Goal: Find specific page/section: Find specific page/section

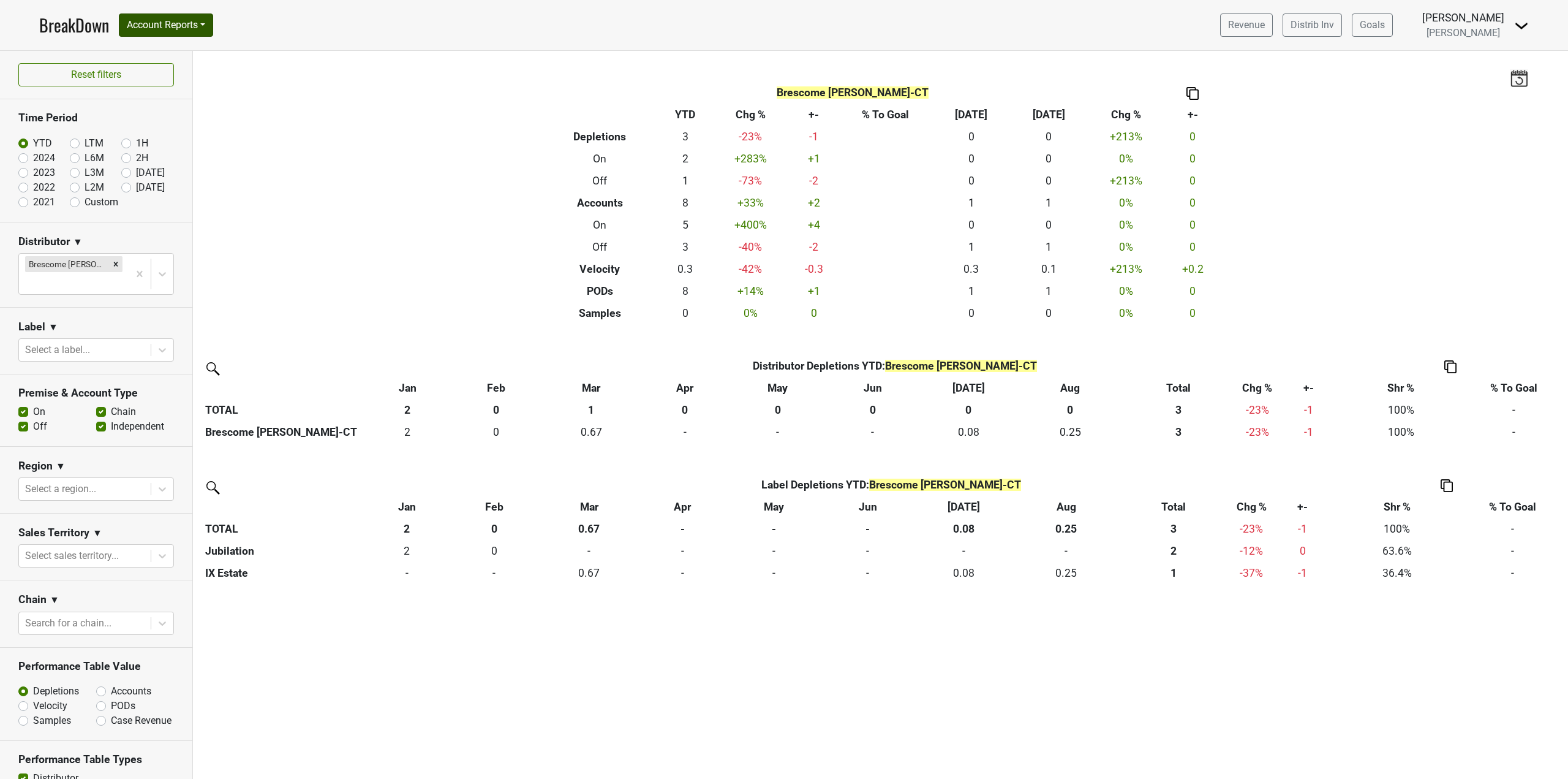
scroll to position [7, 0]
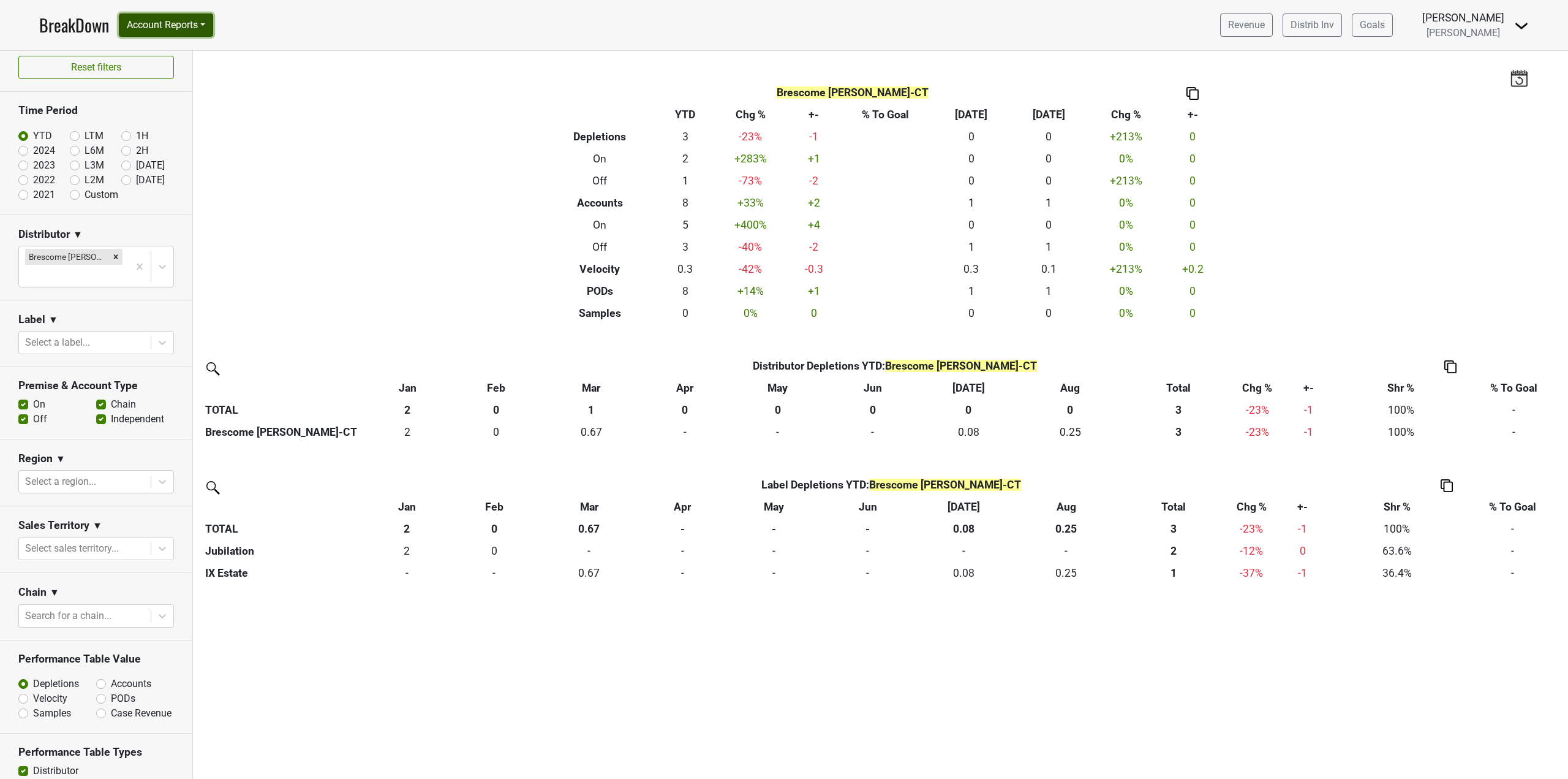
click at [149, 20] on button "Account Reports" at bounding box center [166, 25] width 95 height 23
click at [179, 78] on link "Map" at bounding box center [174, 72] width 108 height 19
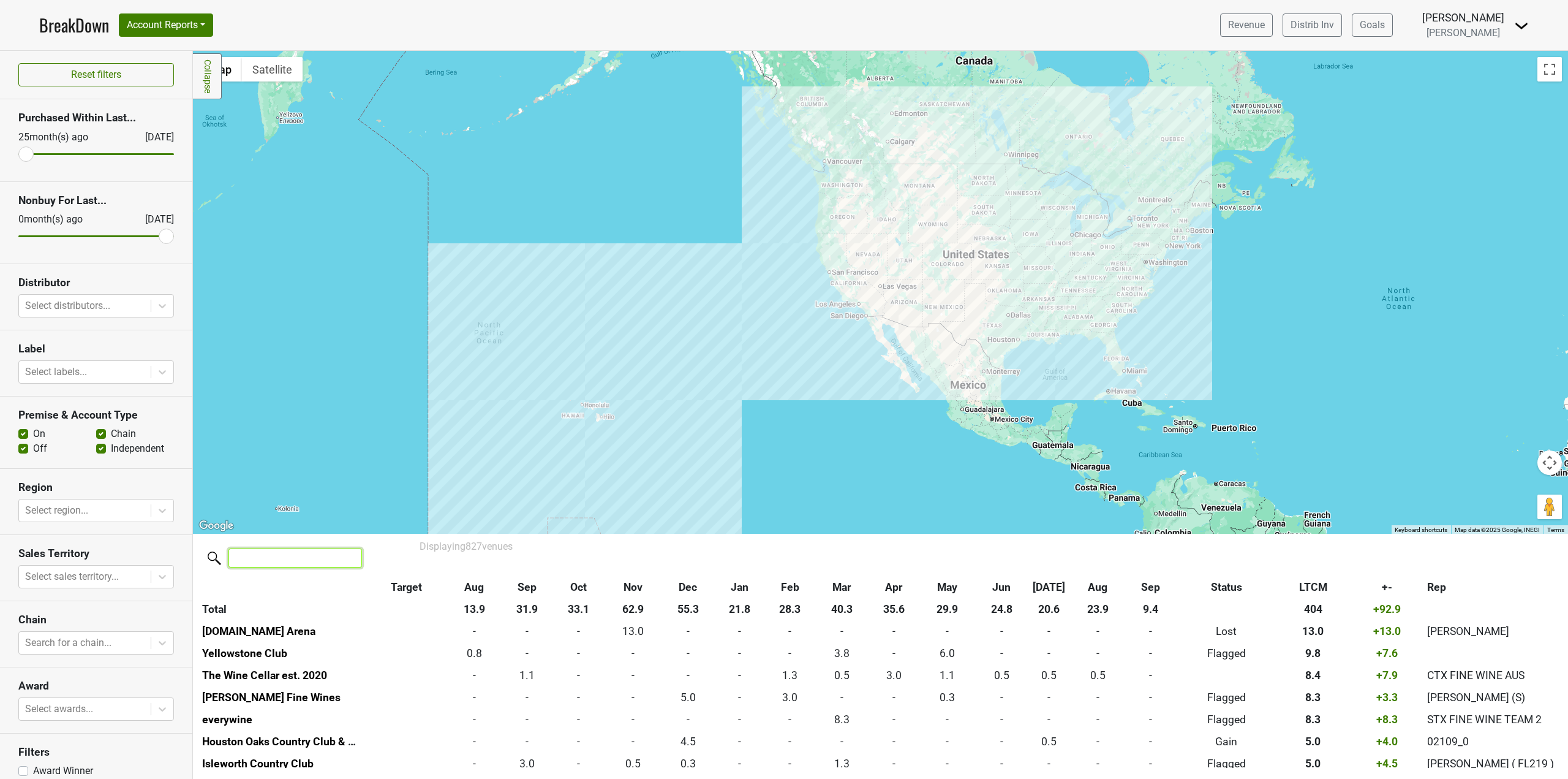
click at [288, 557] on input "search" at bounding box center [295, 558] width 134 height 19
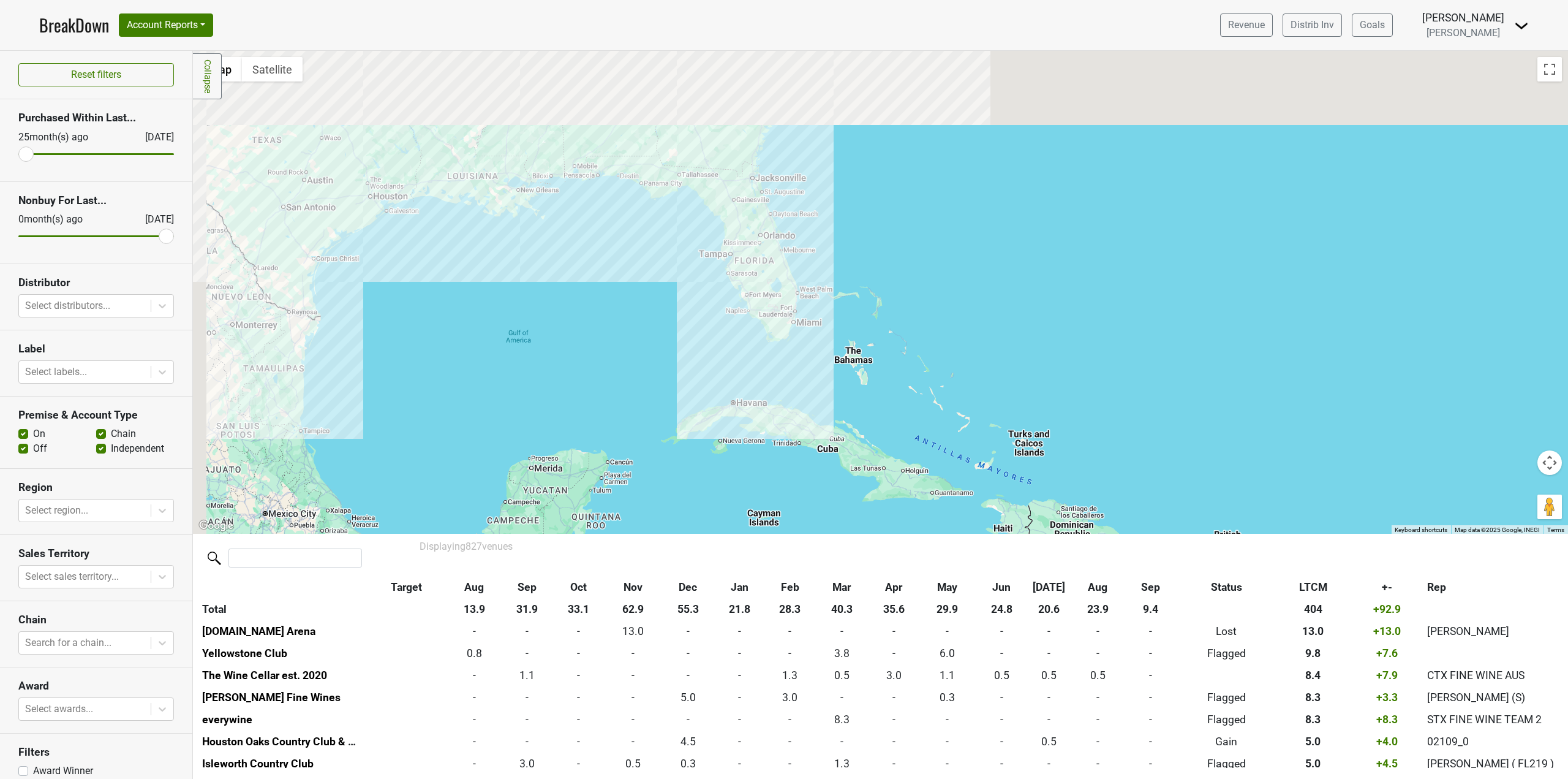
drag, startPoint x: 925, startPoint y: 196, endPoint x: 951, endPoint y: 365, distance: 171.0
click at [951, 364] on div at bounding box center [880, 292] width 1375 height 483
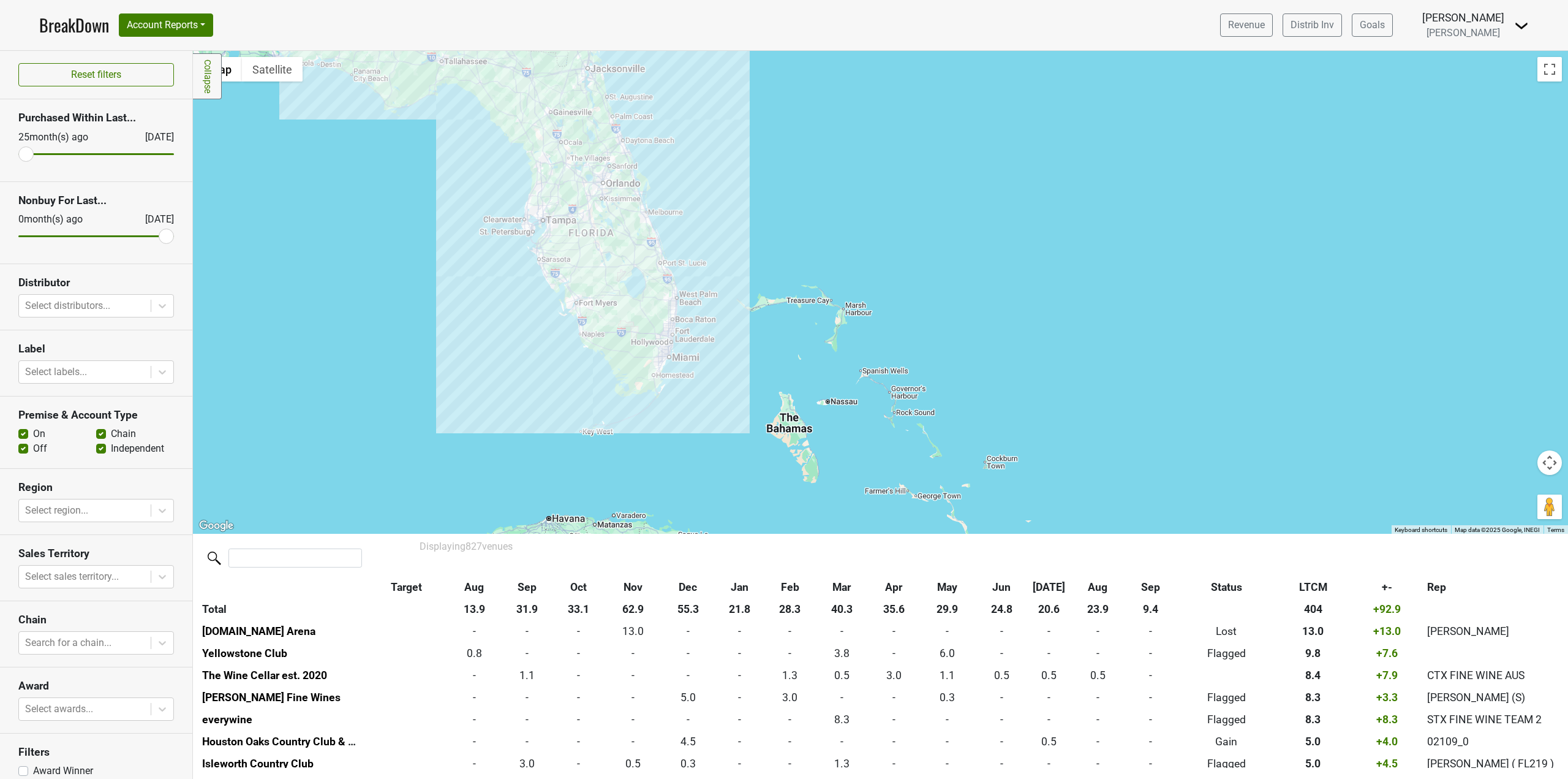
drag, startPoint x: 632, startPoint y: 291, endPoint x: 666, endPoint y: 342, distance: 61.3
click at [666, 342] on div at bounding box center [880, 292] width 1375 height 483
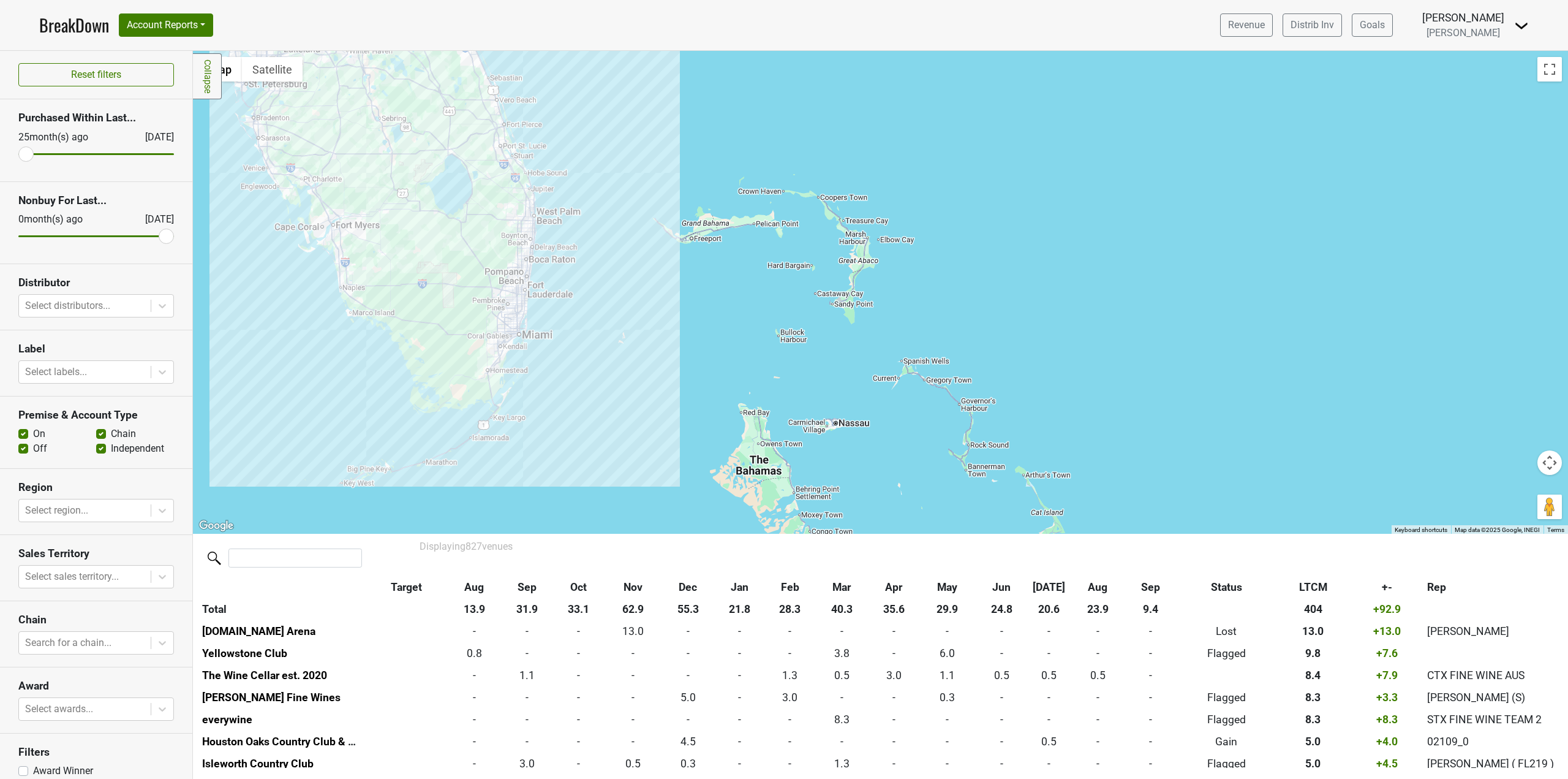
drag, startPoint x: 580, startPoint y: 319, endPoint x: 624, endPoint y: 350, distance: 53.8
click at [624, 353] on div at bounding box center [880, 292] width 1375 height 483
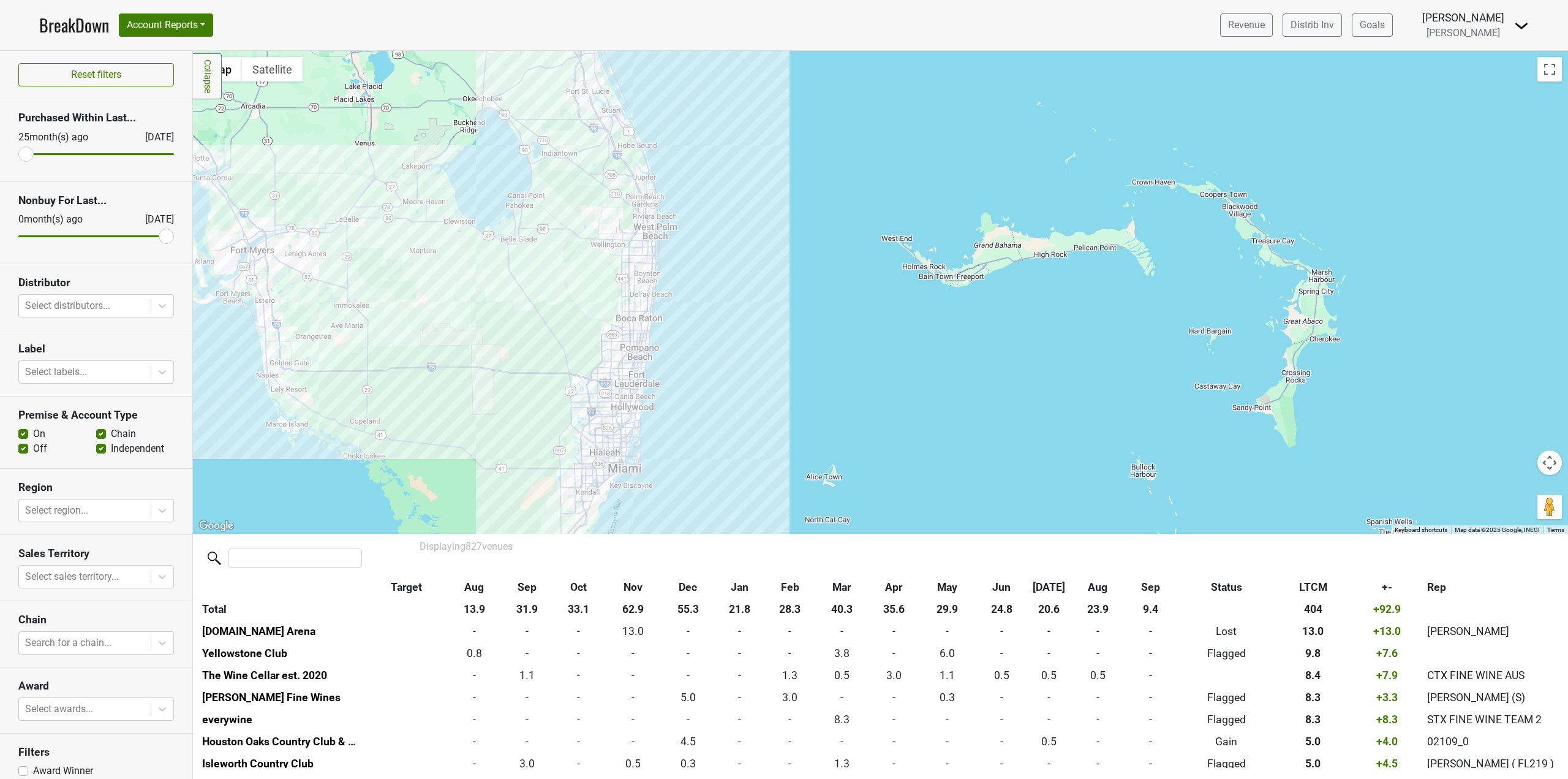
drag, startPoint x: 692, startPoint y: 398, endPoint x: 704, endPoint y: 339, distance: 60.2
click at [704, 339] on div at bounding box center [880, 292] width 1375 height 483
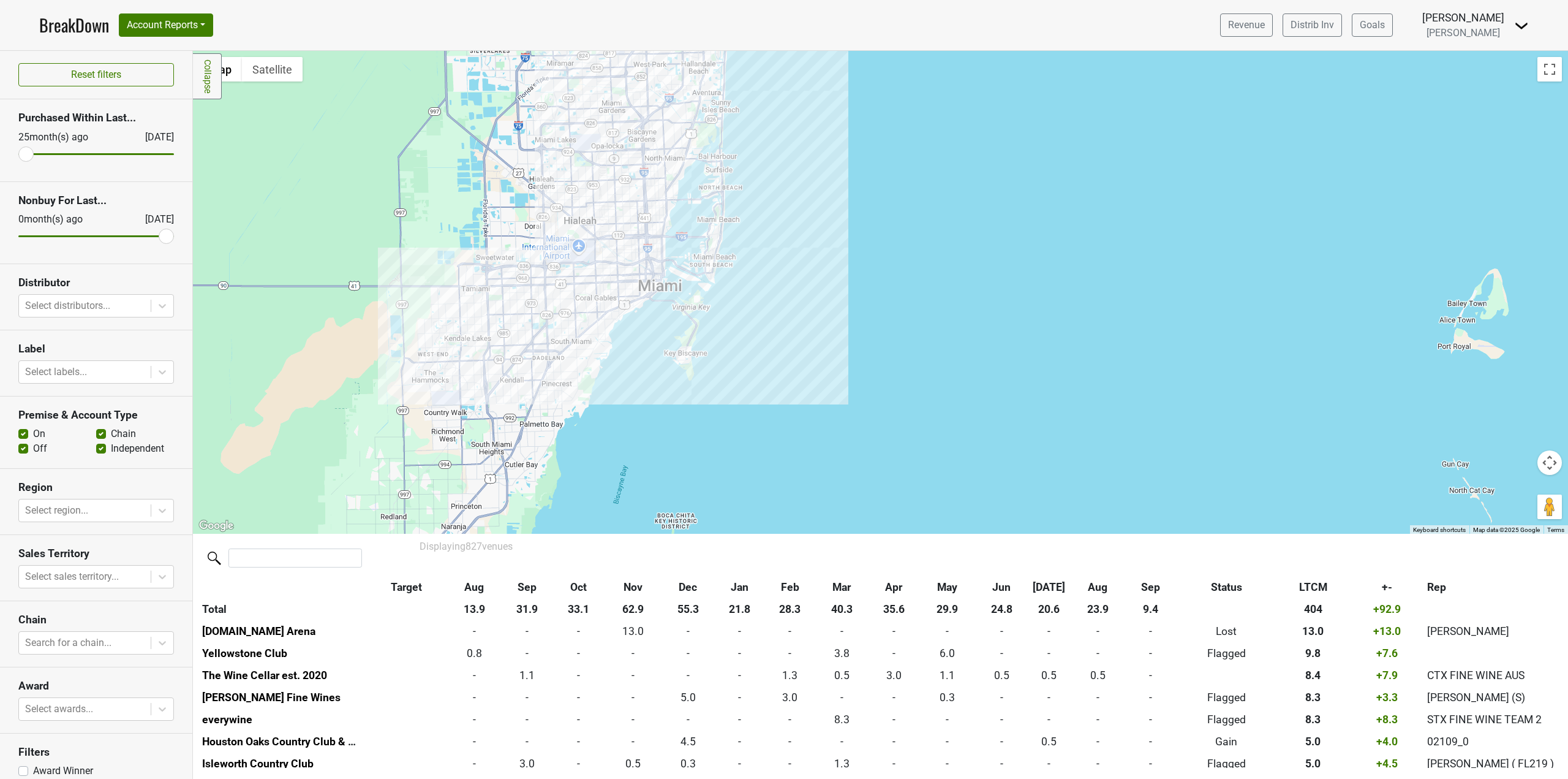
drag, startPoint x: 668, startPoint y: 175, endPoint x: 767, endPoint y: 513, distance: 352.2
click at [767, 513] on div at bounding box center [880, 292] width 1375 height 483
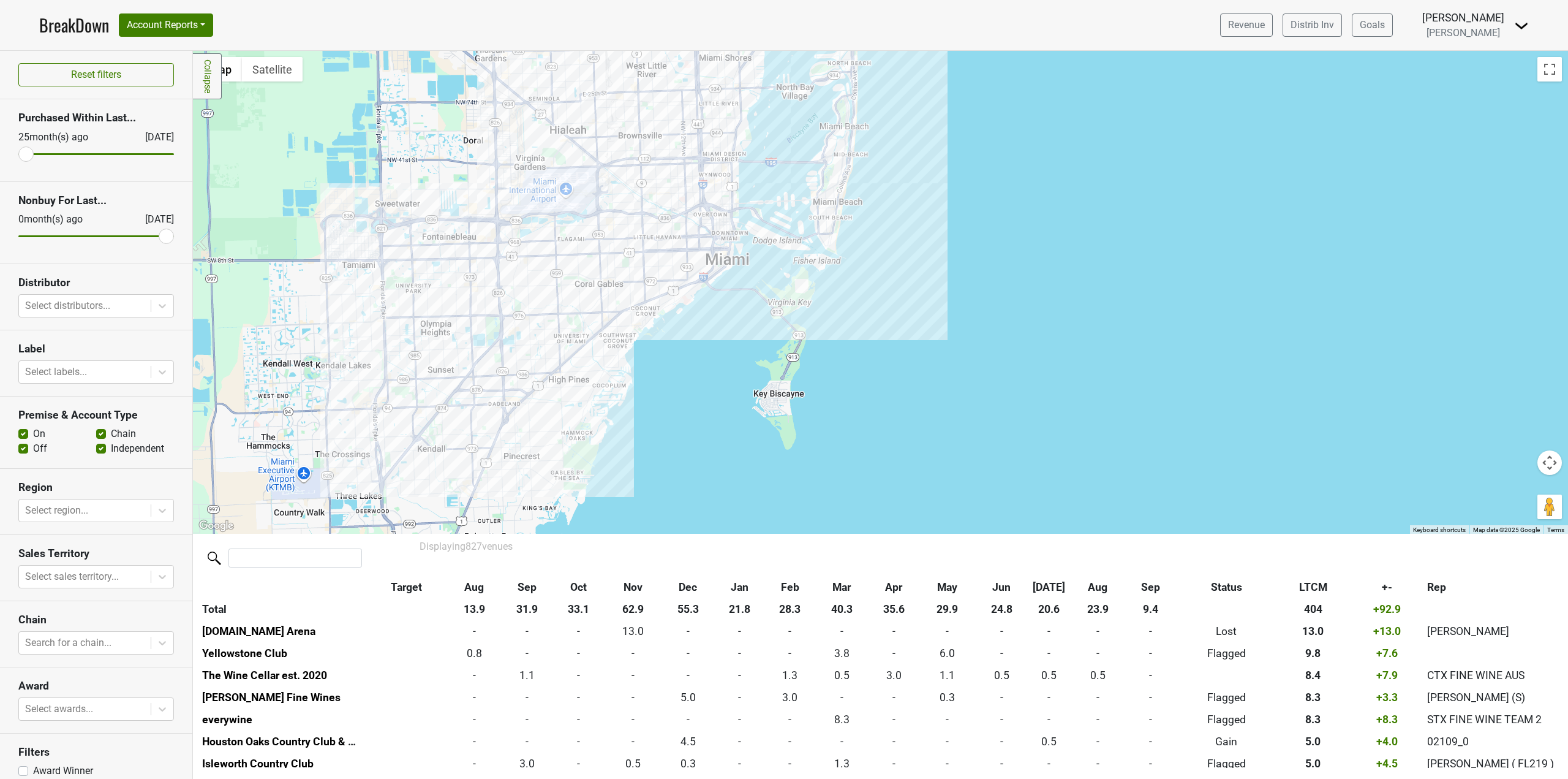
drag, startPoint x: 685, startPoint y: 366, endPoint x: 851, endPoint y: 435, distance: 179.8
click at [851, 435] on div at bounding box center [880, 292] width 1375 height 483
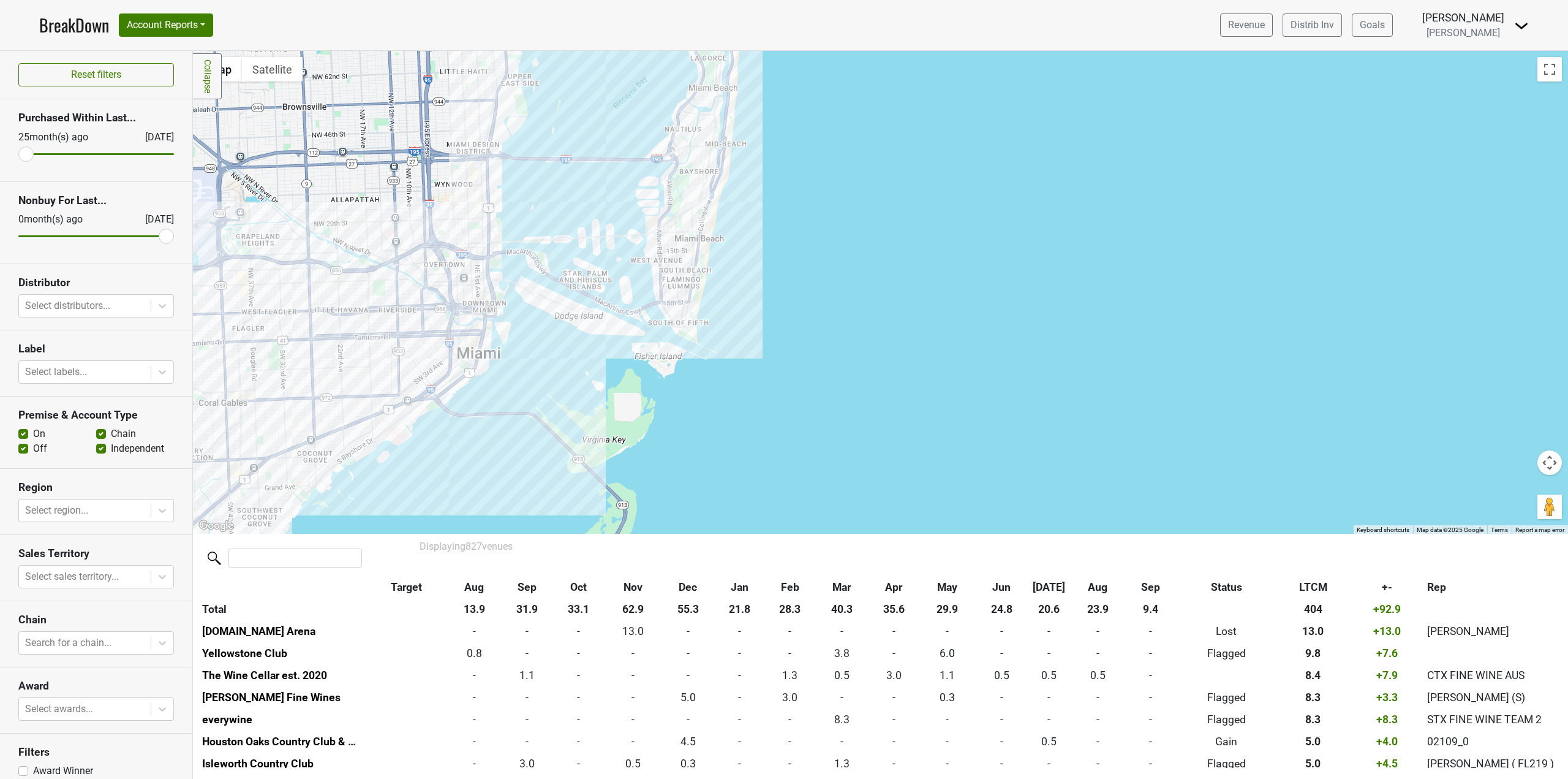
drag, startPoint x: 816, startPoint y: 309, endPoint x: 937, endPoint y: 442, distance: 179.8
click at [937, 442] on div at bounding box center [880, 292] width 1375 height 483
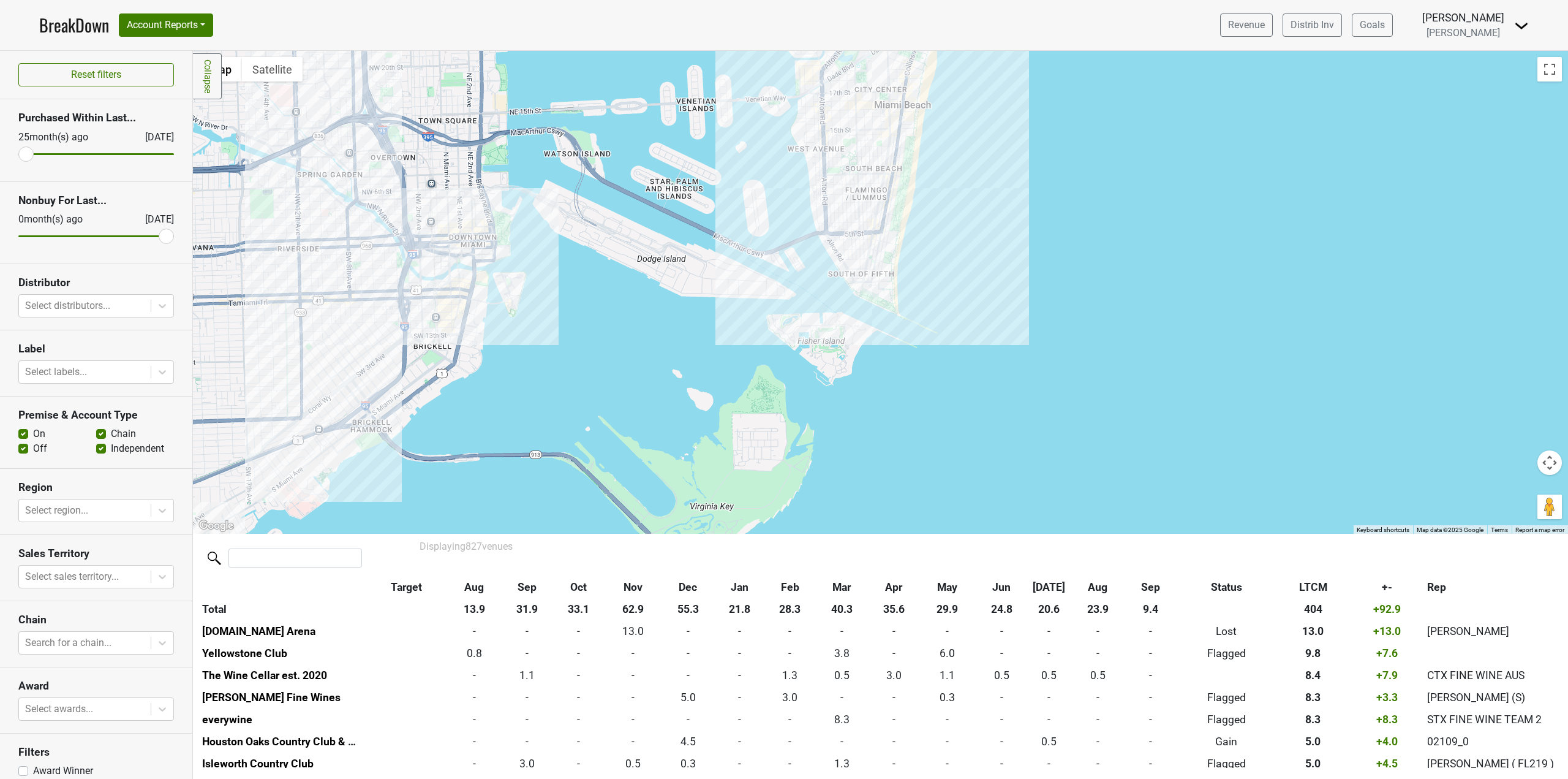
drag, startPoint x: 505, startPoint y: 357, endPoint x: 560, endPoint y: 338, distance: 58.2
click at [560, 338] on div at bounding box center [880, 292] width 1375 height 483
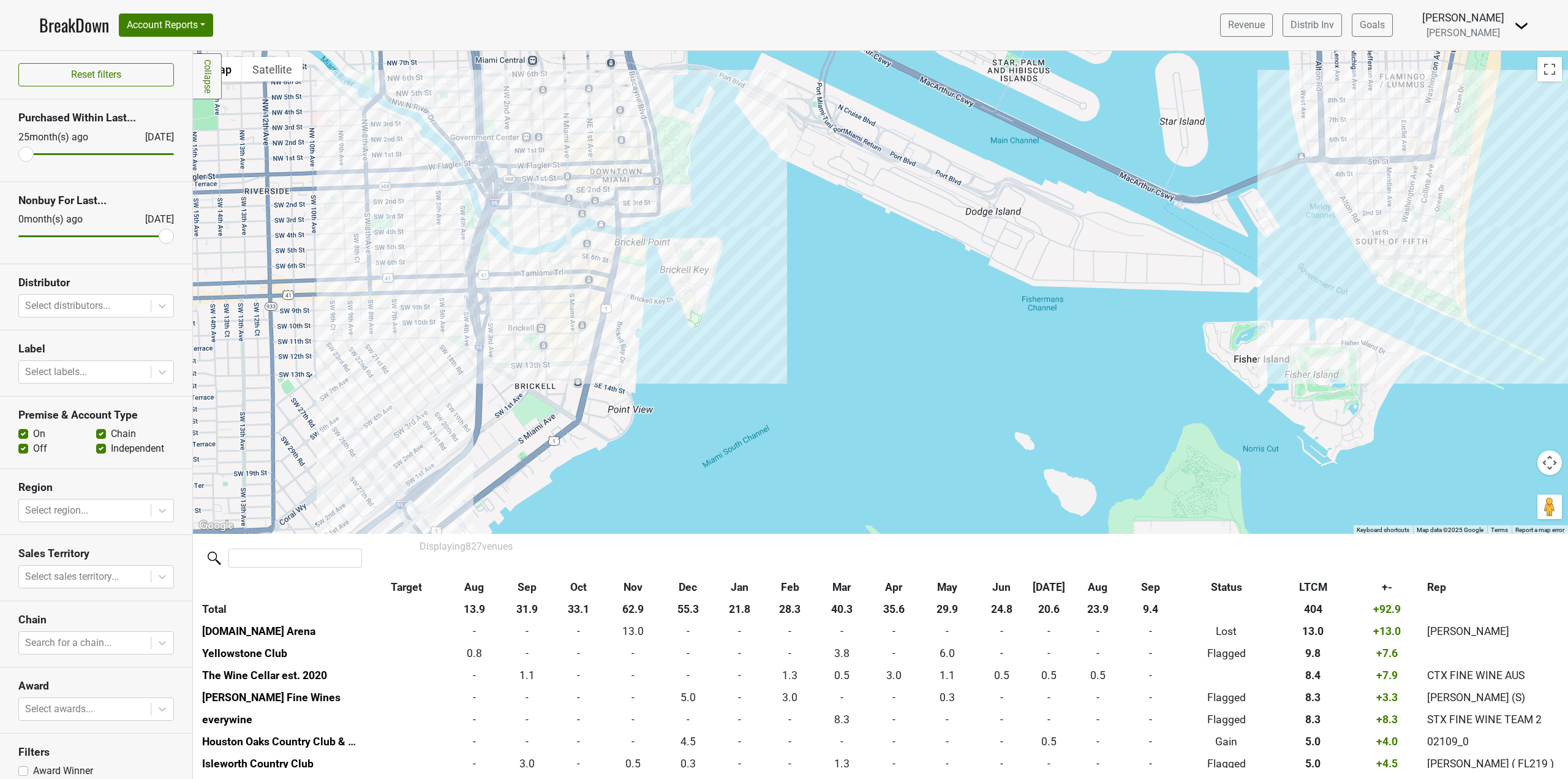
drag, startPoint x: 534, startPoint y: 335, endPoint x: 748, endPoint y: 379, distance: 218.5
click at [748, 379] on div at bounding box center [880, 292] width 1375 height 483
click at [469, 159] on div at bounding box center [880, 292] width 1375 height 483
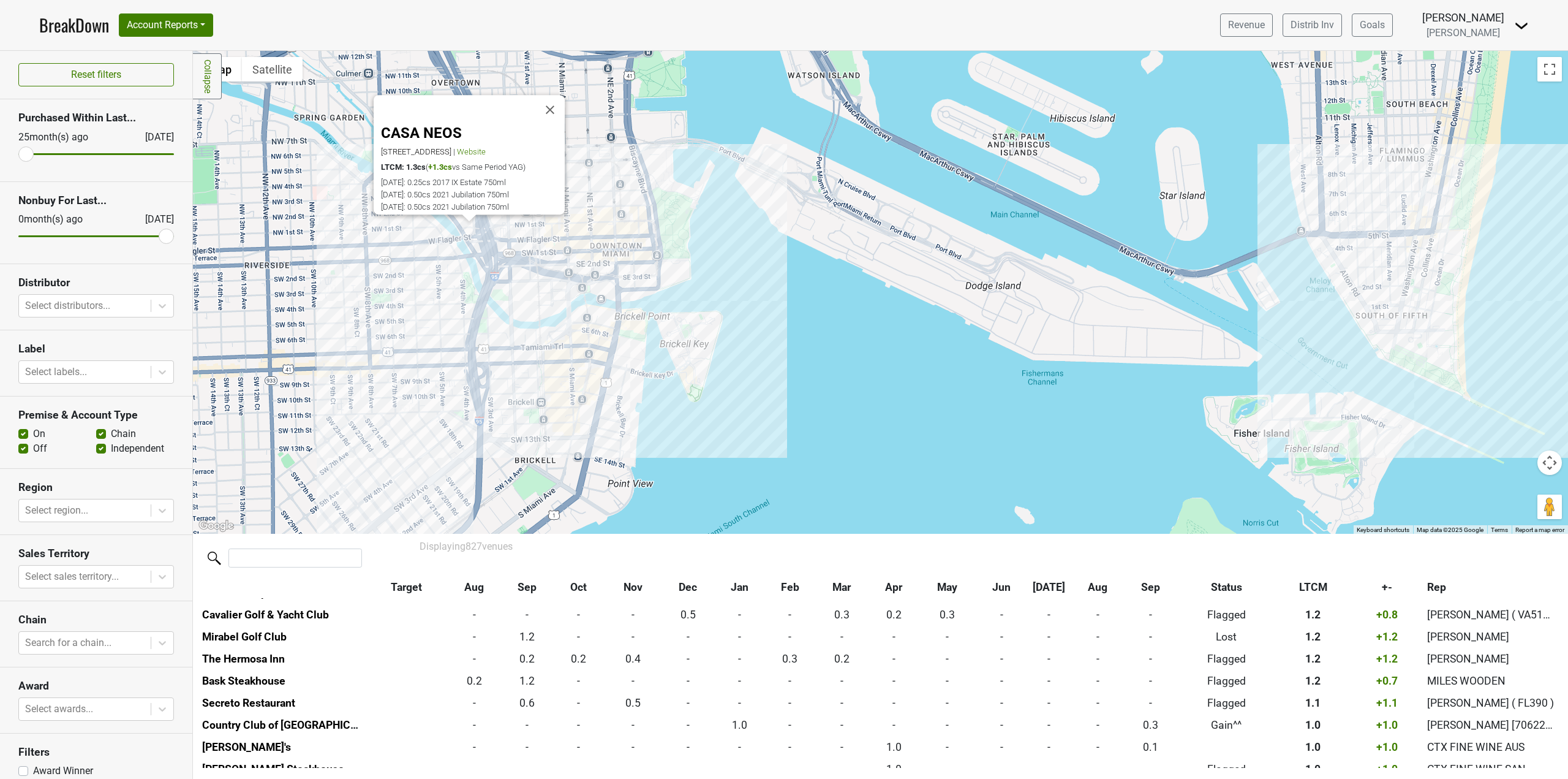
scroll to position [1722, 0]
click at [602, 359] on div "CASA NEOS [STREET_ADDRESS] | Website LTCM: 1.3cs ( +1.3cs vs Same Period YAG) […" at bounding box center [880, 292] width 1375 height 483
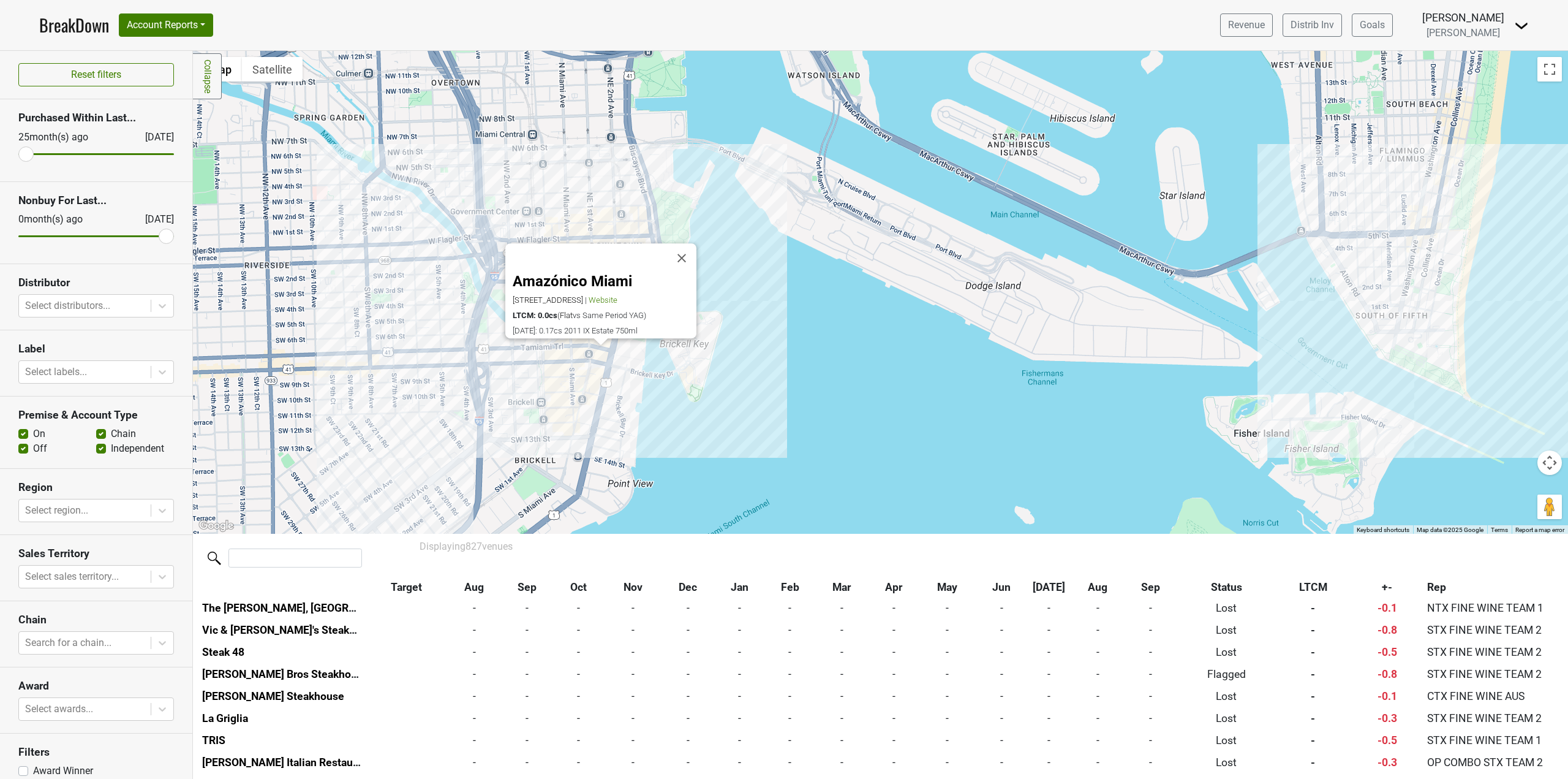
click at [636, 359] on div "Amazónico Miami [STREET_ADDRESS] | Website LTCM: 0.0cs ( Flat vs Same Period YA…" at bounding box center [880, 292] width 1375 height 483
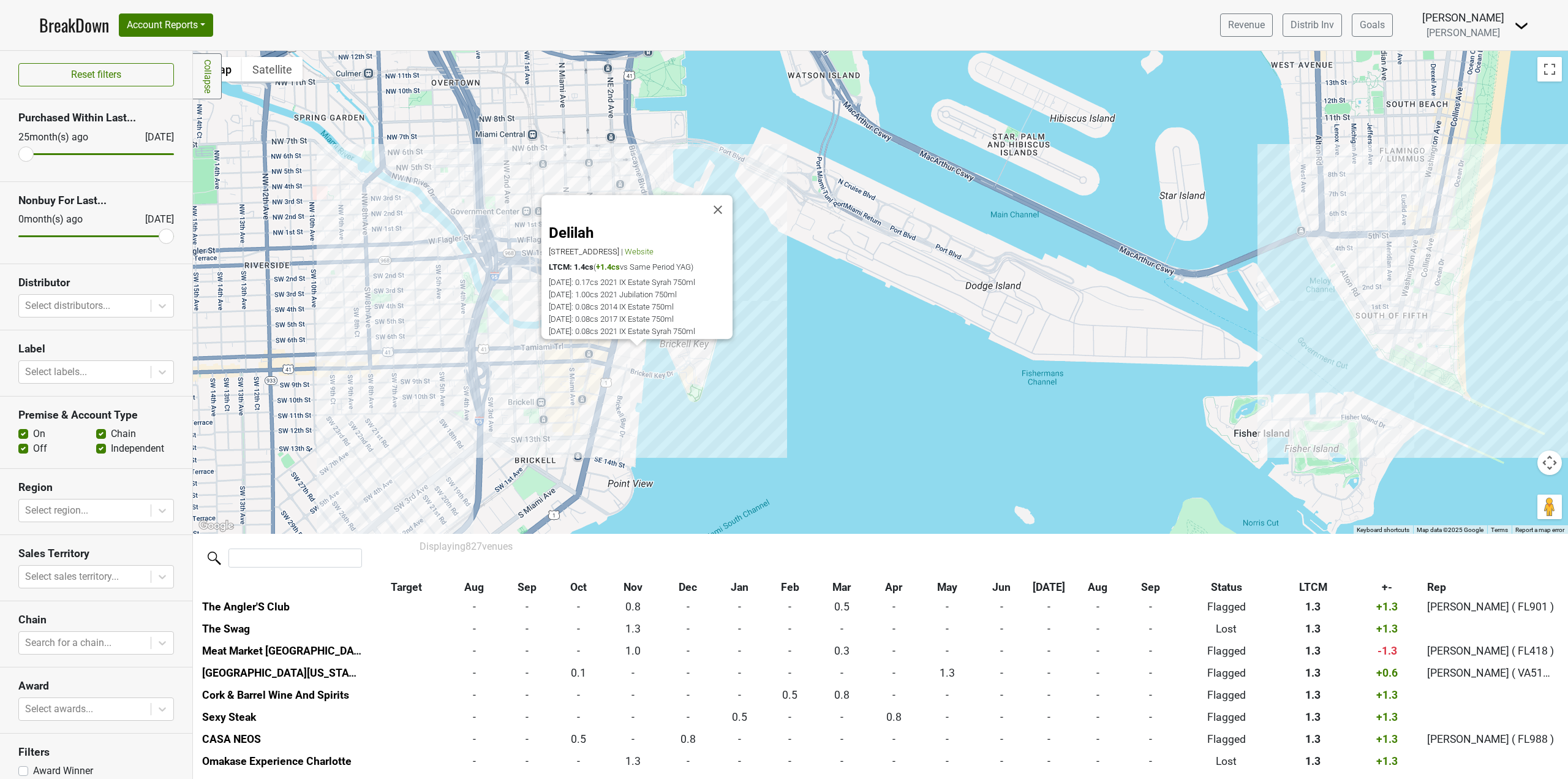
click at [576, 379] on div "Delilah [STREET_ADDRESS] | Website LTCM: 1.4cs ( +1.4cs vs Same Period YAG) [DA…" at bounding box center [880, 292] width 1375 height 483
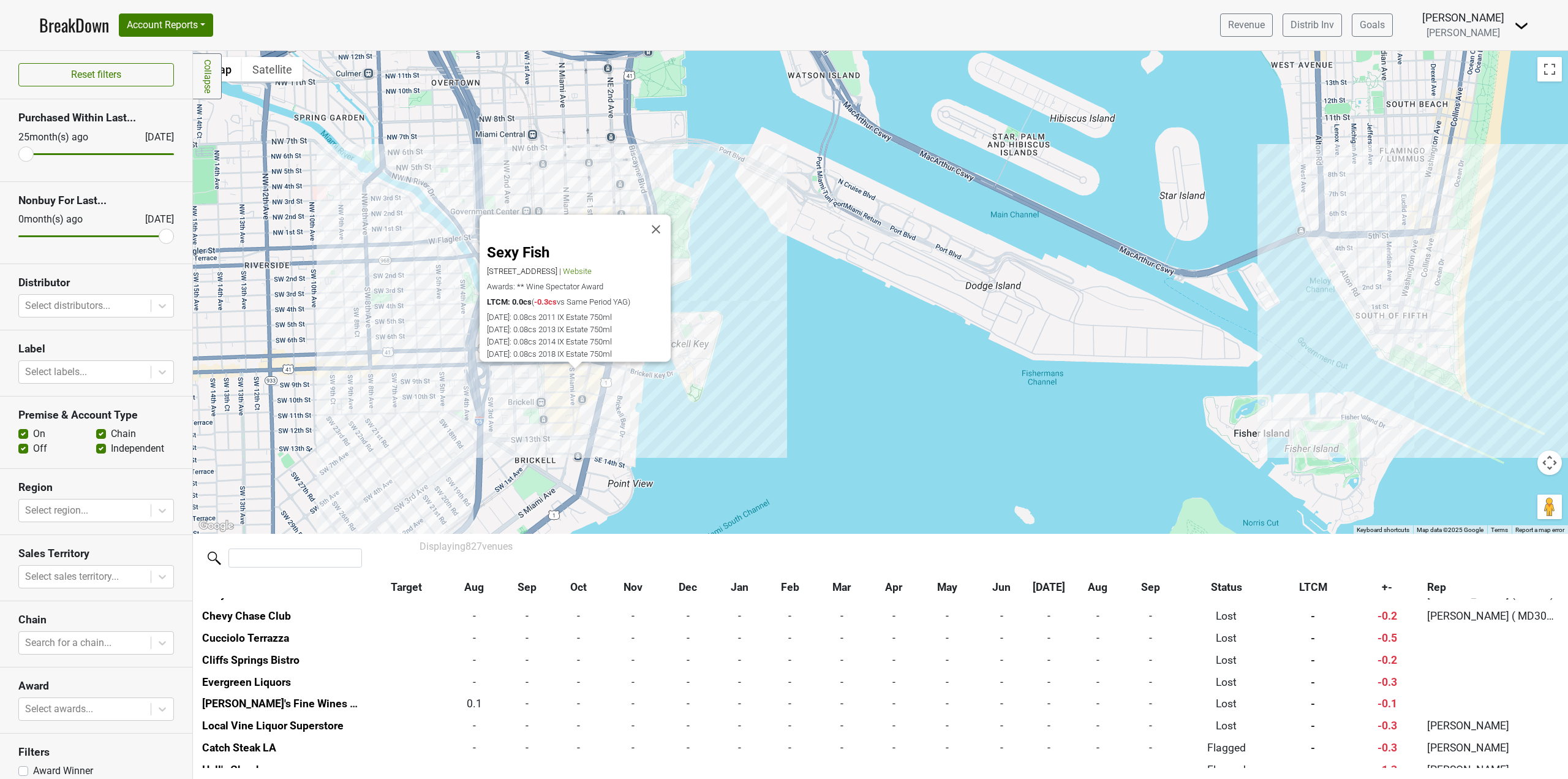
click at [599, 399] on div "Sexy Fish [STREET_ADDRESS] | Website Awards: ** Wine Spectator Award LTCM: 0.0c…" at bounding box center [880, 292] width 1375 height 483
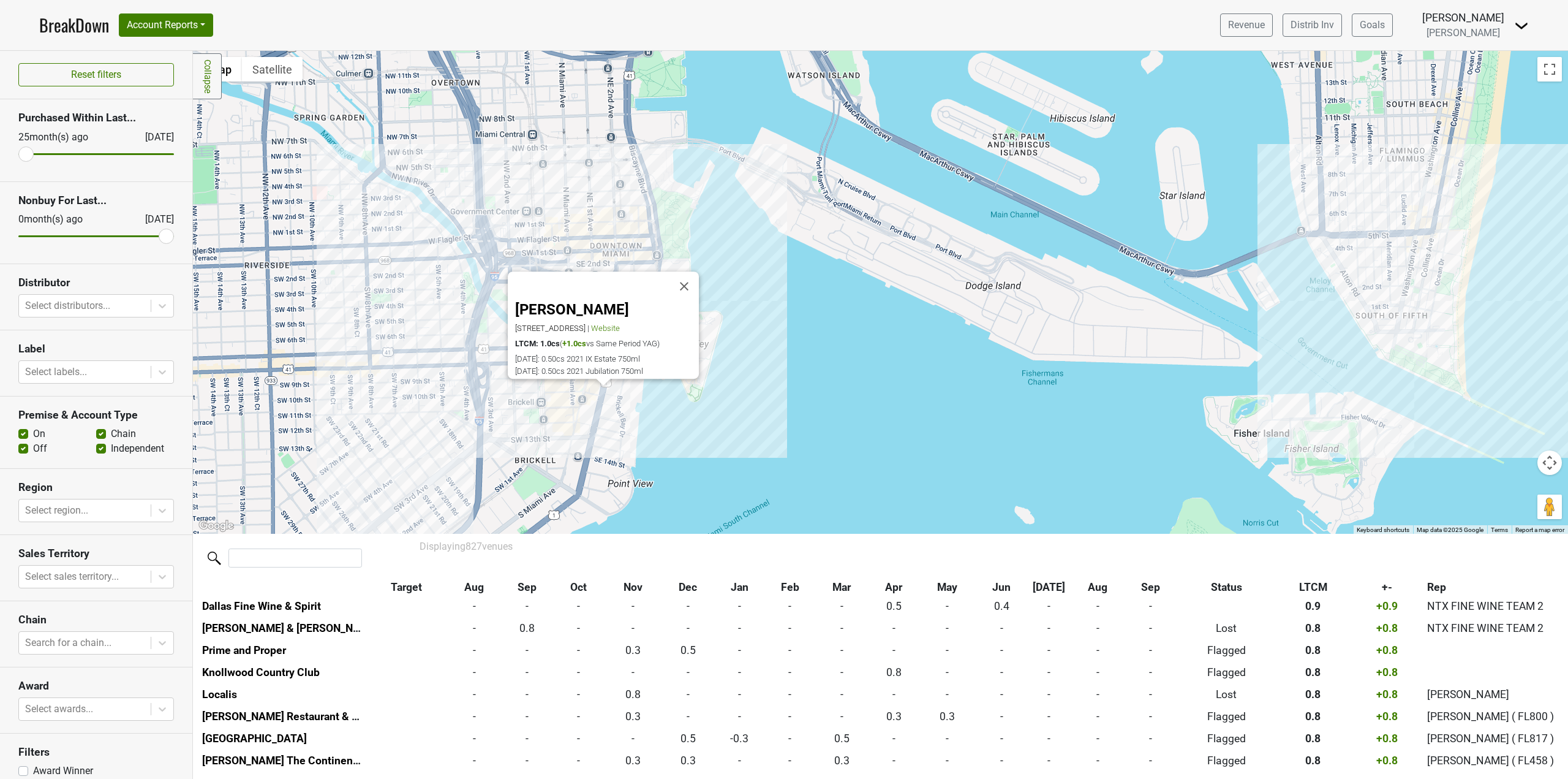
click at [614, 439] on div "[PERSON_NAME] [STREET_ADDRESS] | Website LTCM: 1.0cs ( +1.0cs vs Same Period YA…" at bounding box center [880, 292] width 1375 height 483
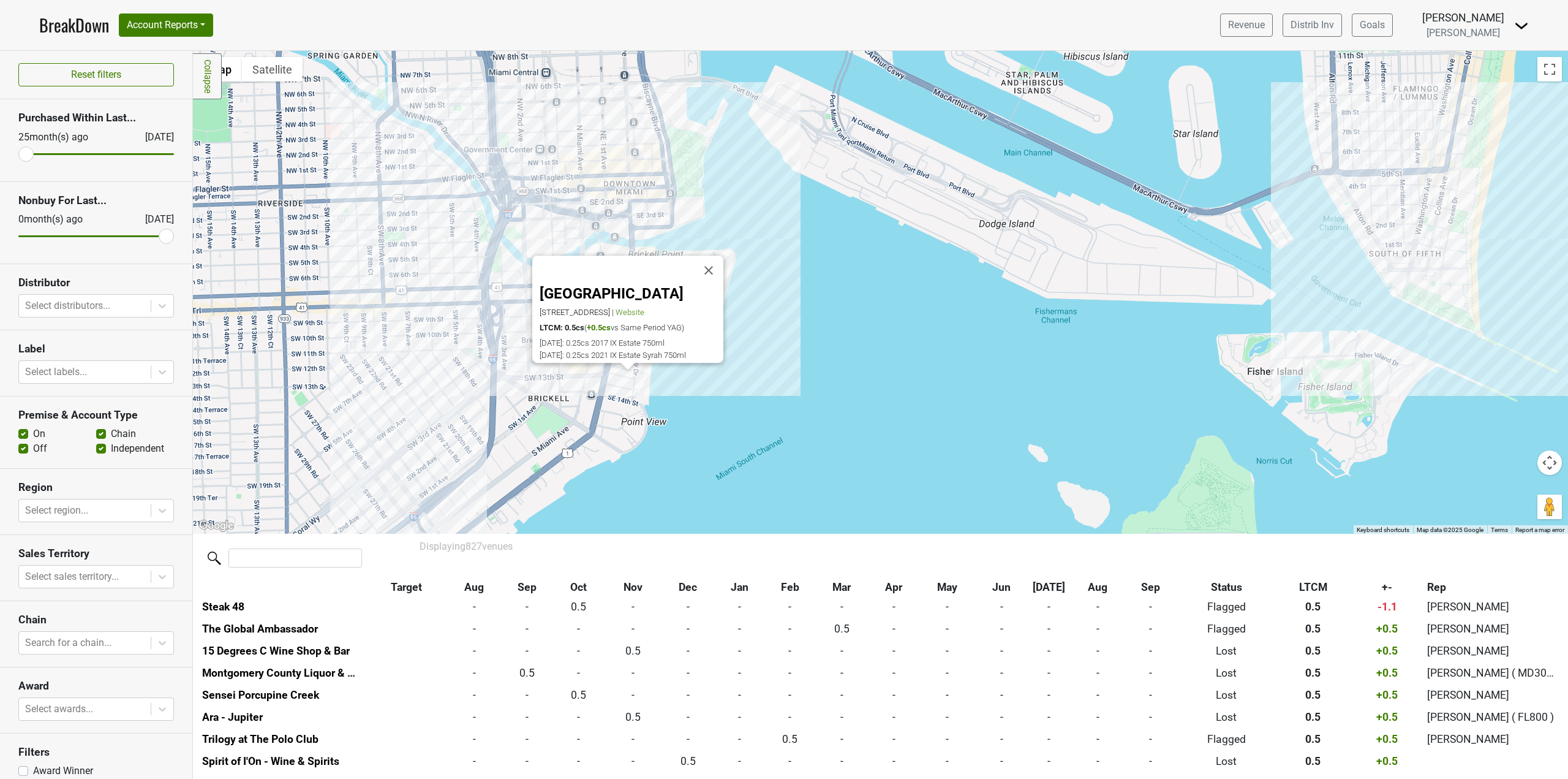
drag, startPoint x: 676, startPoint y: 458, endPoint x: 695, endPoint y: 362, distance: 97.9
click at [695, 362] on div "[GEOGRAPHIC_DATA] [STREET_ADDRESS] | Website LTCM: 0.5cs ( +0.5cs vs Same Perio…" at bounding box center [880, 292] width 1375 height 483
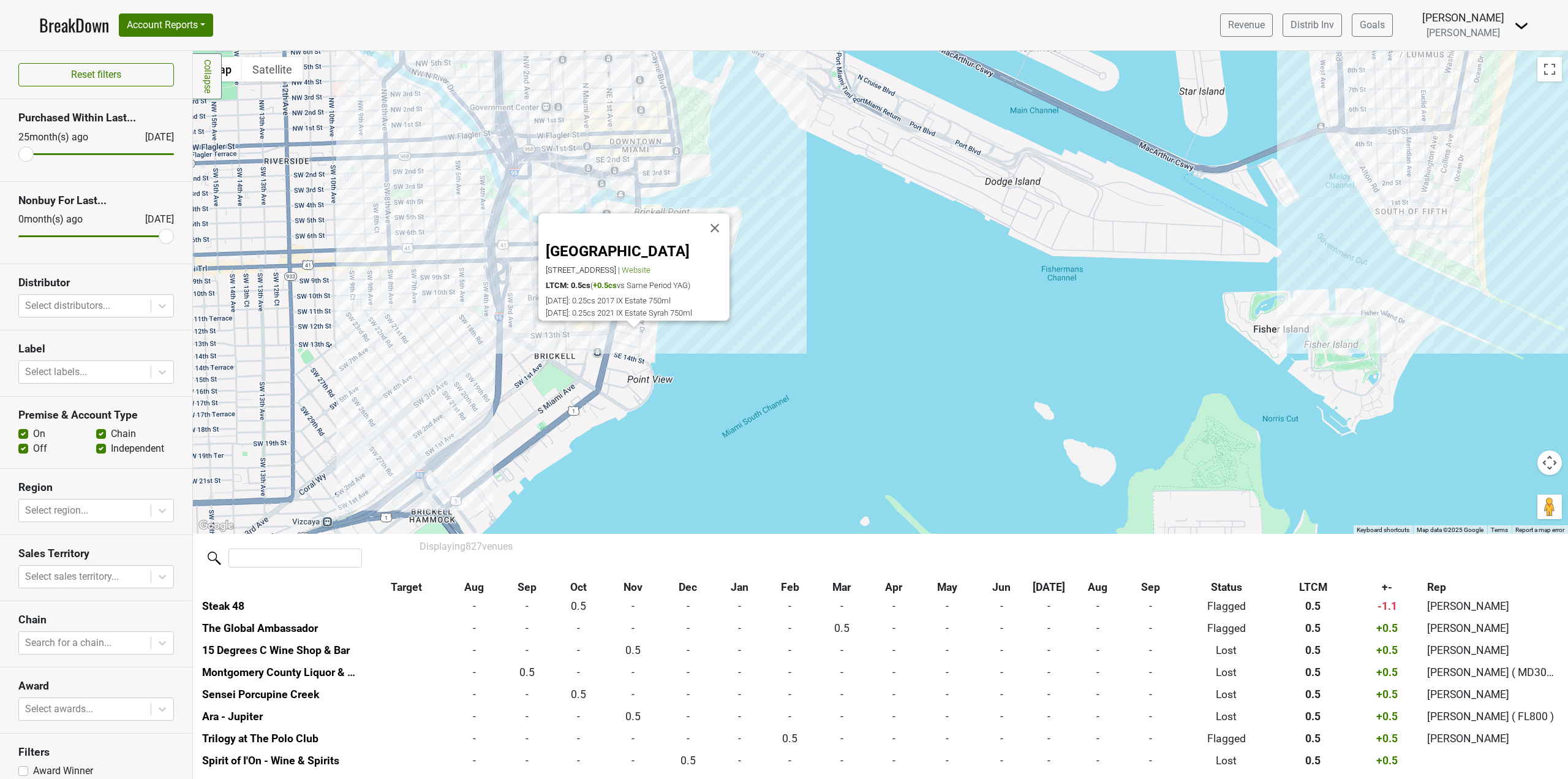
click at [469, 342] on div "[GEOGRAPHIC_DATA] [STREET_ADDRESS] | Website LTCM: 0.5cs ( +0.5cs vs Same Perio…" at bounding box center [880, 292] width 1375 height 483
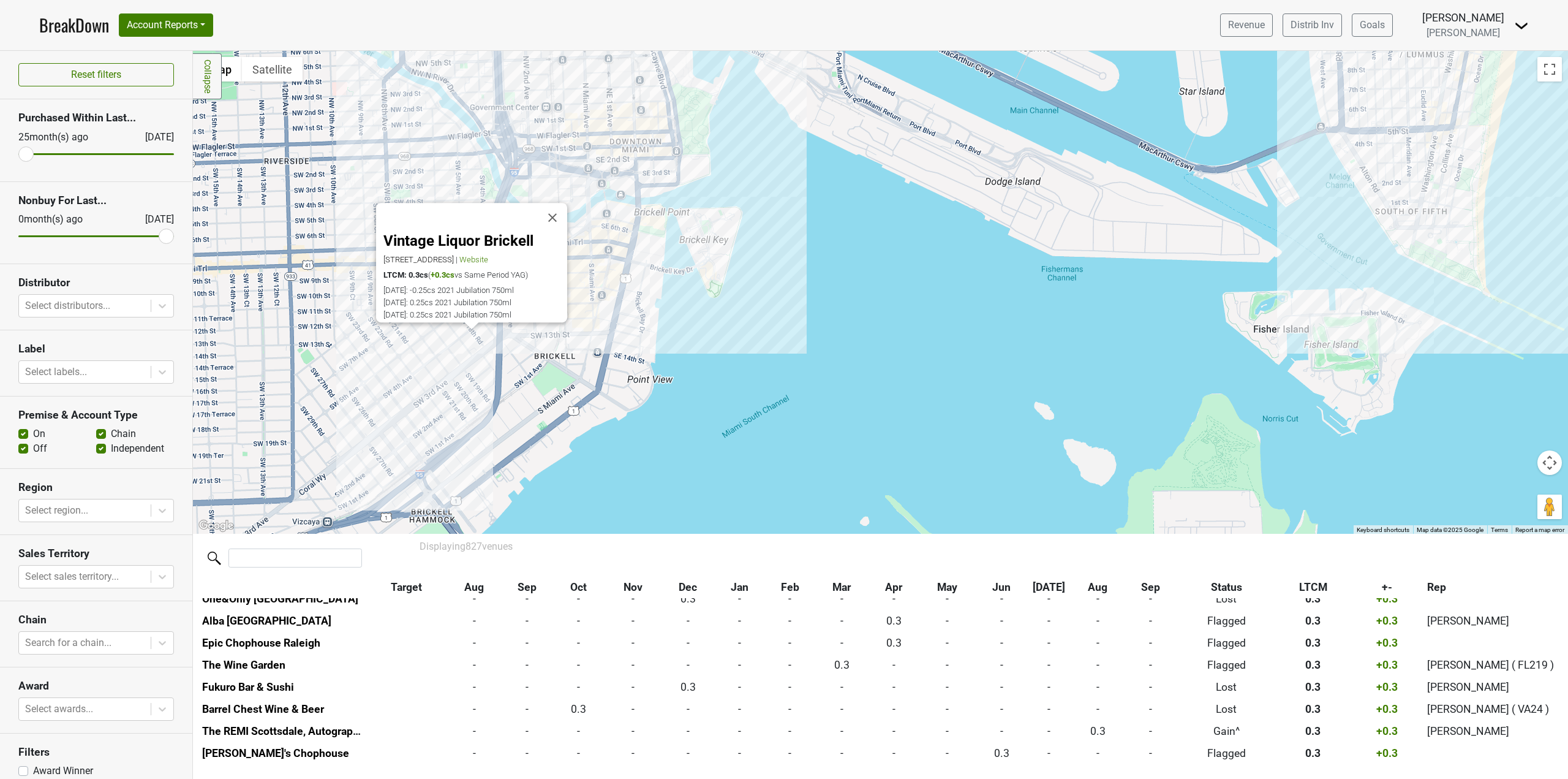
click at [555, 382] on div "Vintage Liquor Brickell [STREET_ADDRESS] | Website LTCM: 0.3cs ( +0.3cs vs Same…" at bounding box center [880, 292] width 1375 height 483
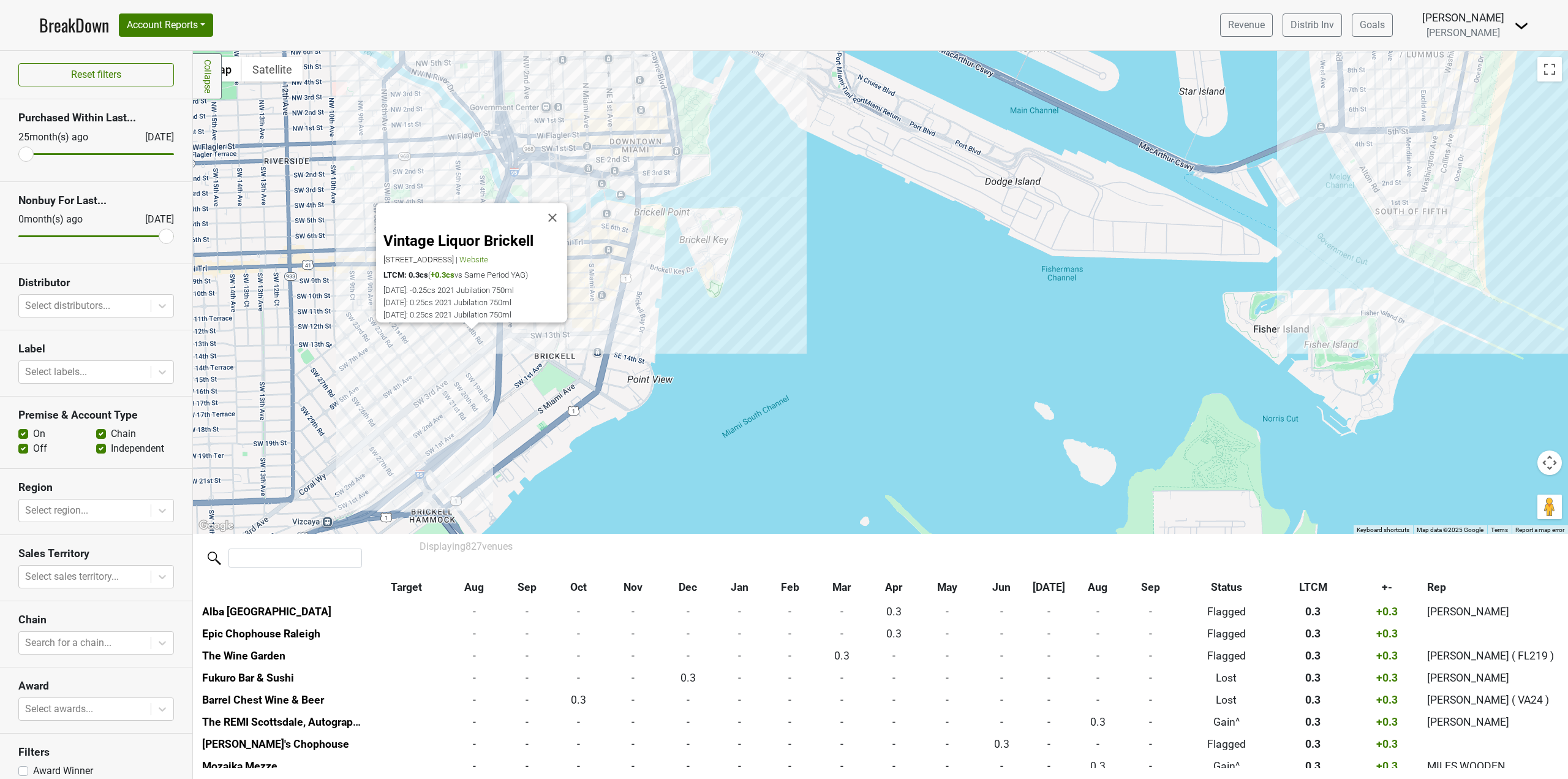
scroll to position [8799, 0]
click at [708, 412] on div "Vintage Liquor Brickell [STREET_ADDRESS] | Website LTCM: 0.3cs ( +0.3cs vs Same…" at bounding box center [880, 292] width 1375 height 483
click at [659, 255] on div "Vintage Liquor Brickell [STREET_ADDRESS] | Website LTCM: 0.3cs ( +0.3cs vs Same…" at bounding box center [880, 292] width 1375 height 483
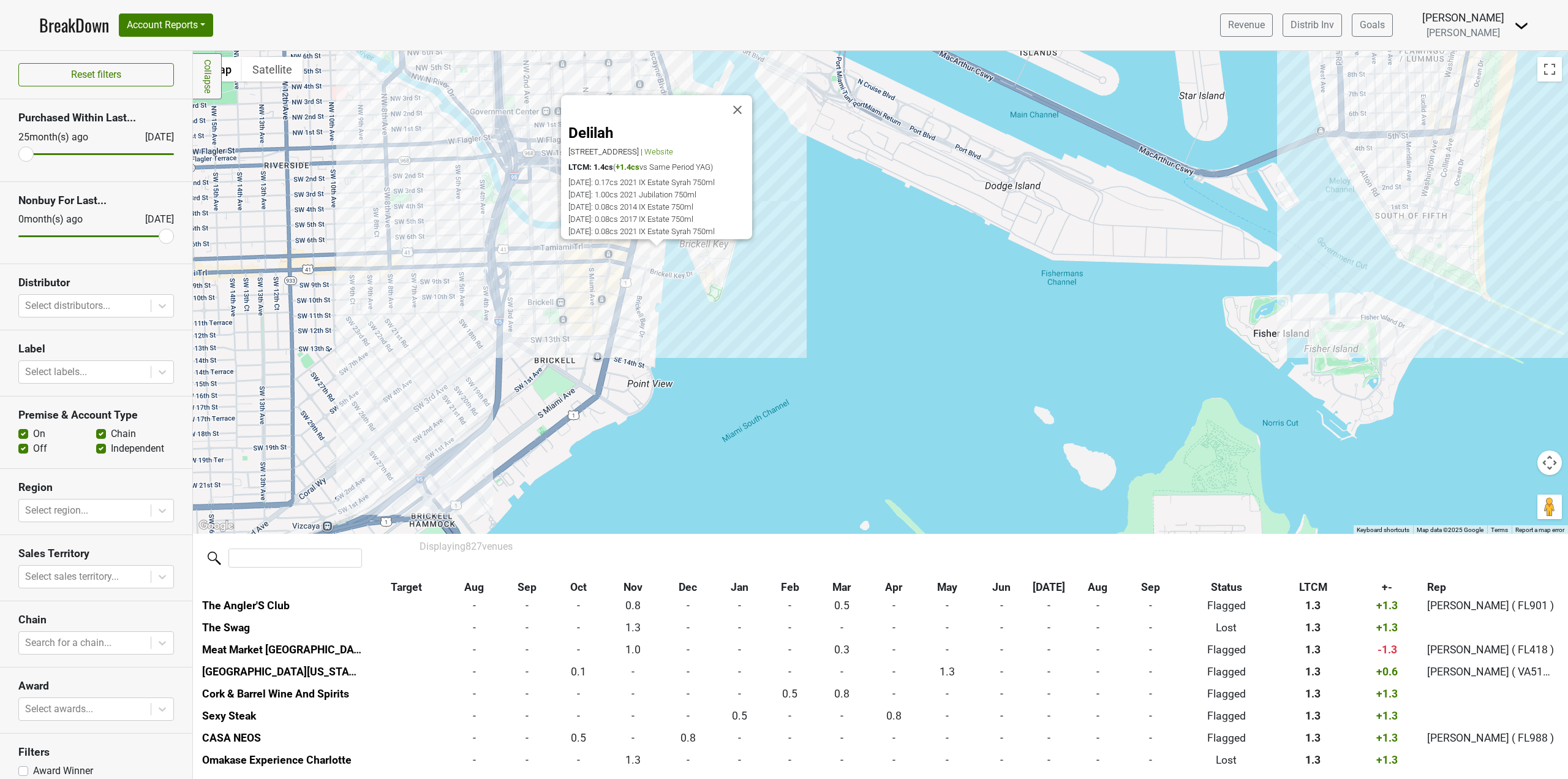
scroll to position [1546, 0]
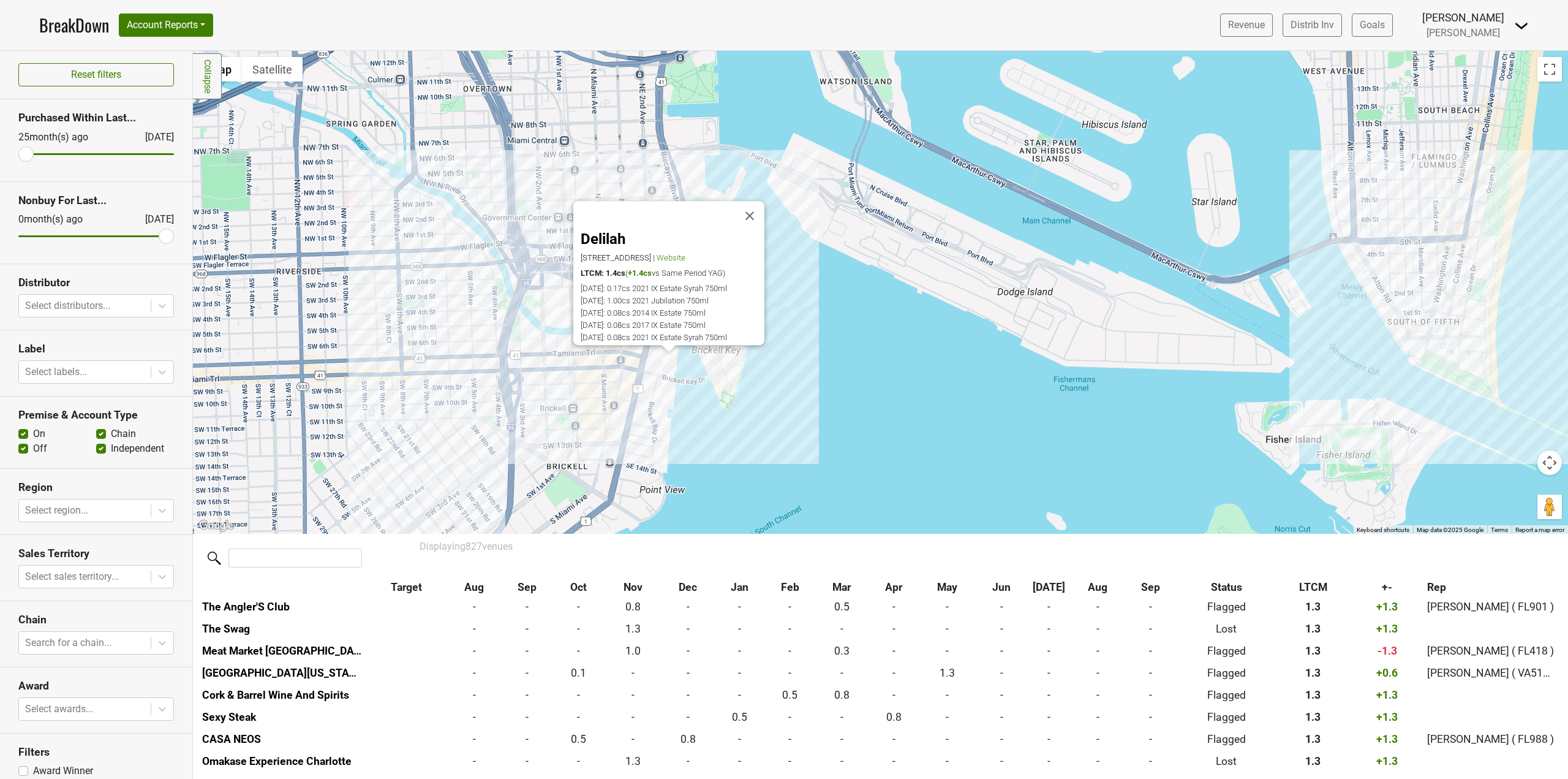
drag, startPoint x: 516, startPoint y: 273, endPoint x: 531, endPoint y: 407, distance: 134.8
click at [531, 407] on div "Delilah [STREET_ADDRESS] | Website LTCM: 1.4cs ( +1.4cs vs Same Period YAG) [DA…" at bounding box center [880, 292] width 1375 height 483
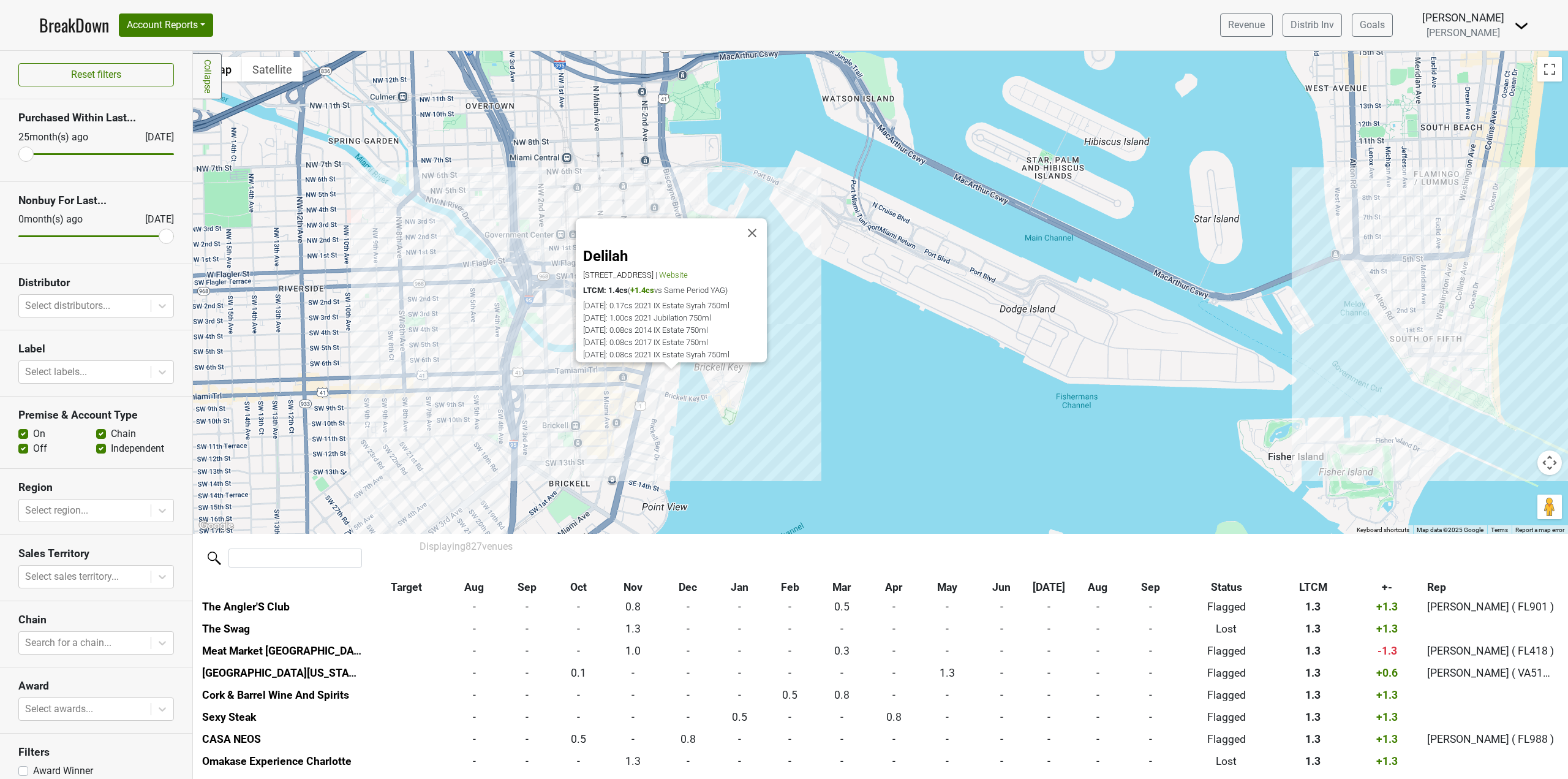
click at [439, 189] on div "Delilah [STREET_ADDRESS] | Website LTCM: 1.4cs ( +1.4cs vs Same Period YAG) [DA…" at bounding box center [880, 292] width 1375 height 483
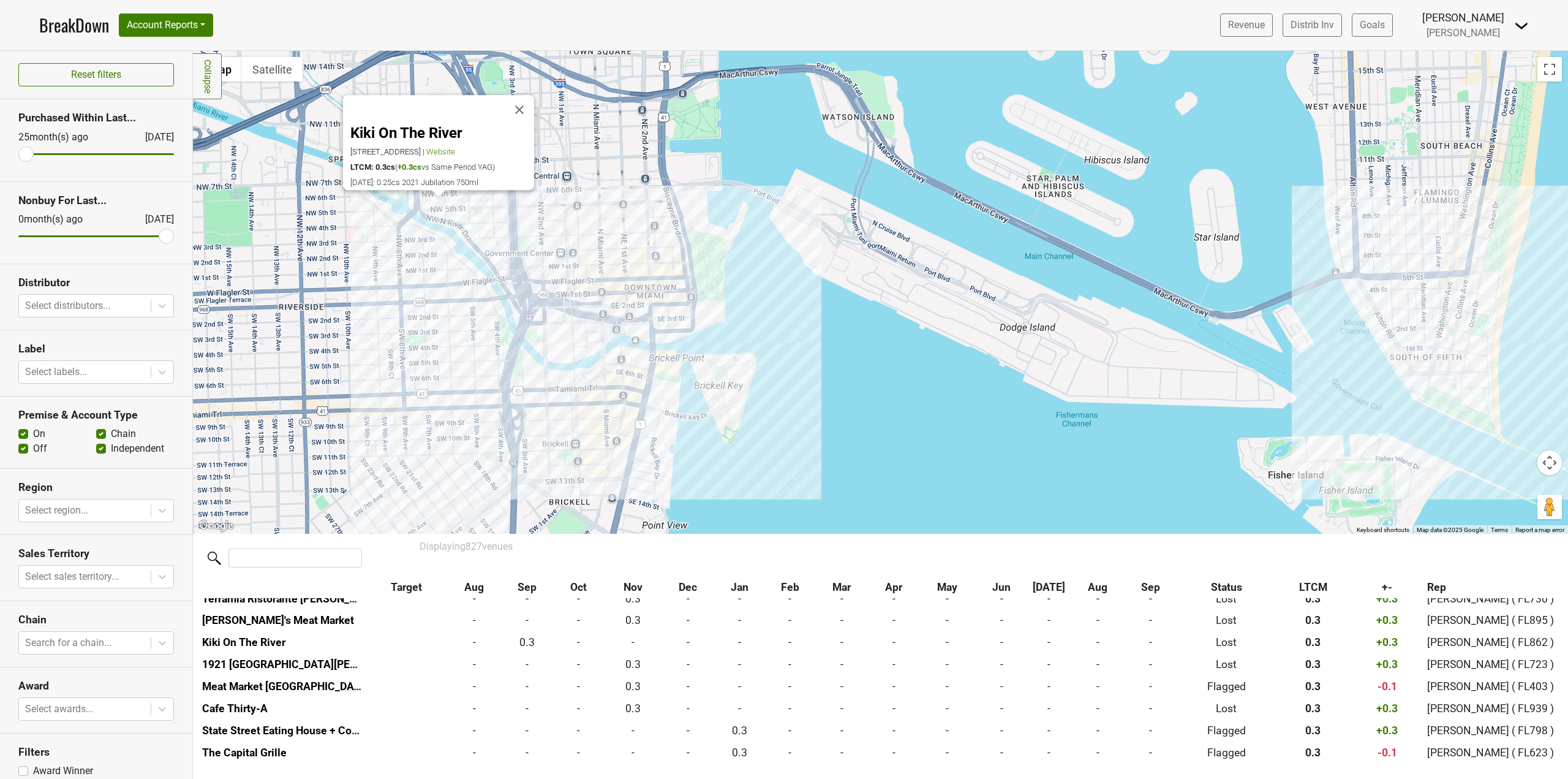
click at [506, 275] on div "Kiki On The River [STREET_ADDRESS] | Website LTCM: 0.3cs ( +0.3cs vs Same Perio…" at bounding box center [880, 292] width 1375 height 483
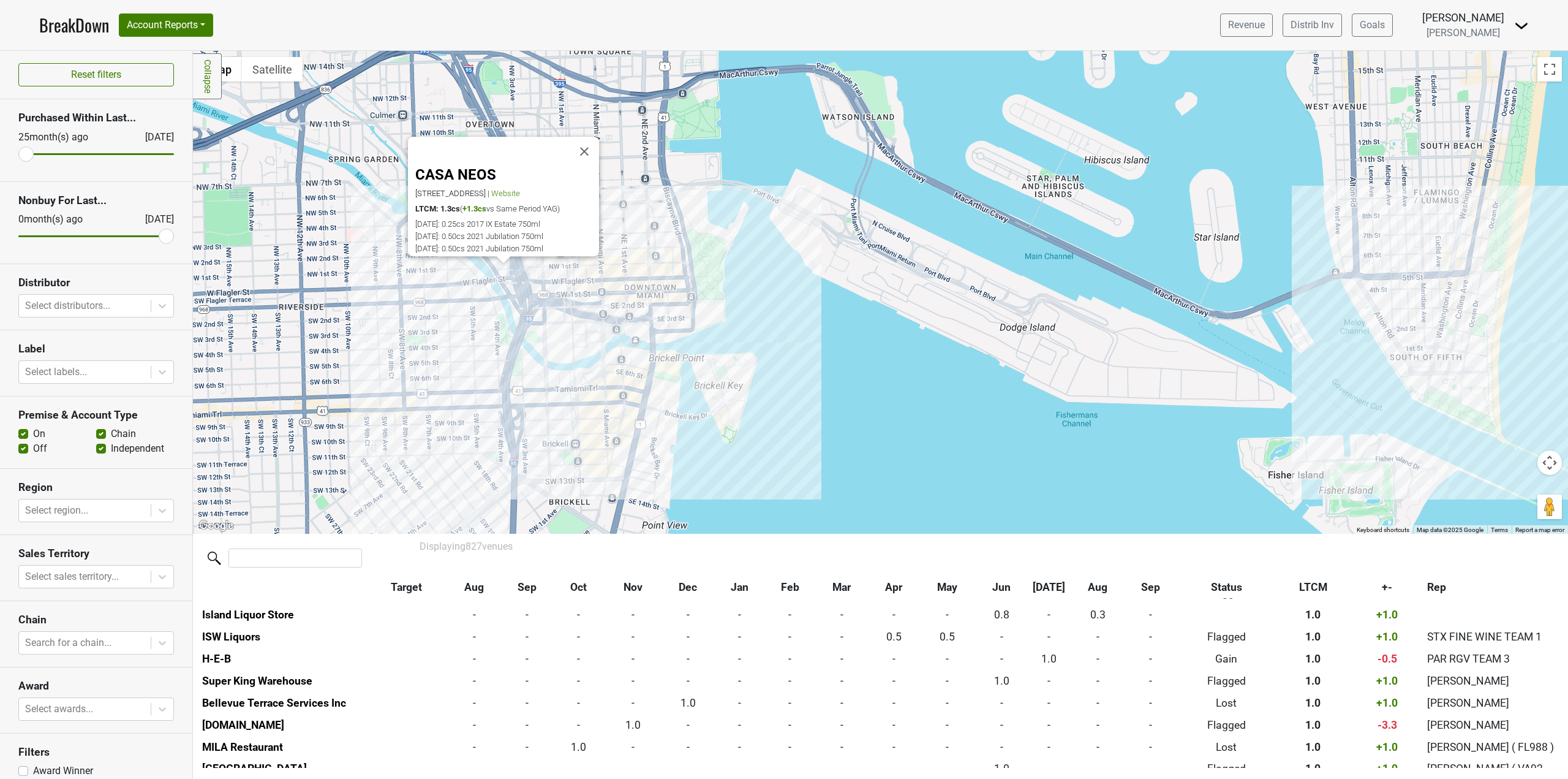
click at [829, 369] on div "CASA NEOS [STREET_ADDRESS] | Website LTCM: 1.3cs ( +1.3cs vs Same Period YAG) […" at bounding box center [880, 292] width 1375 height 483
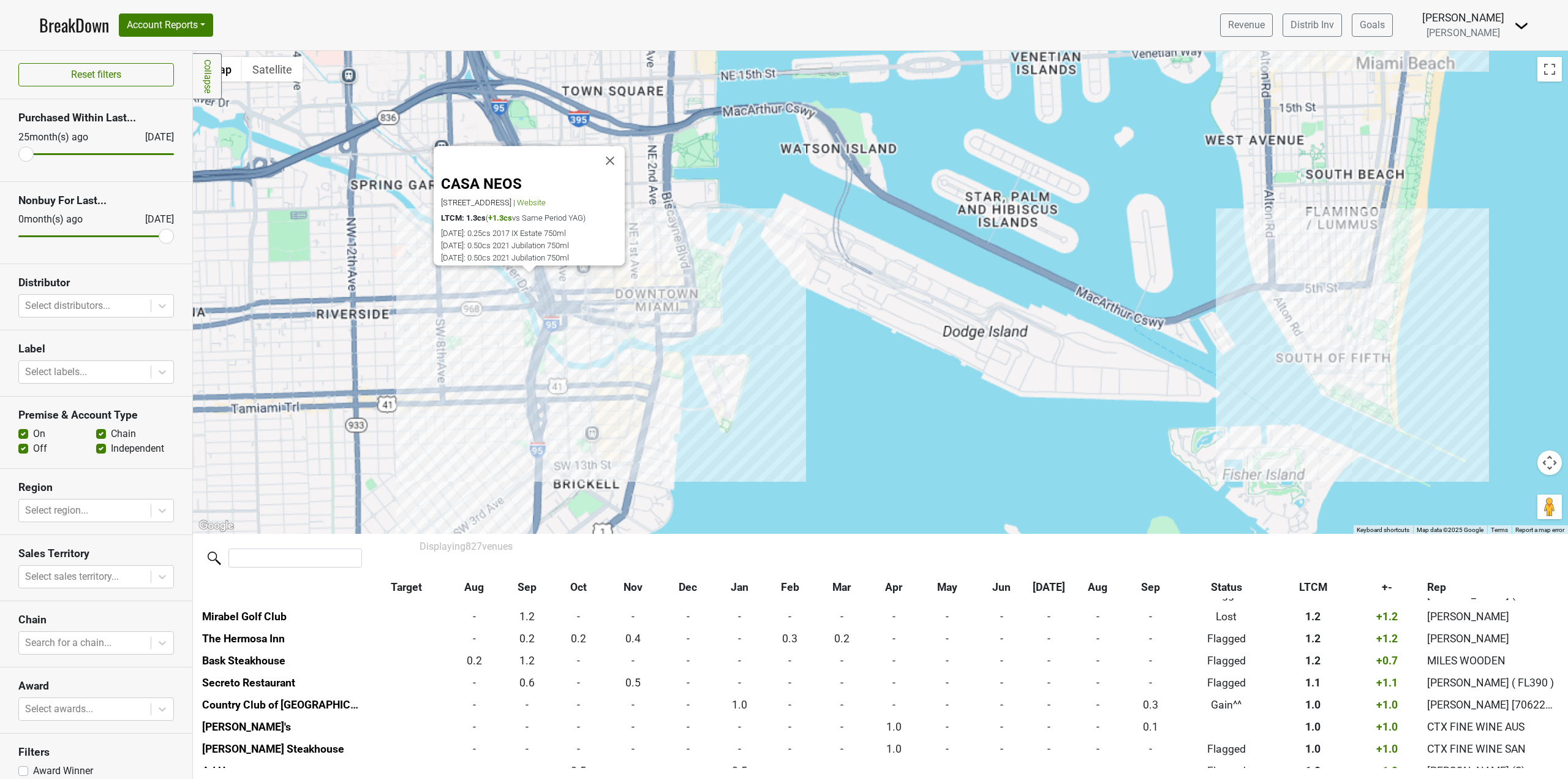
scroll to position [1722, 0]
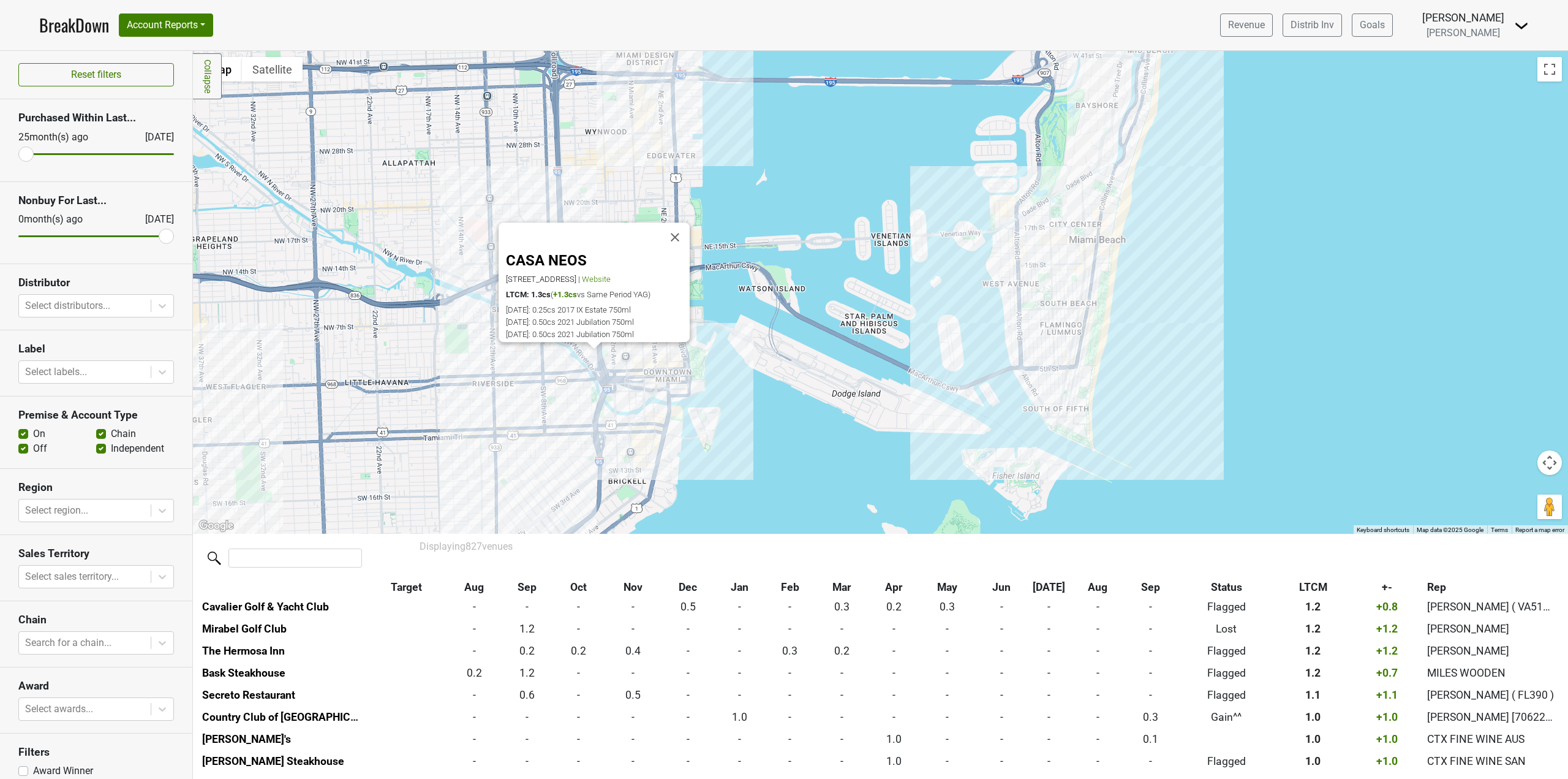
drag, startPoint x: 783, startPoint y: 310, endPoint x: 773, endPoint y: 362, distance: 53.0
click at [773, 362] on div "CASA NEOS [STREET_ADDRESS] | Website LTCM: 1.3cs ( +1.3cs vs Same Period YAG) […" at bounding box center [880, 292] width 1375 height 483
click at [633, 122] on div "CASA NEOS [STREET_ADDRESS] | Website LTCM: 1.3cs ( +1.3cs vs Same Period YAG) […" at bounding box center [880, 292] width 1375 height 483
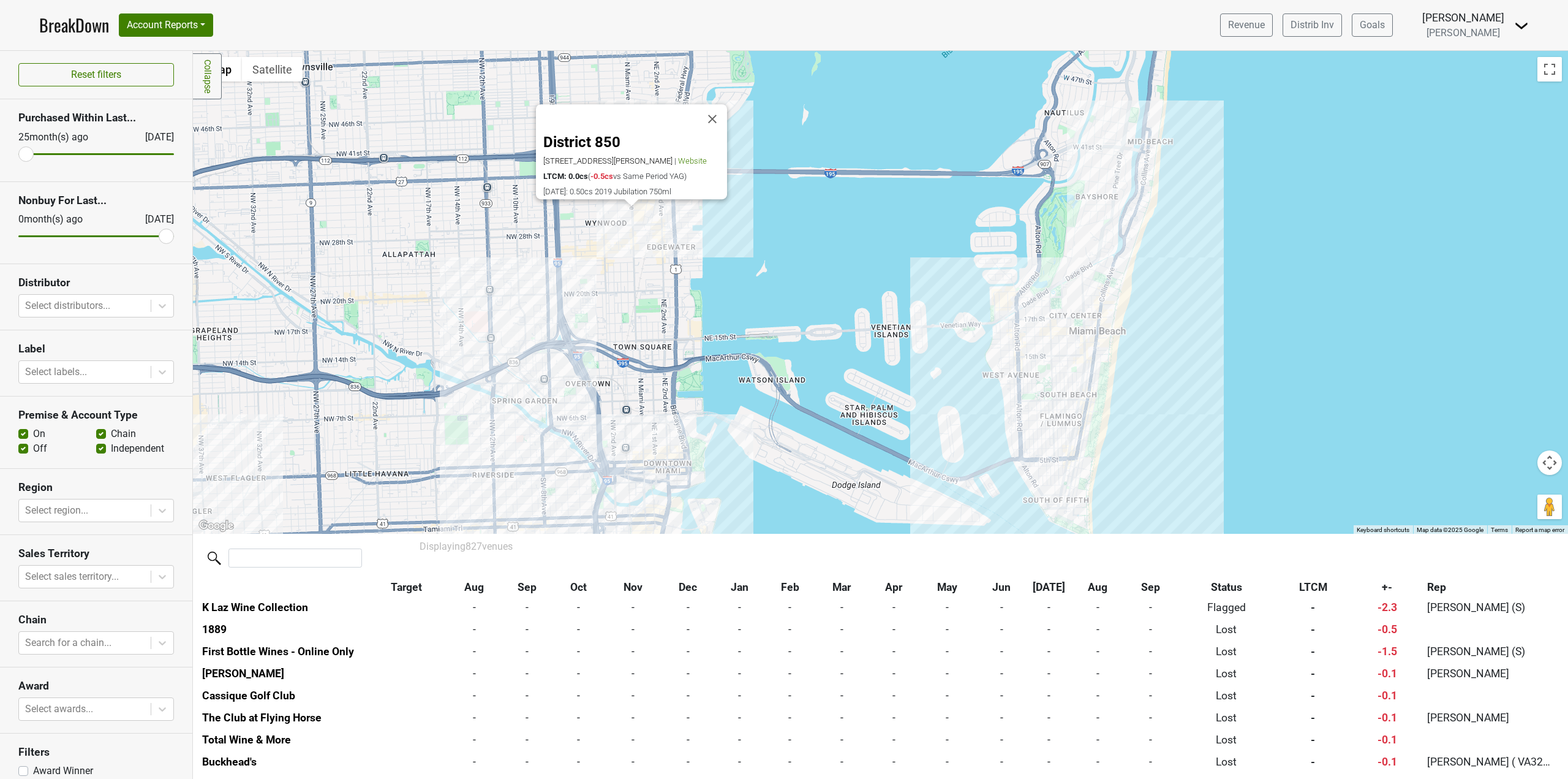
scroll to position [15899, 0]
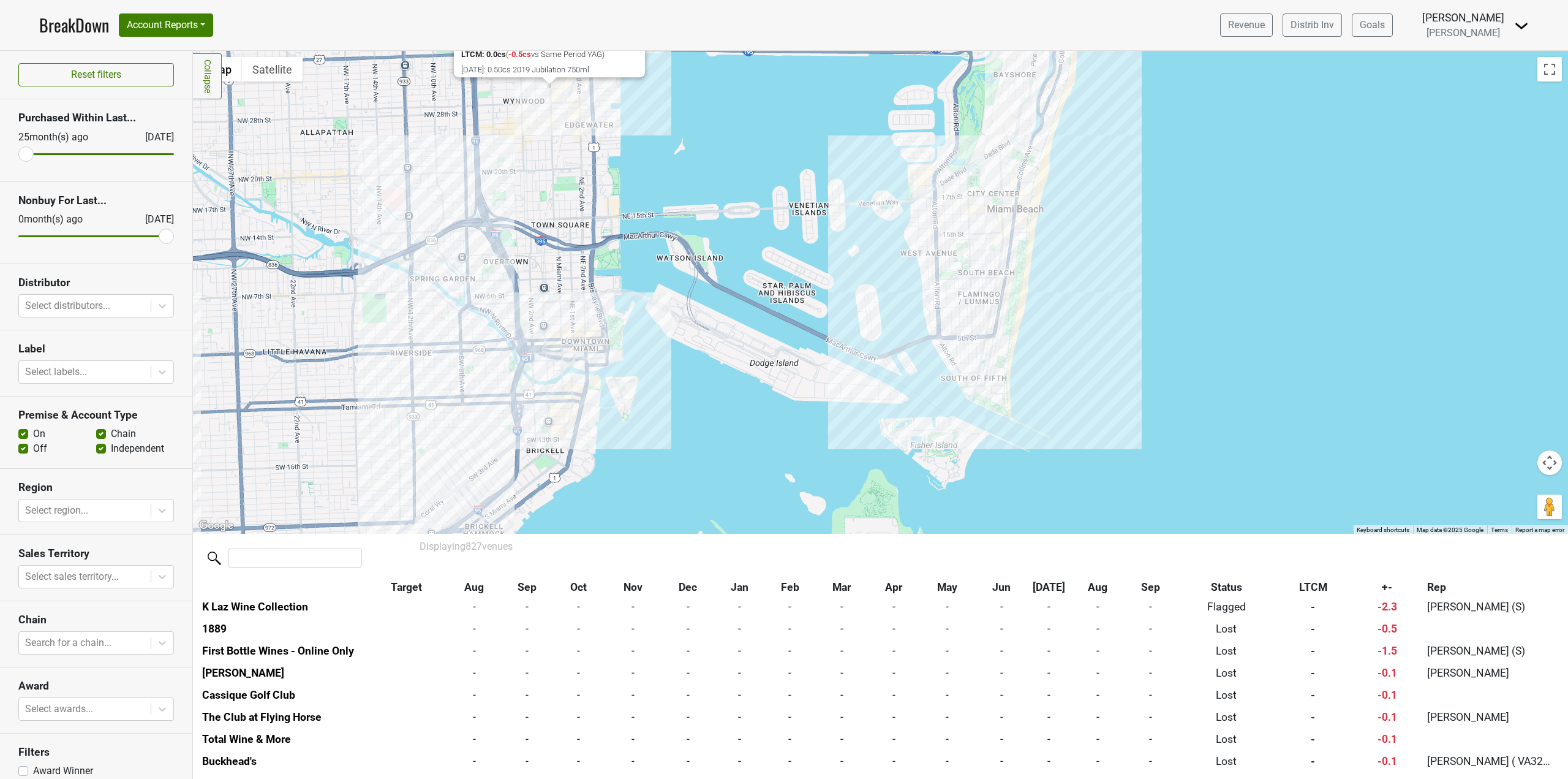
drag, startPoint x: 759, startPoint y: 285, endPoint x: 674, endPoint y: 159, distance: 152.0
click at [674, 159] on div "District 850 [STREET_ADDRESS][PERSON_NAME] | Website LTCM: 0.0cs ( -0.5cs vs Sa…" at bounding box center [880, 292] width 1375 height 483
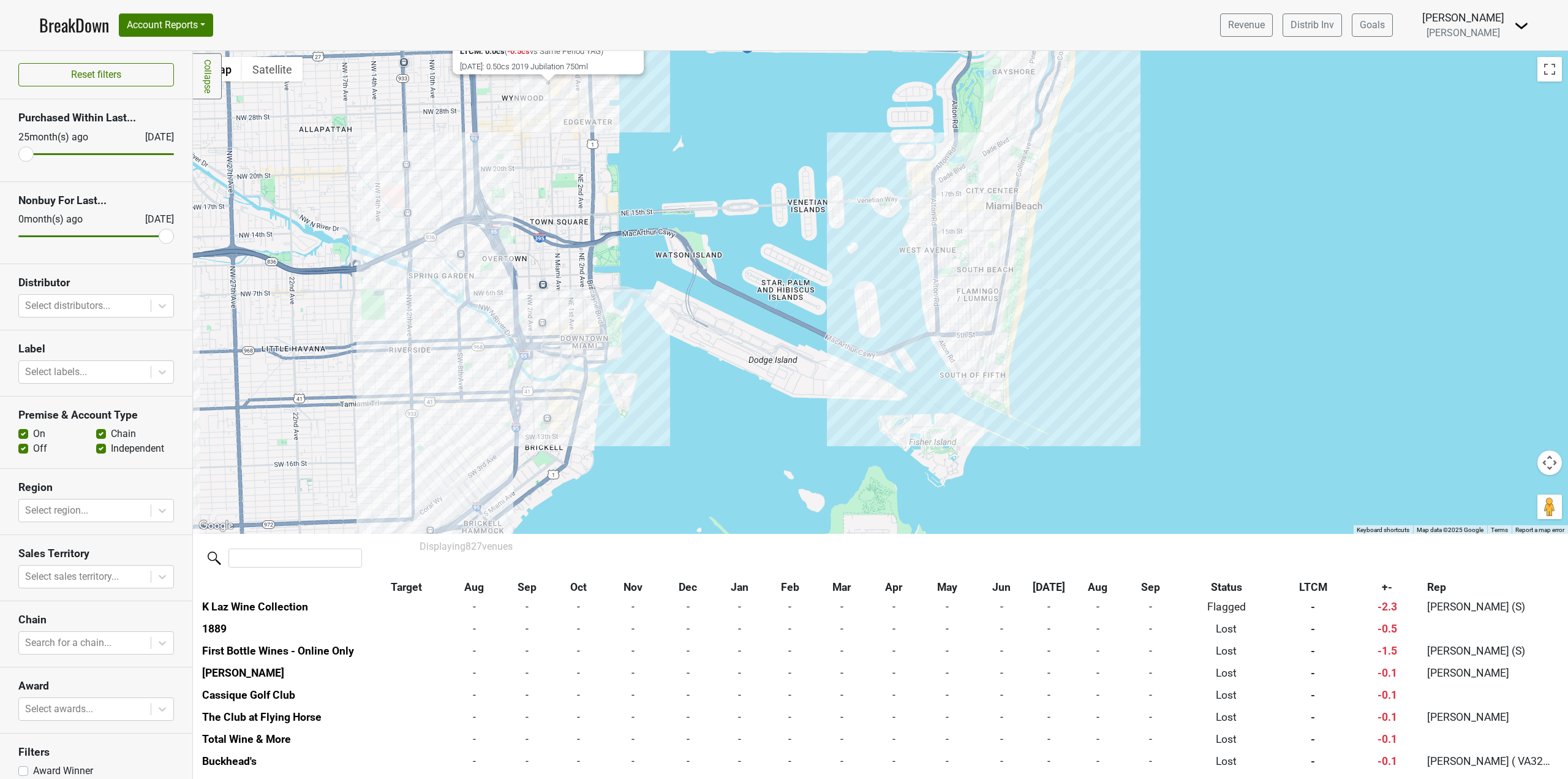
click at [984, 314] on div "District 850 [STREET_ADDRESS][PERSON_NAME] | Website LTCM: 0.0cs ( -0.5cs vs Sa…" at bounding box center [880, 292] width 1375 height 483
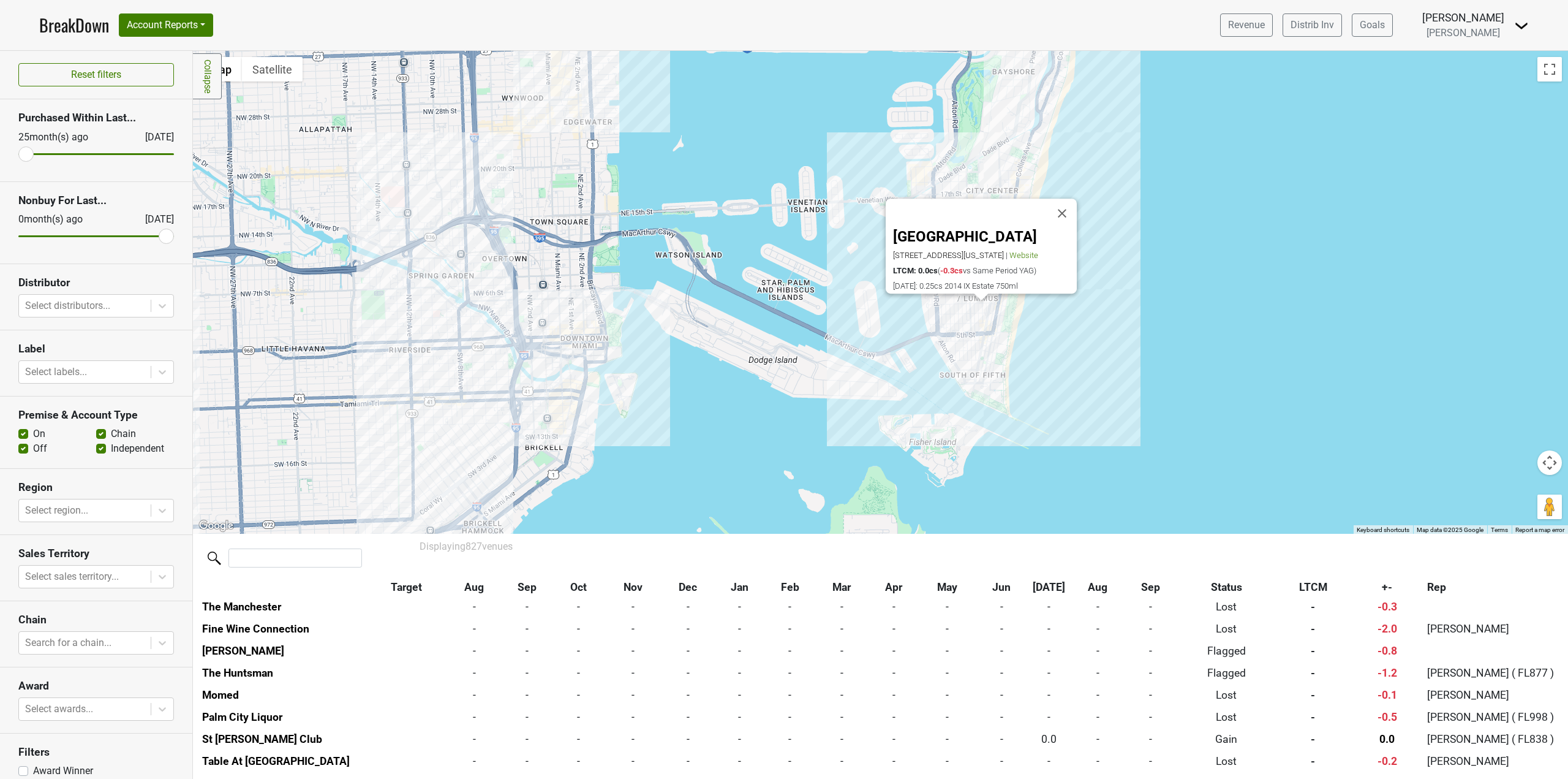
click at [939, 309] on div "[GEOGRAPHIC_DATA] [STREET_ADDRESS][US_STATE] | Website LTCM: 0.0cs ( -0.3cs vs …" at bounding box center [880, 292] width 1375 height 483
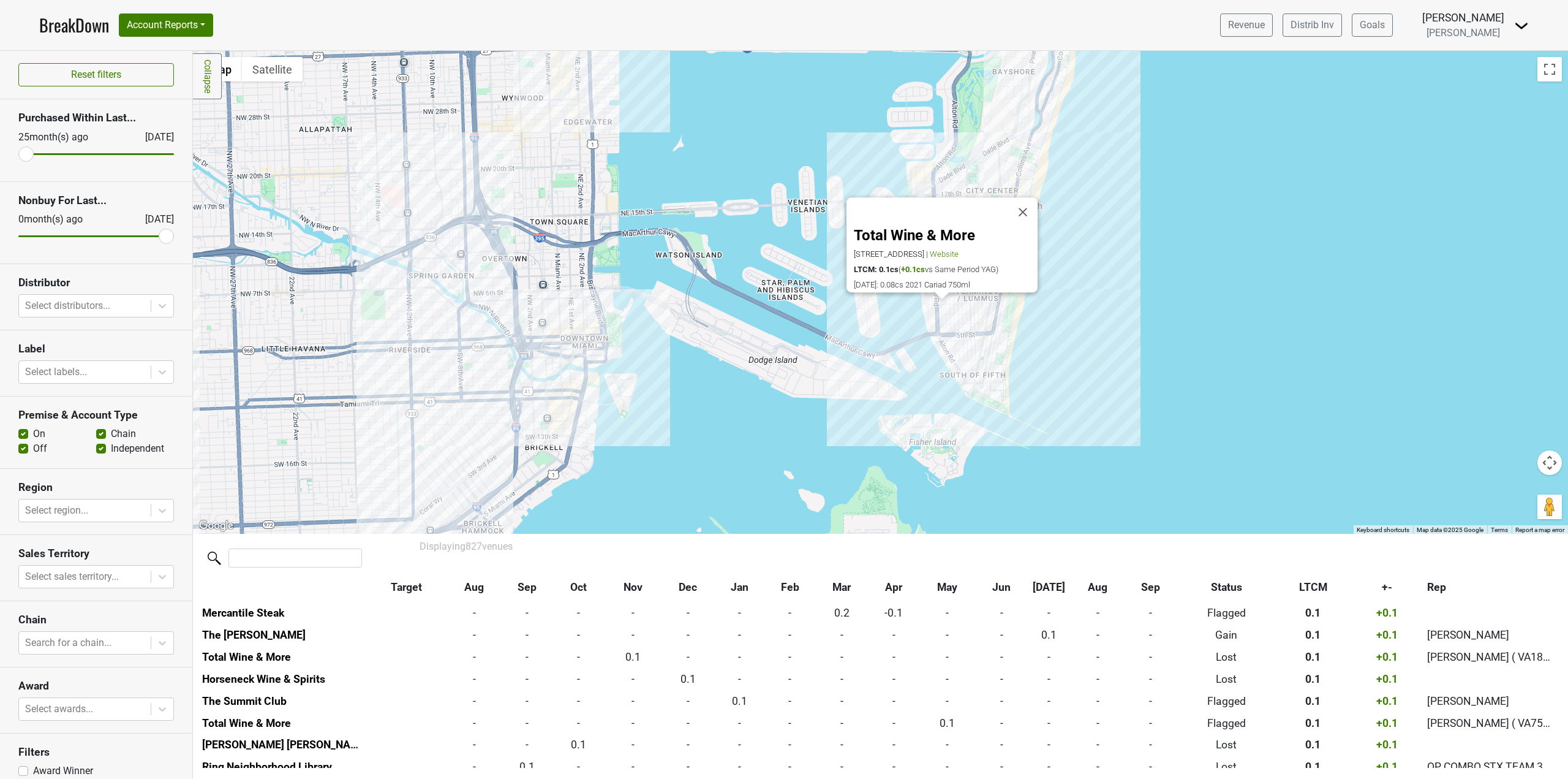
click at [982, 366] on div "Total Wine & More [STREET_ADDRESS] | Website LTCM: 0.1cs ( +0.1cs vs Same Perio…" at bounding box center [880, 292] width 1375 height 483
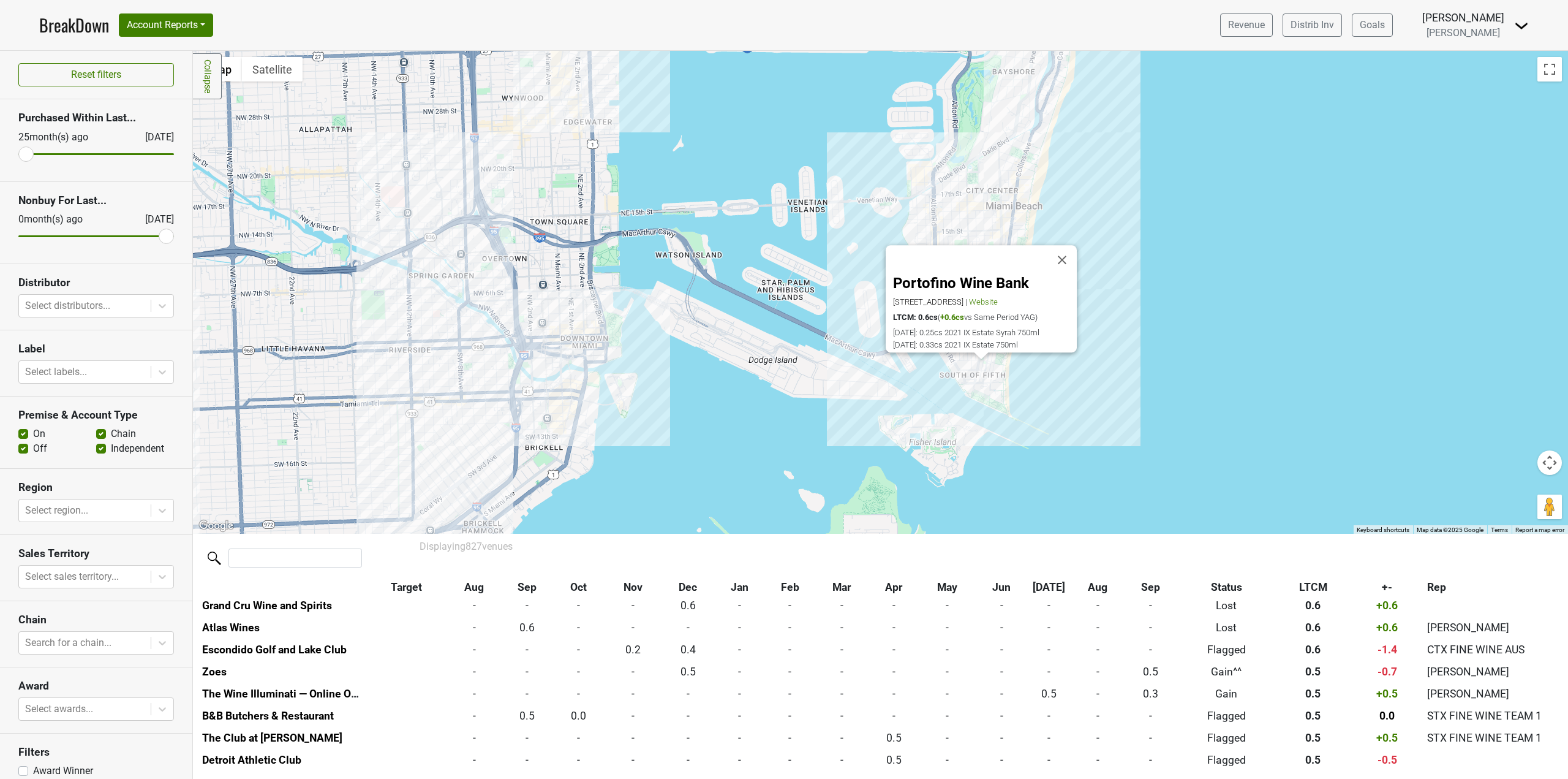
click at [990, 359] on div "Portofino Wine Bank [STREET_ADDRESS] | Website LTCM: 0.6cs ( +0.6cs vs Same Per…" at bounding box center [880, 292] width 1375 height 483
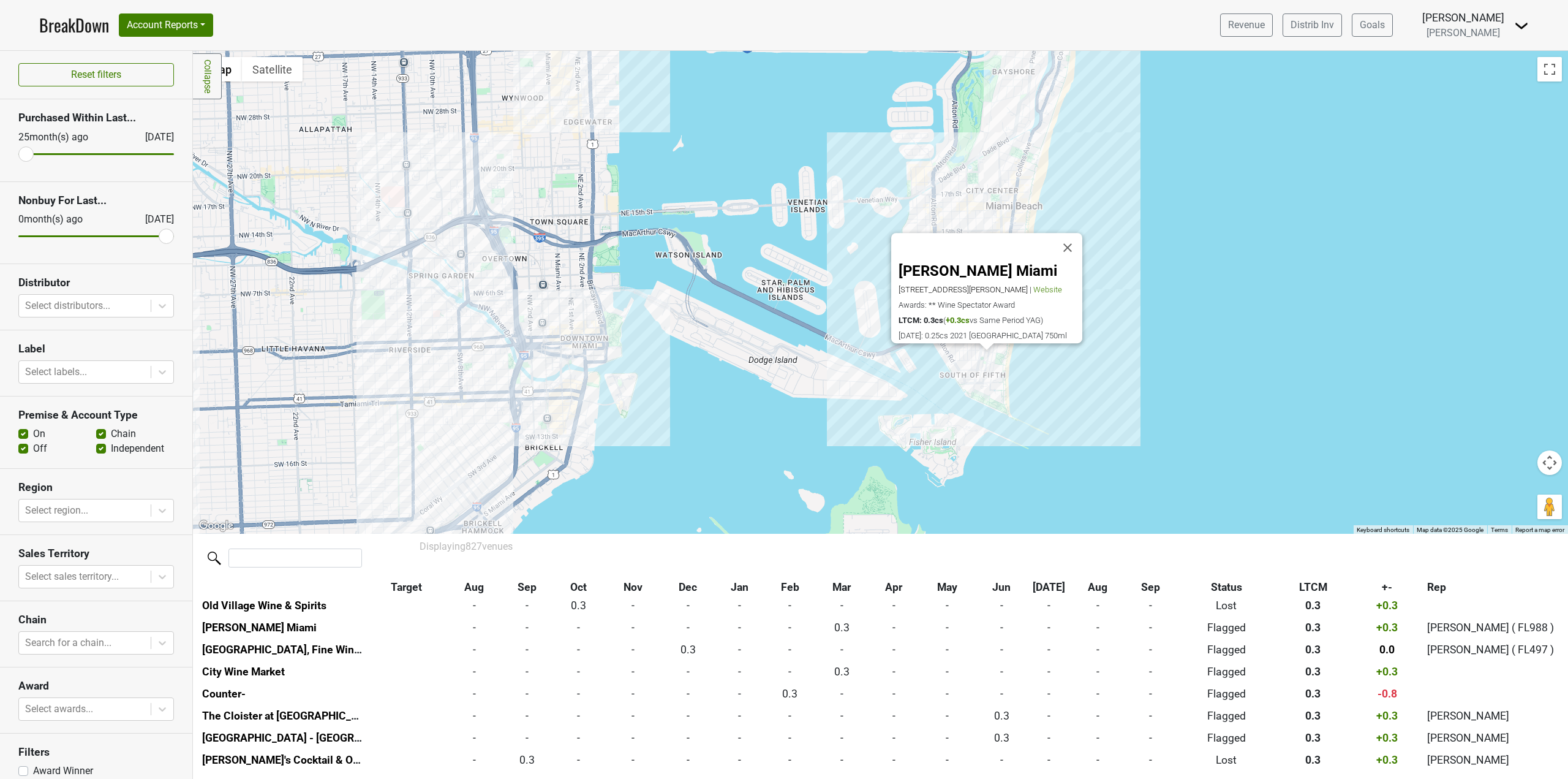
click at [841, 353] on div "[PERSON_NAME] Miami [STREET_ADDRESS][PERSON_NAME] | Website Awards: ** Wine Spe…" at bounding box center [880, 292] width 1375 height 483
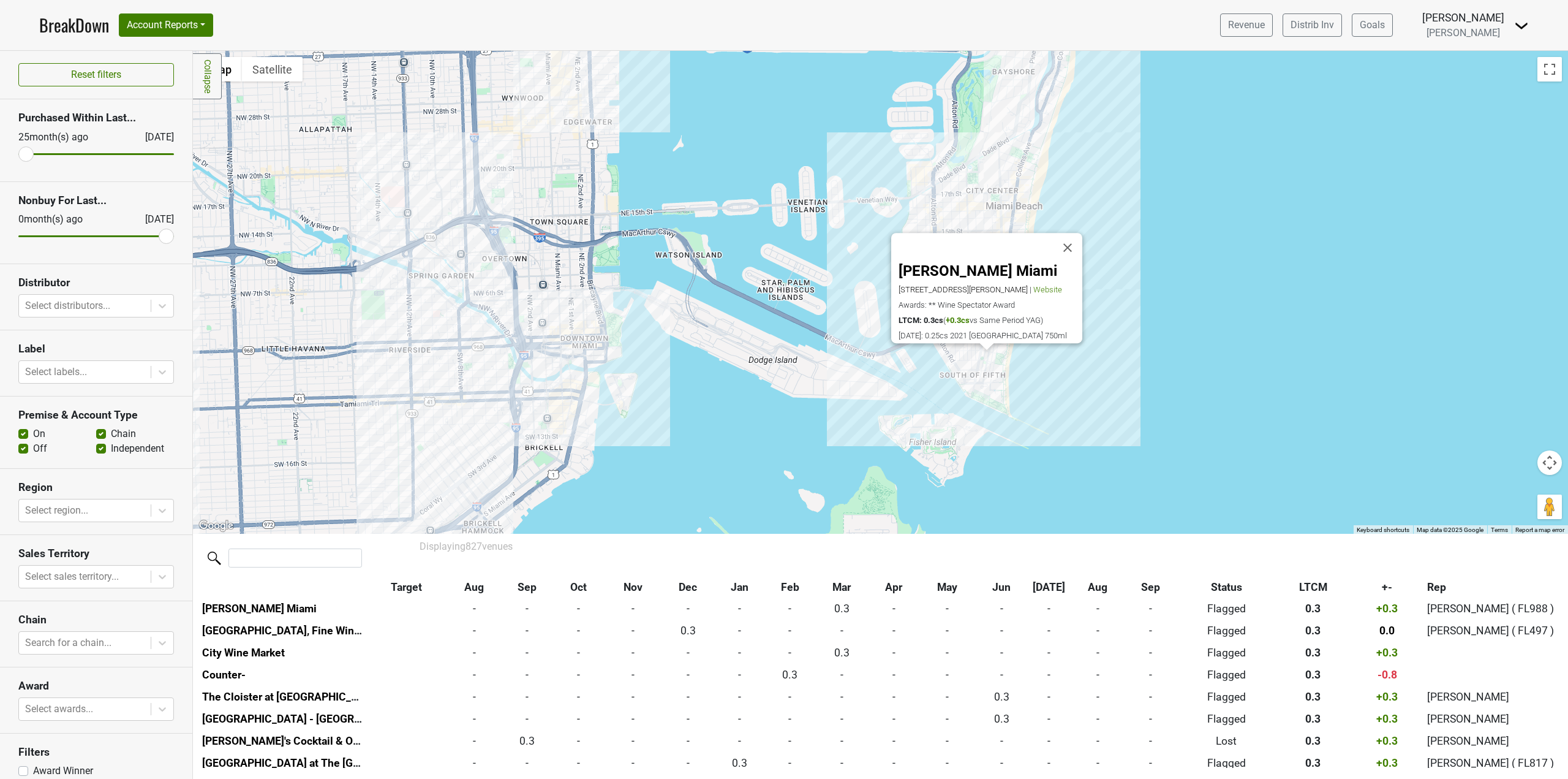
scroll to position [7830, 0]
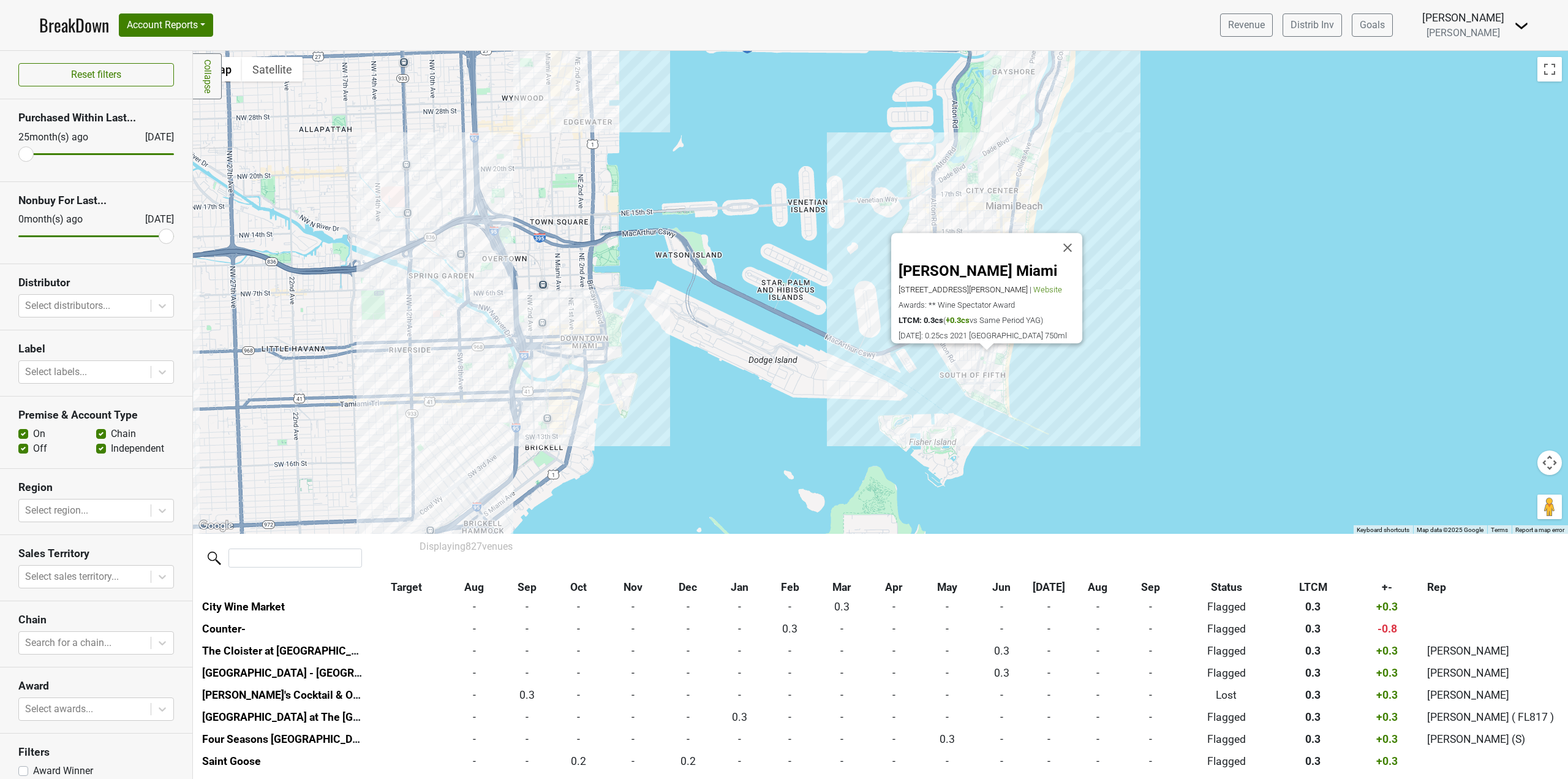
click at [1078, 243] on button "Close" at bounding box center [1067, 248] width 29 height 29
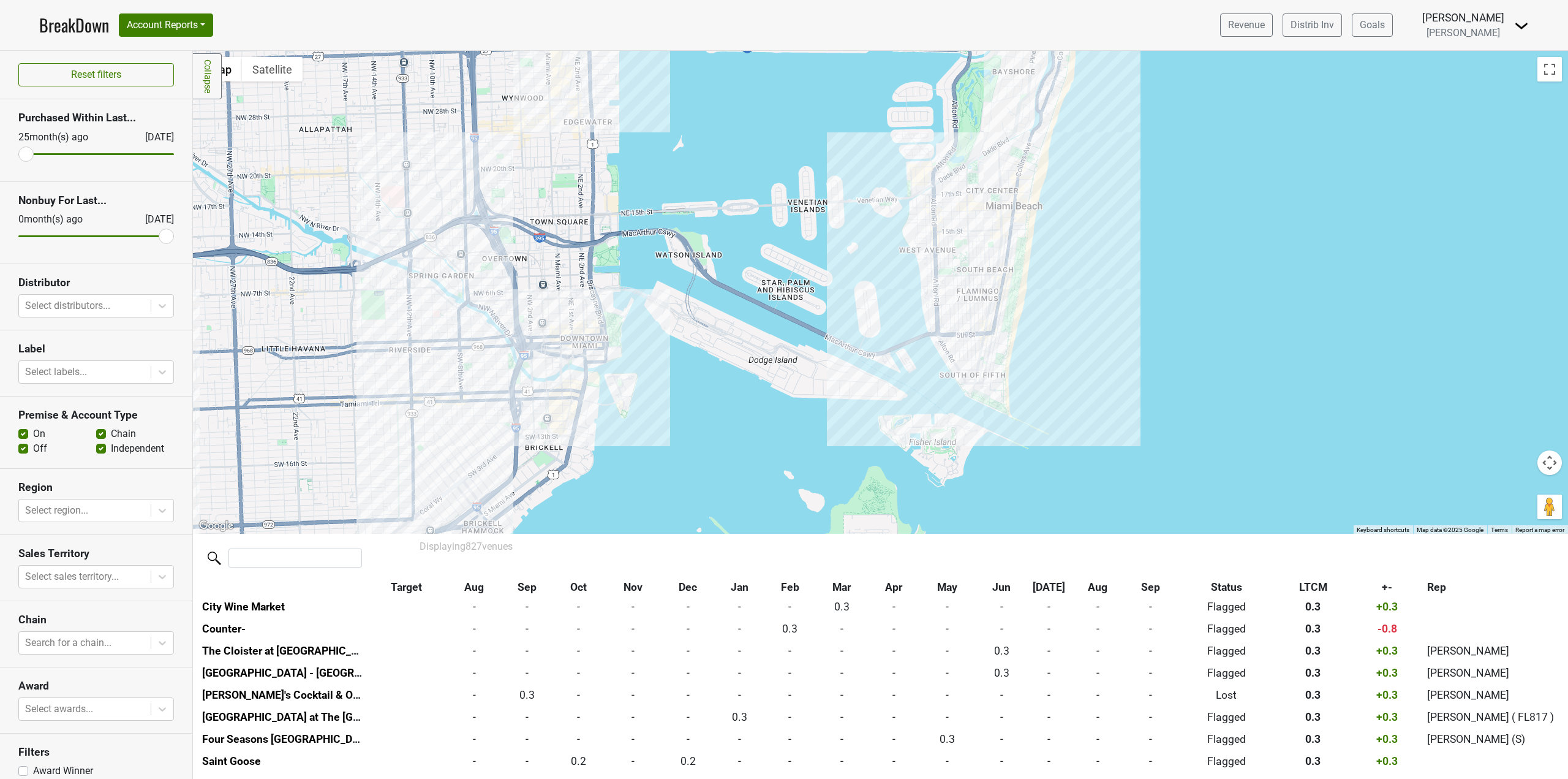
click at [970, 196] on div at bounding box center [880, 292] width 1375 height 483
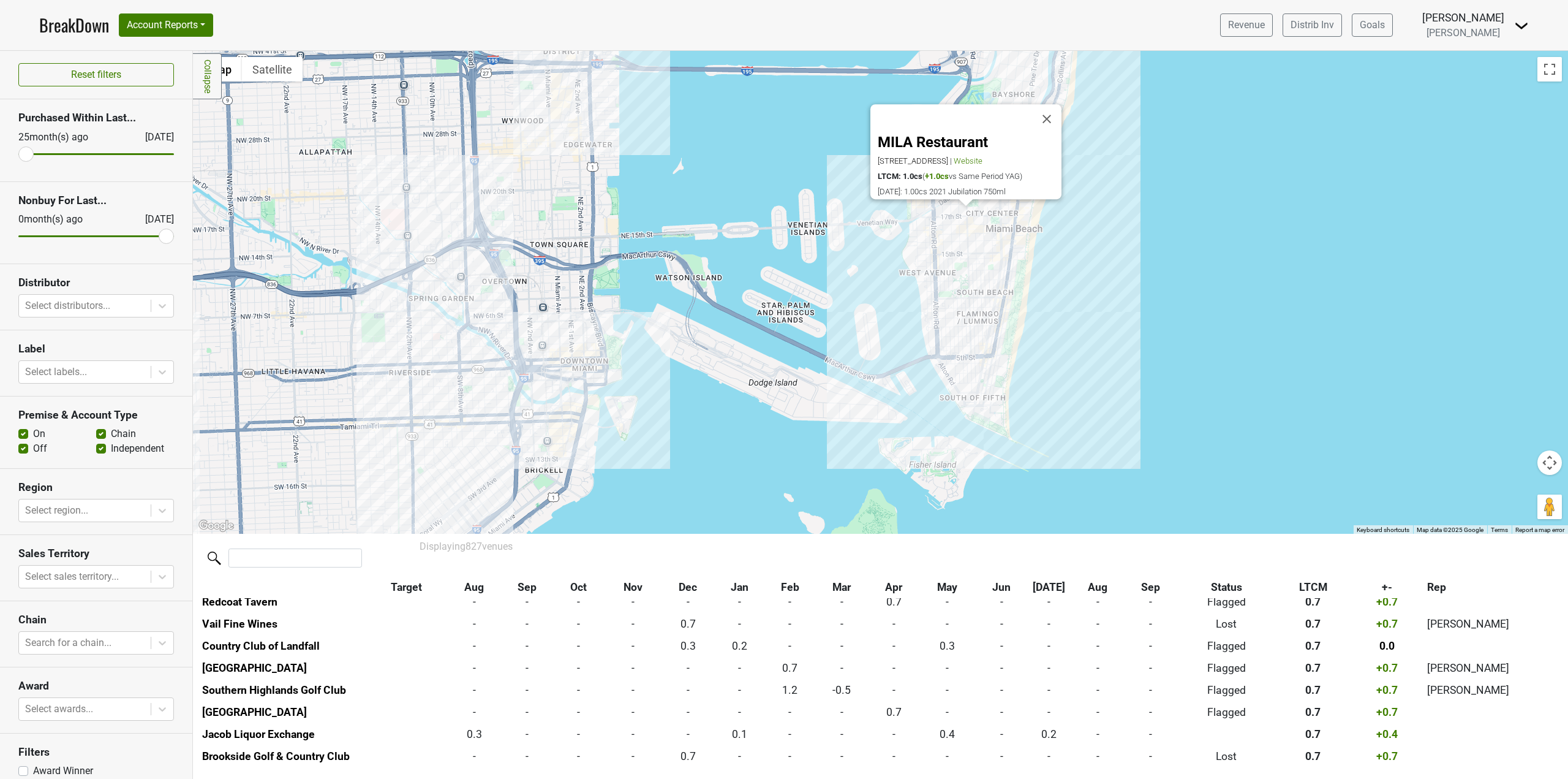
click at [1125, 274] on div "MILA Restaurant [STREET_ADDRESS] | Website LTCM: 1.0cs ( +1.0cs vs Same Period …" at bounding box center [880, 292] width 1375 height 483
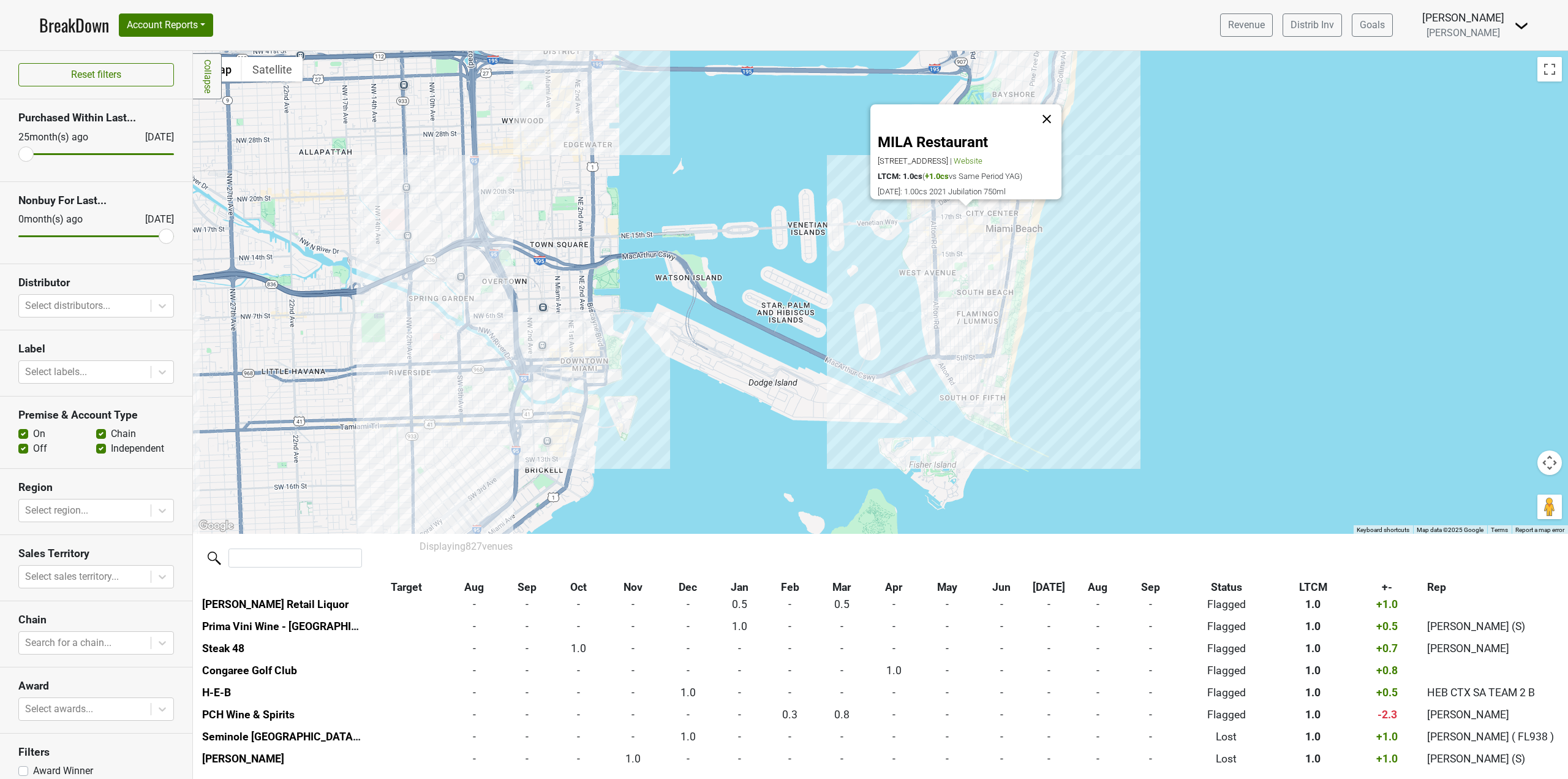
scroll to position [2428, 0]
click at [1052, 105] on button "Close" at bounding box center [1046, 119] width 29 height 29
click at [1030, 168] on div at bounding box center [880, 292] width 1375 height 483
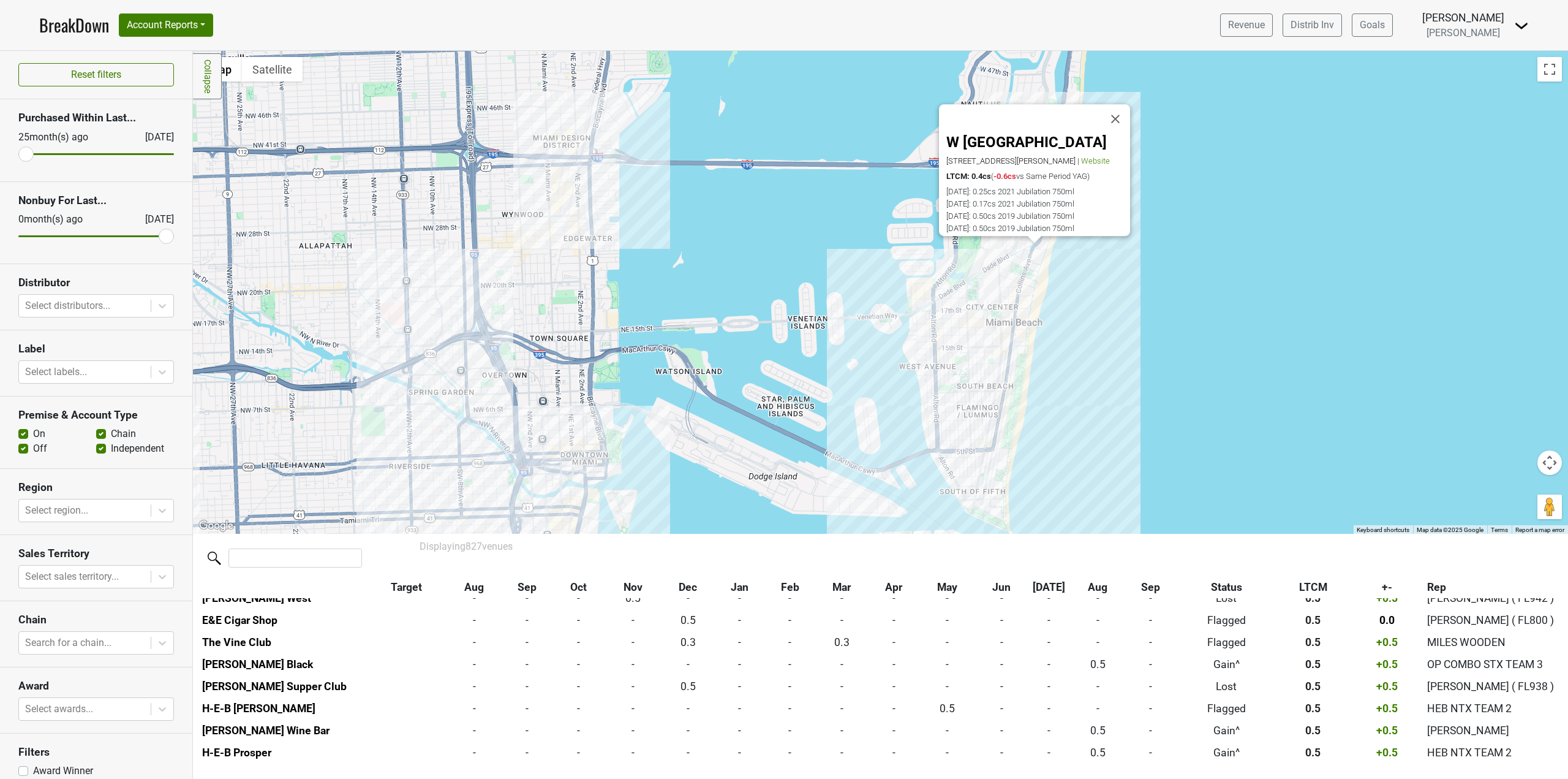
click at [1147, 282] on div "W [GEOGRAPHIC_DATA] [STREET_ADDRESS][PERSON_NAME] | Website LTCM: 0.4cs ( -0.6c…" at bounding box center [880, 292] width 1375 height 483
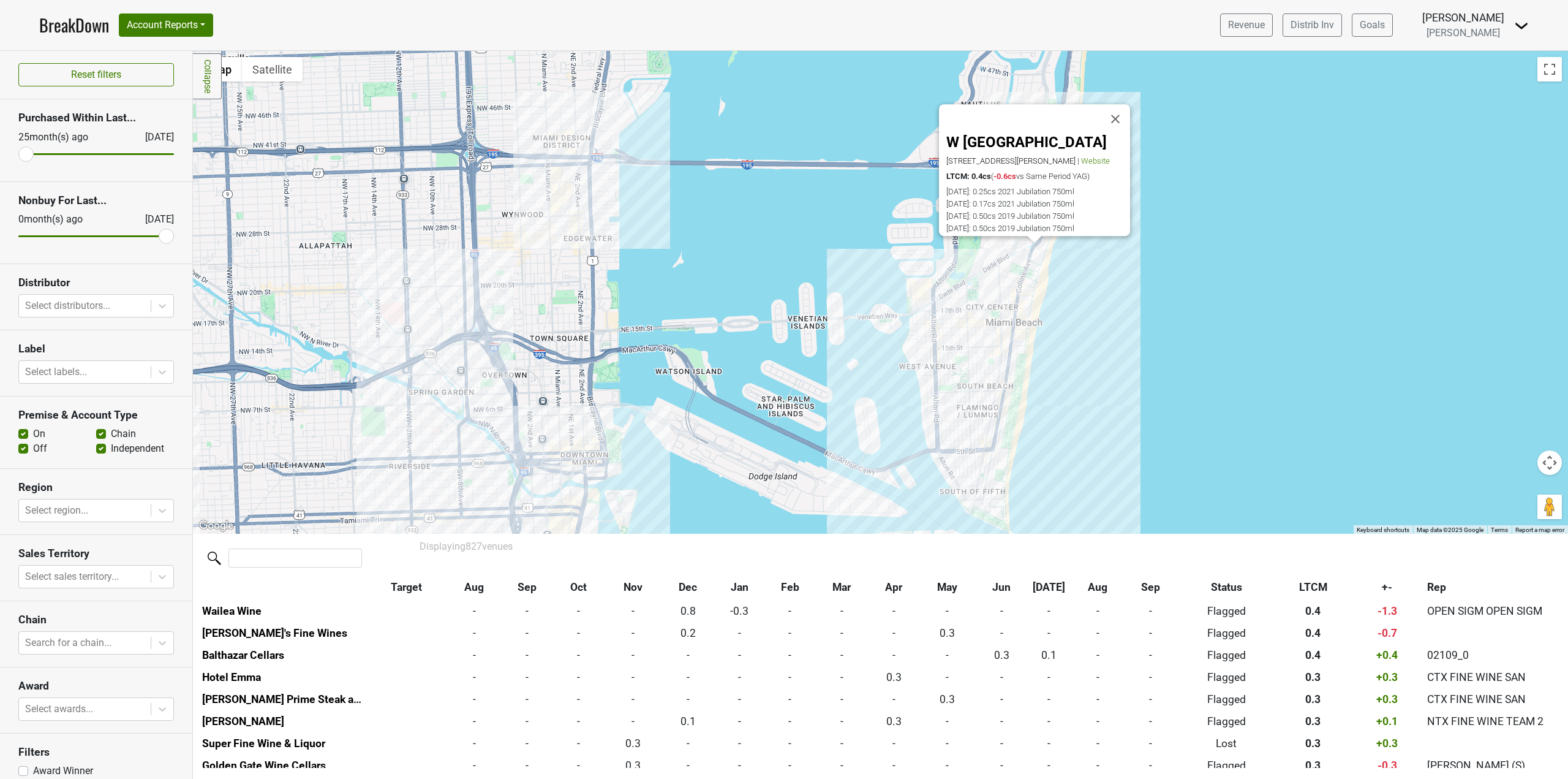
scroll to position [5934, 0]
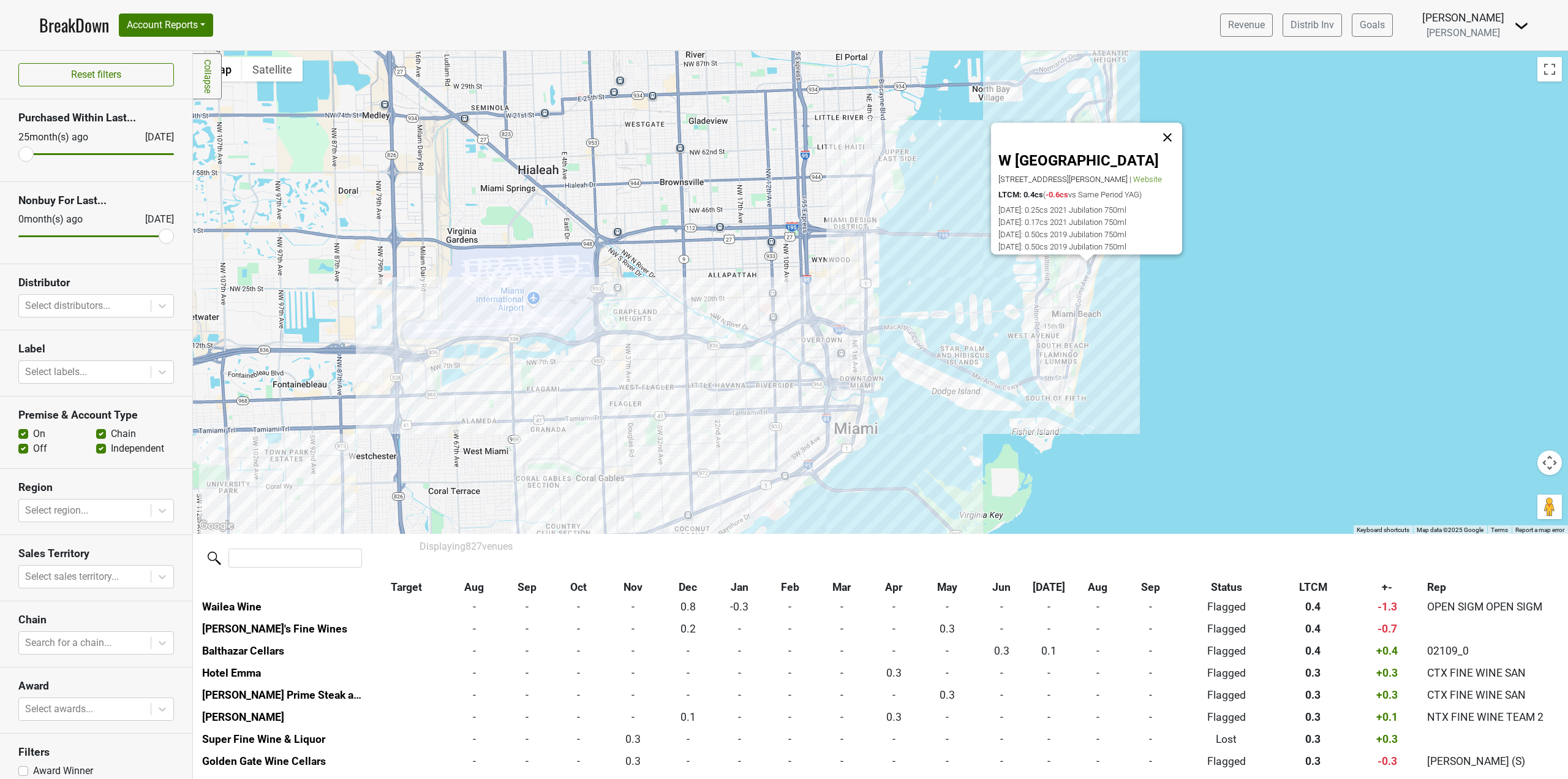
click at [1172, 123] on button "Close" at bounding box center [1167, 138] width 29 height 29
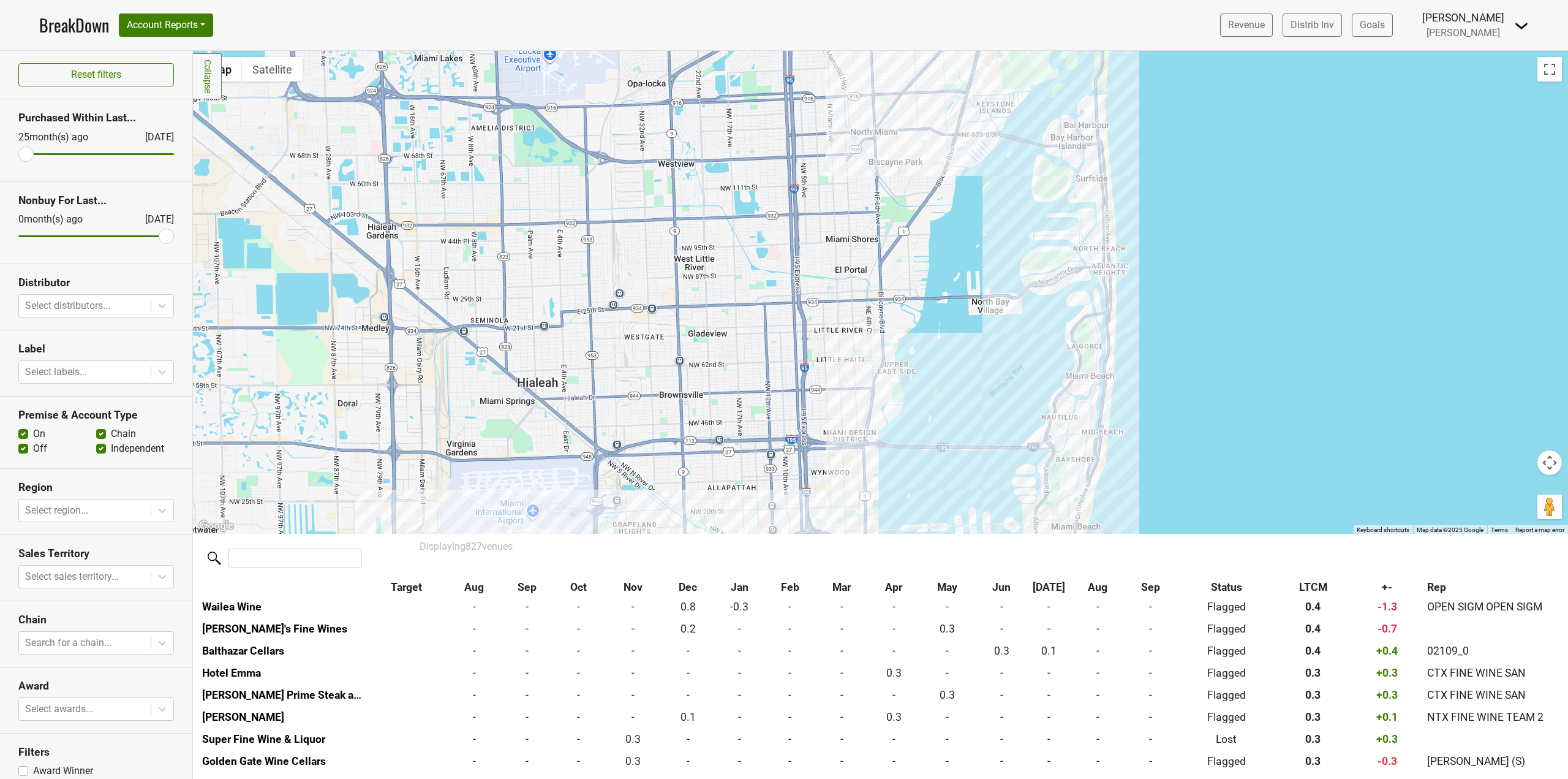
drag, startPoint x: 1171, startPoint y: 220, endPoint x: 1180, endPoint y: 399, distance: 179.2
click at [1180, 399] on div at bounding box center [880, 292] width 1375 height 483
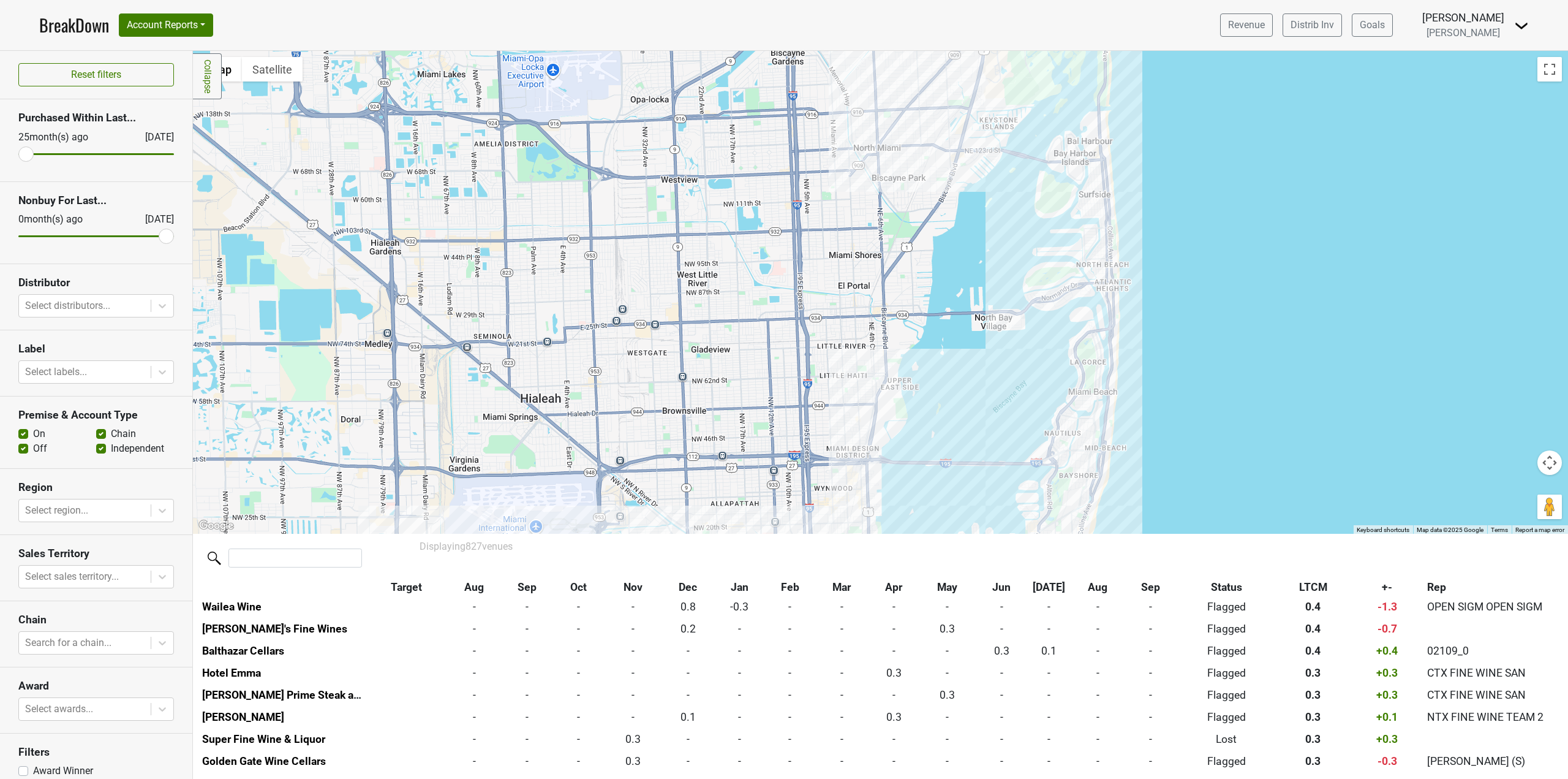
click at [1110, 186] on div at bounding box center [880, 292] width 1375 height 483
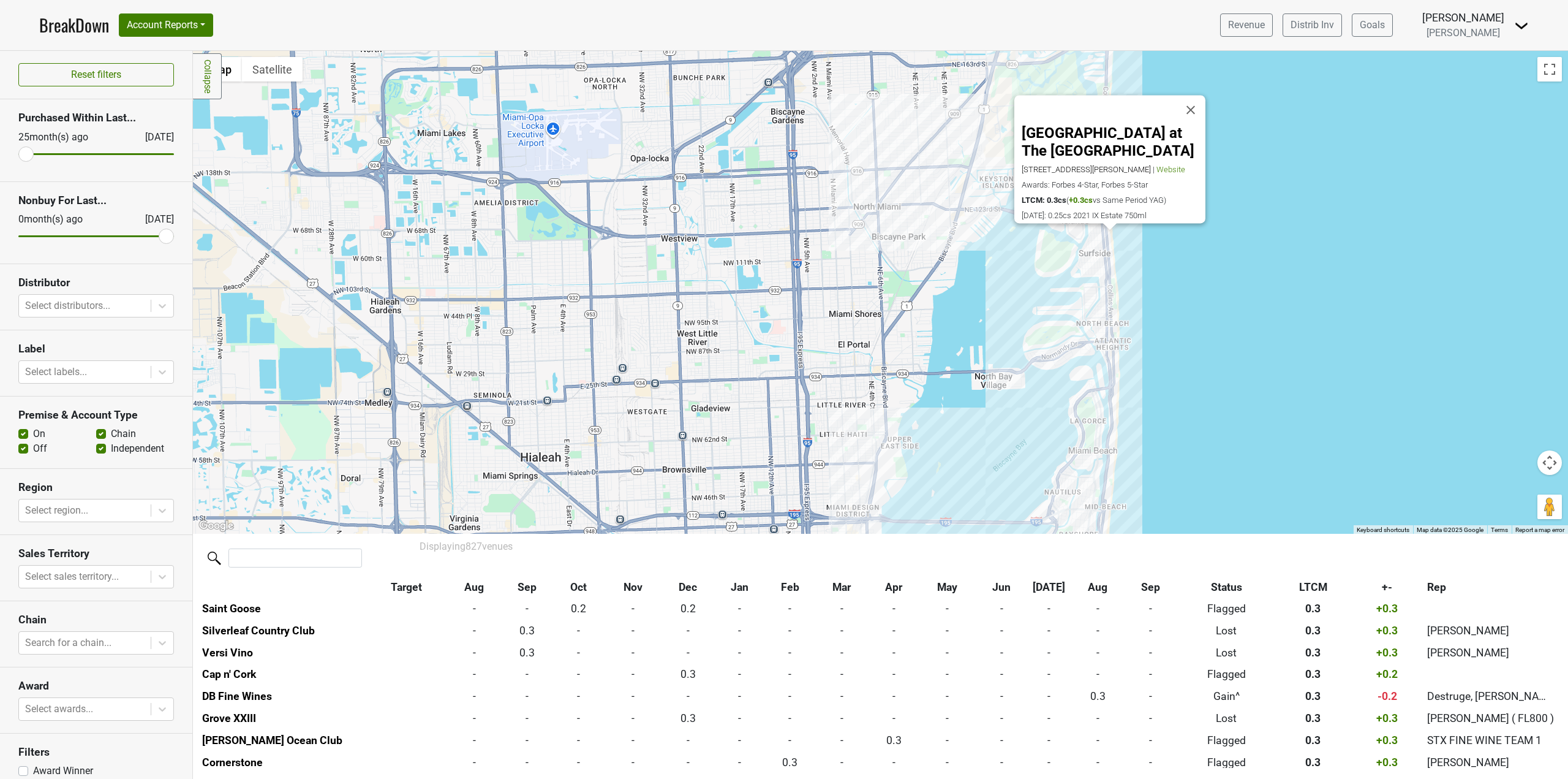
scroll to position [7984, 0]
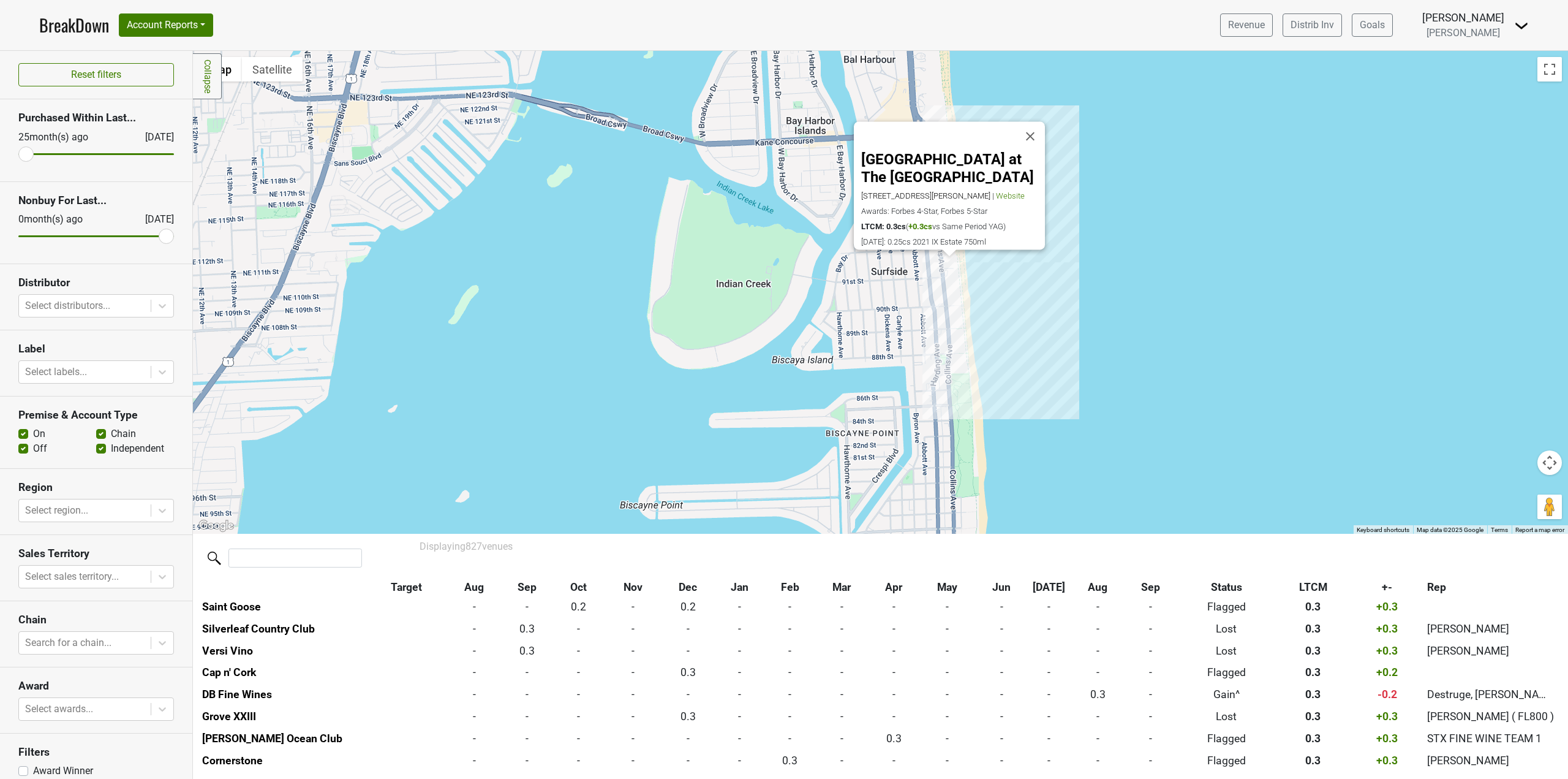
click at [939, 275] on div "[GEOGRAPHIC_DATA] at The [GEOGRAPHIC_DATA] [STREET_ADDRESS][PERSON_NAME] | Webs…" at bounding box center [880, 292] width 1375 height 483
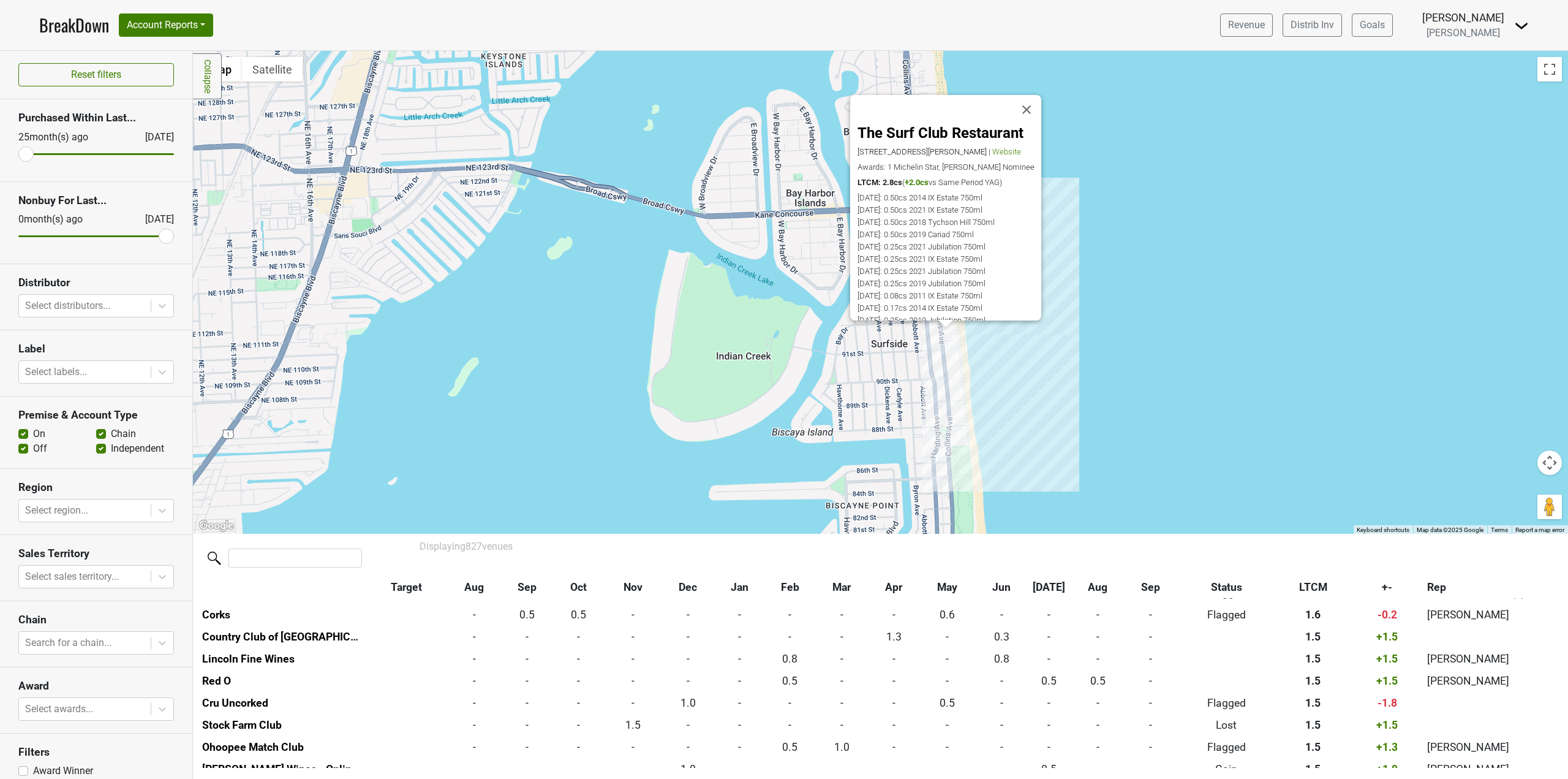
click at [1068, 288] on div "The Surf Club Restaurant [STREET_ADDRESS][PERSON_NAME] | Website Awards: 1 Mich…" at bounding box center [880, 292] width 1375 height 483
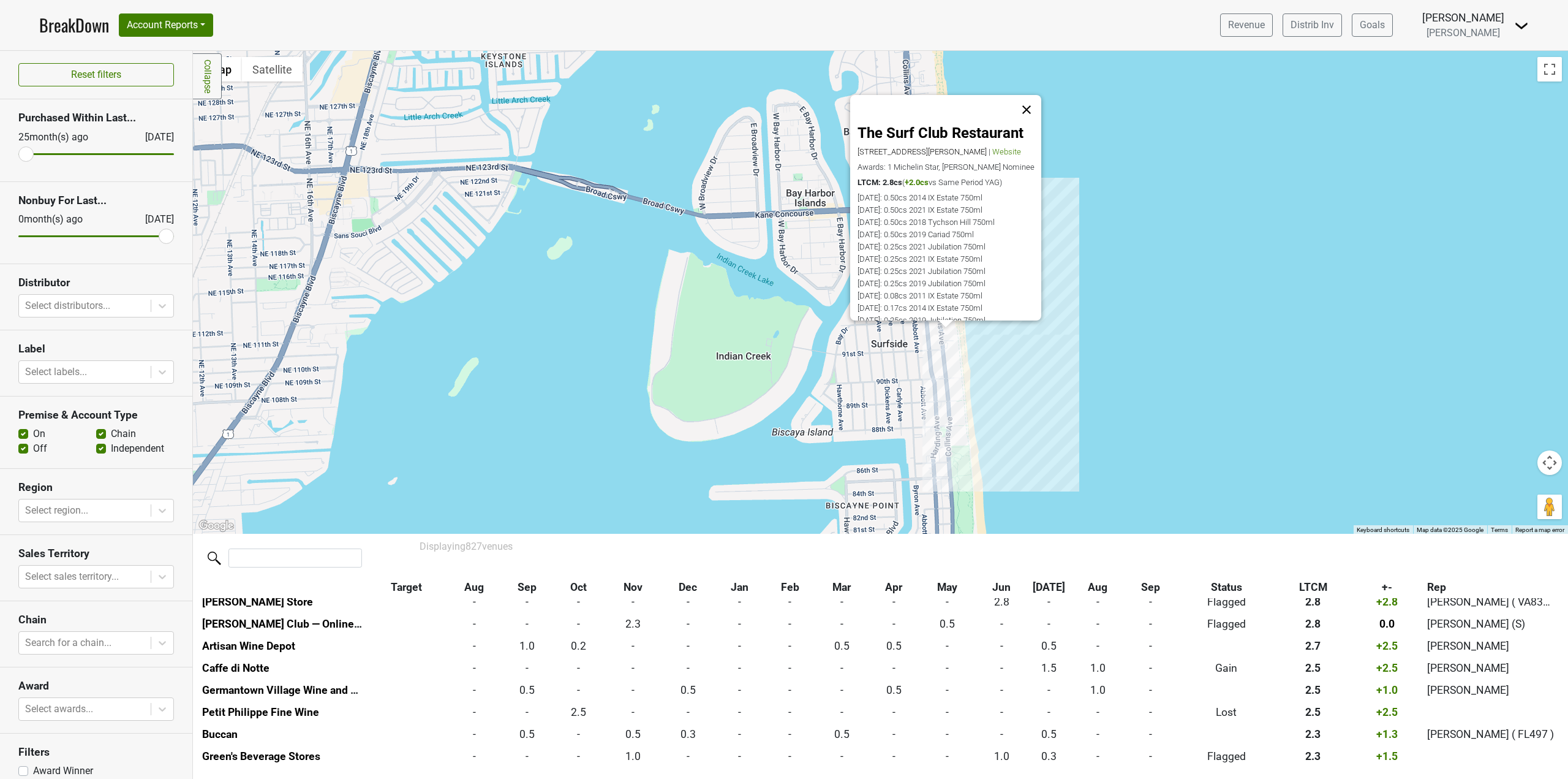
scroll to position [642, 0]
click at [1030, 103] on button "Close" at bounding box center [1026, 110] width 29 height 29
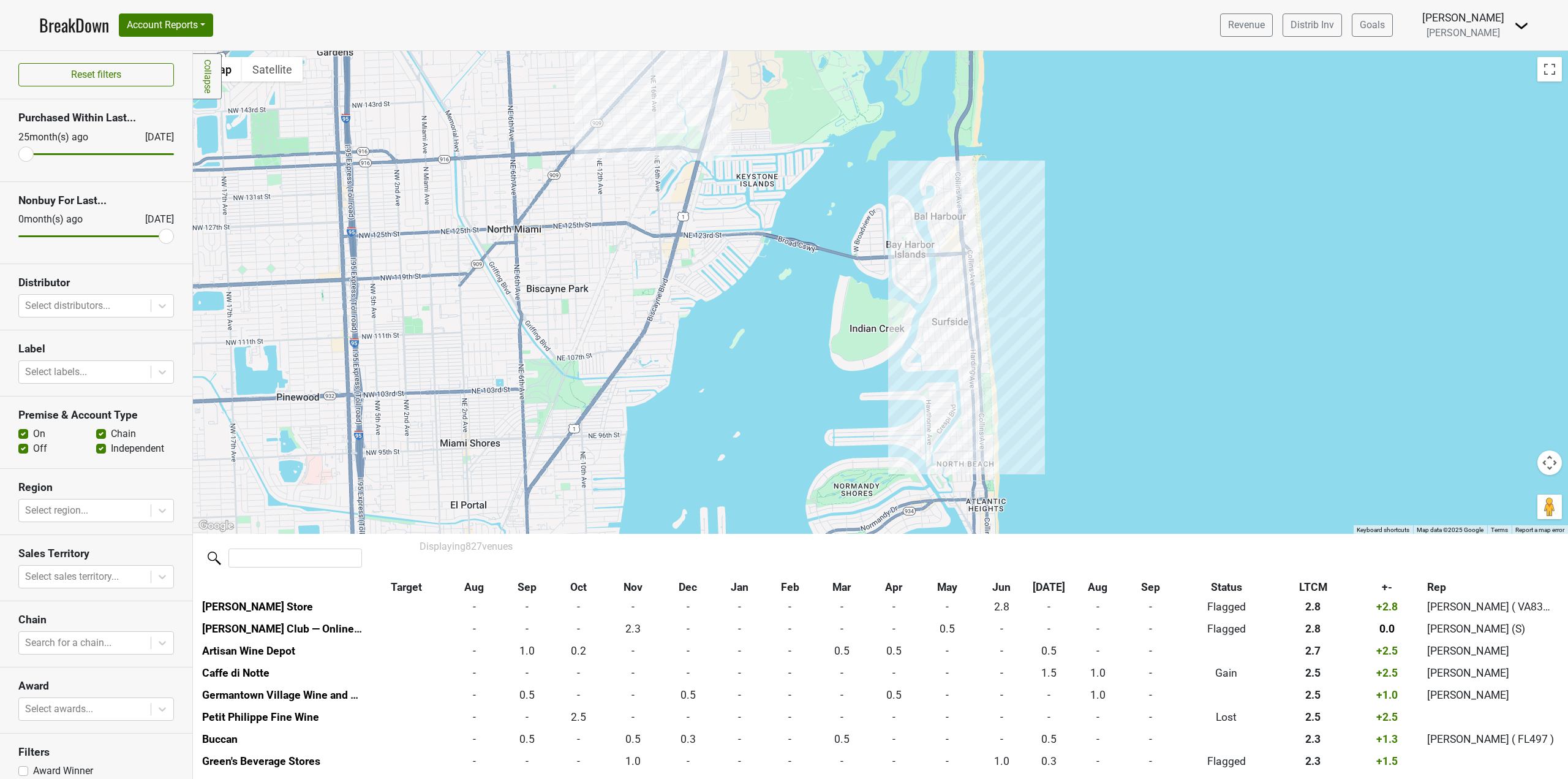
drag, startPoint x: 1072, startPoint y: 390, endPoint x: 1065, endPoint y: 234, distance: 156.2
click at [1065, 245] on div at bounding box center [880, 292] width 1375 height 483
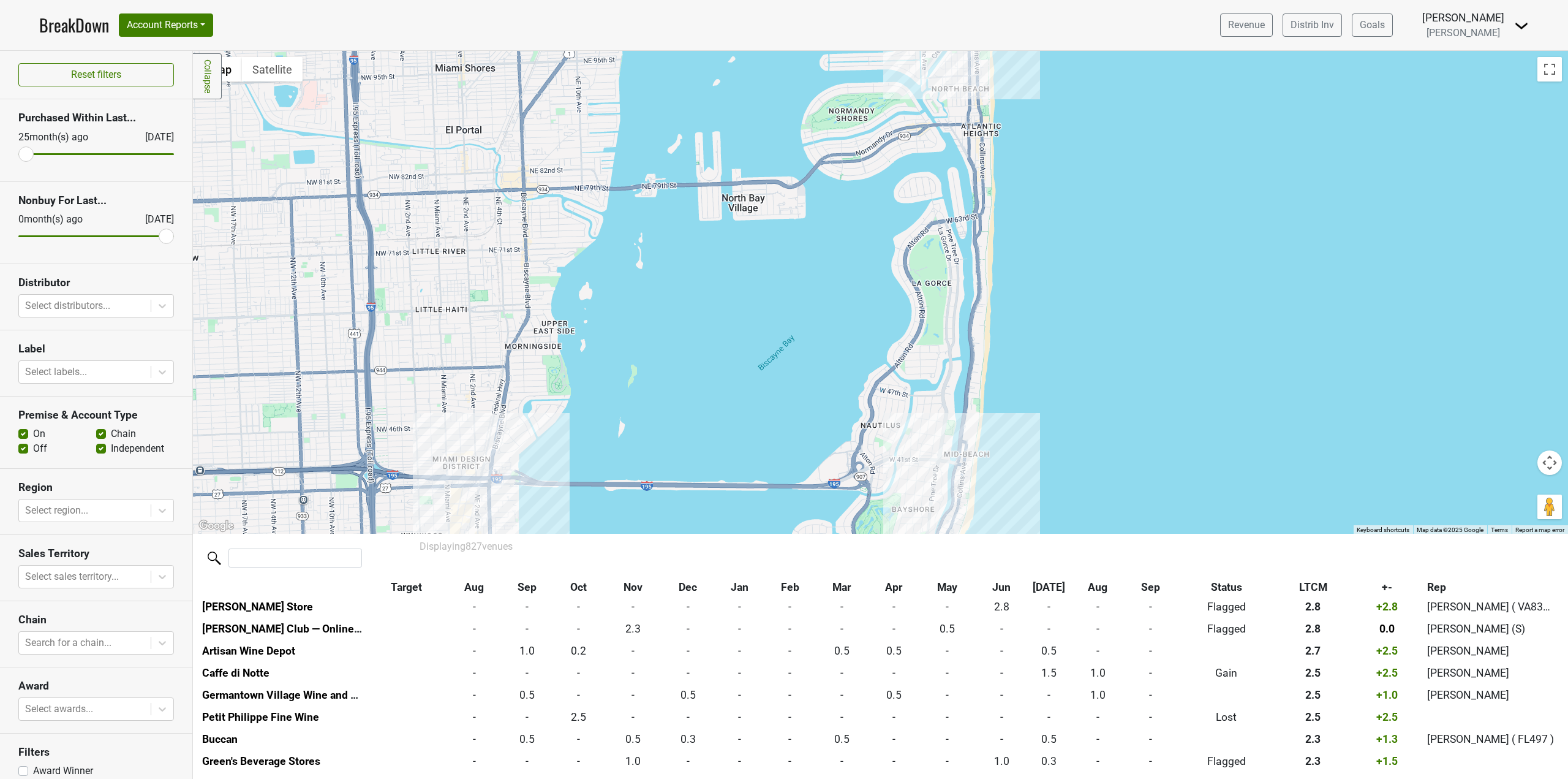
drag, startPoint x: 1069, startPoint y: 287, endPoint x: 1075, endPoint y: 217, distance: 70.3
click at [1075, 220] on div at bounding box center [880, 292] width 1375 height 483
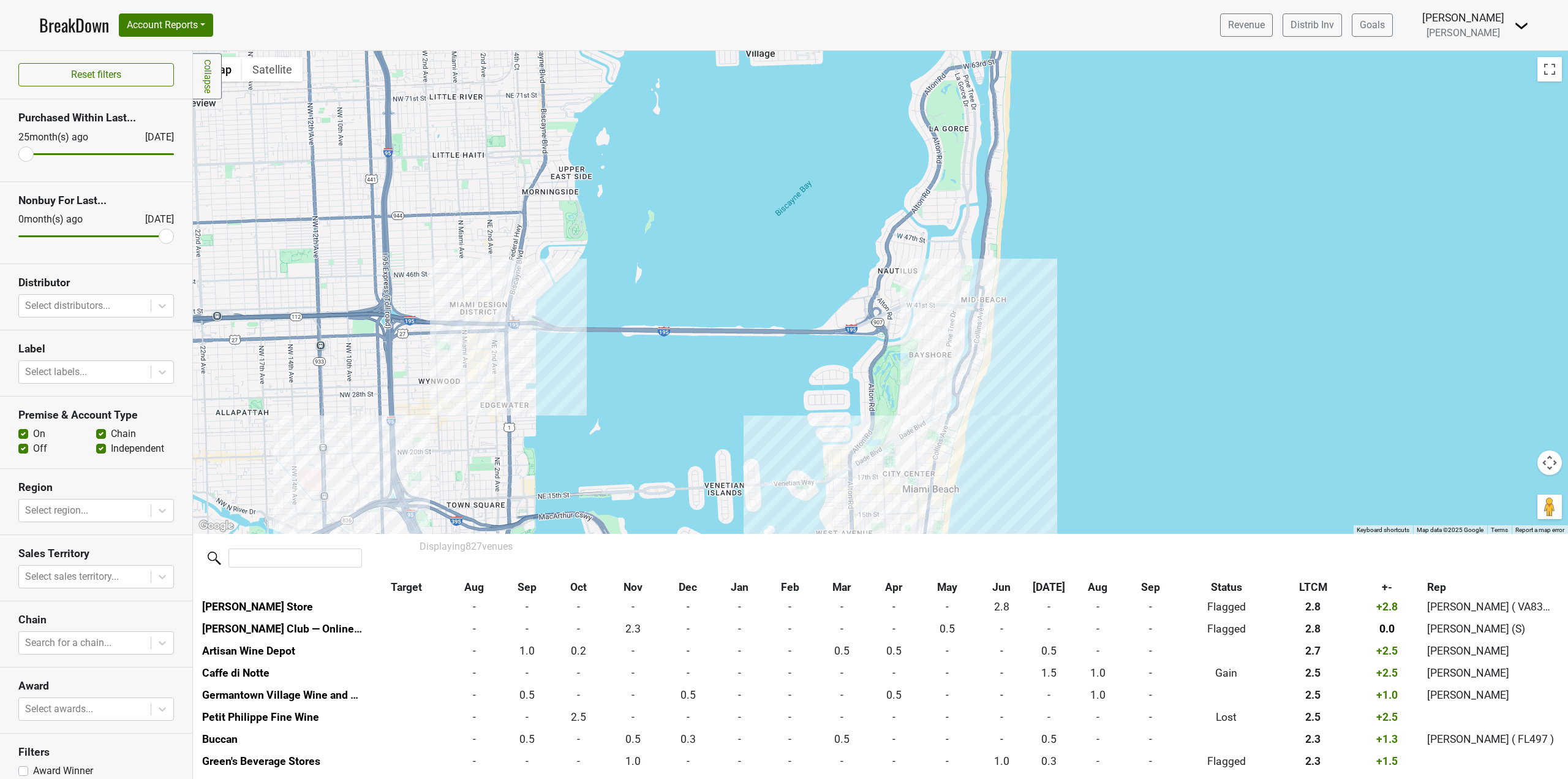
drag, startPoint x: 1081, startPoint y: 313, endPoint x: 1097, endPoint y: 190, distance: 124.0
click at [1099, 182] on div at bounding box center [880, 292] width 1375 height 483
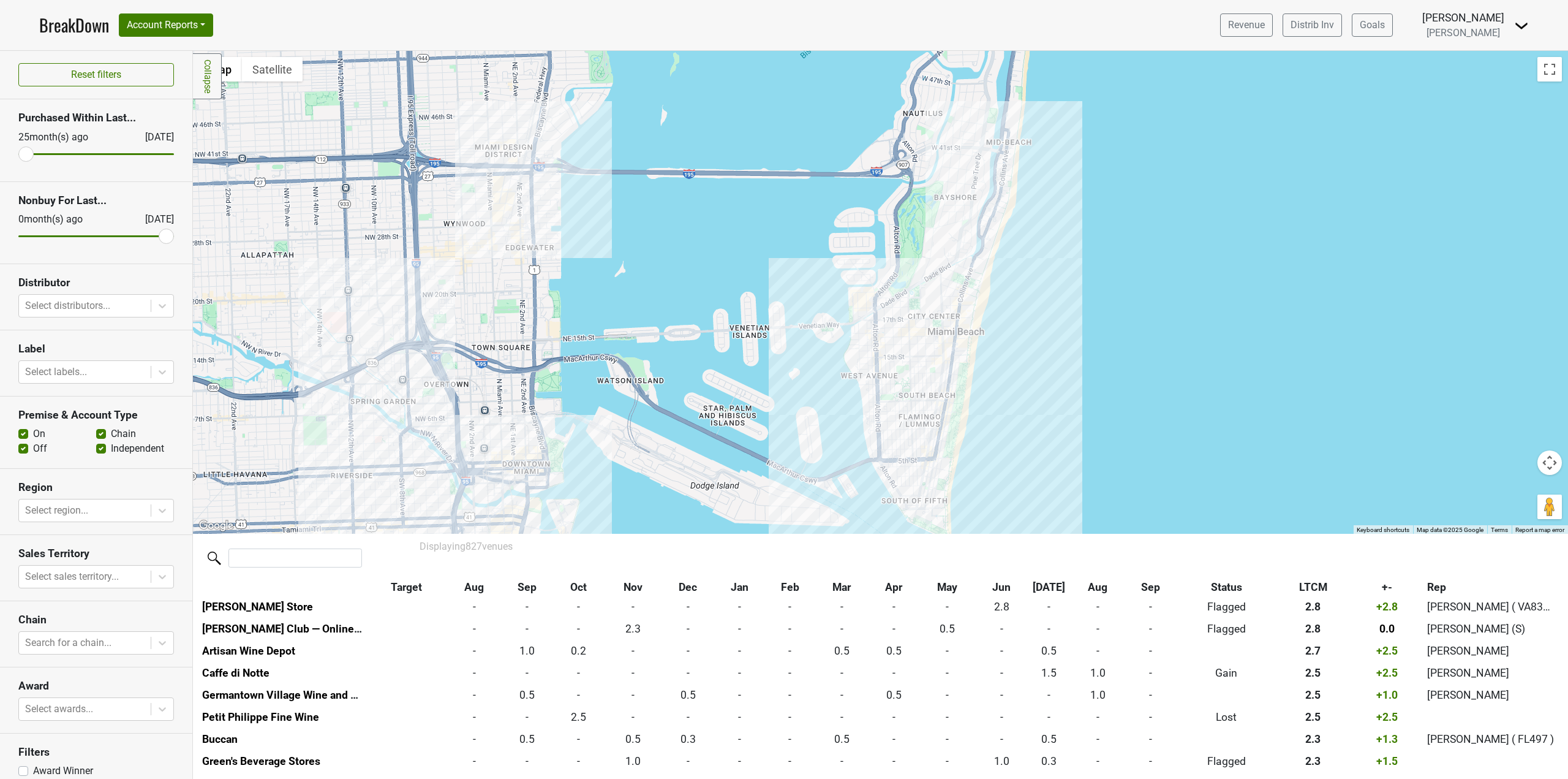
click at [273, 569] on div at bounding box center [880, 556] width 1412 height 45
click at [269, 558] on input "search" at bounding box center [295, 558] width 134 height 19
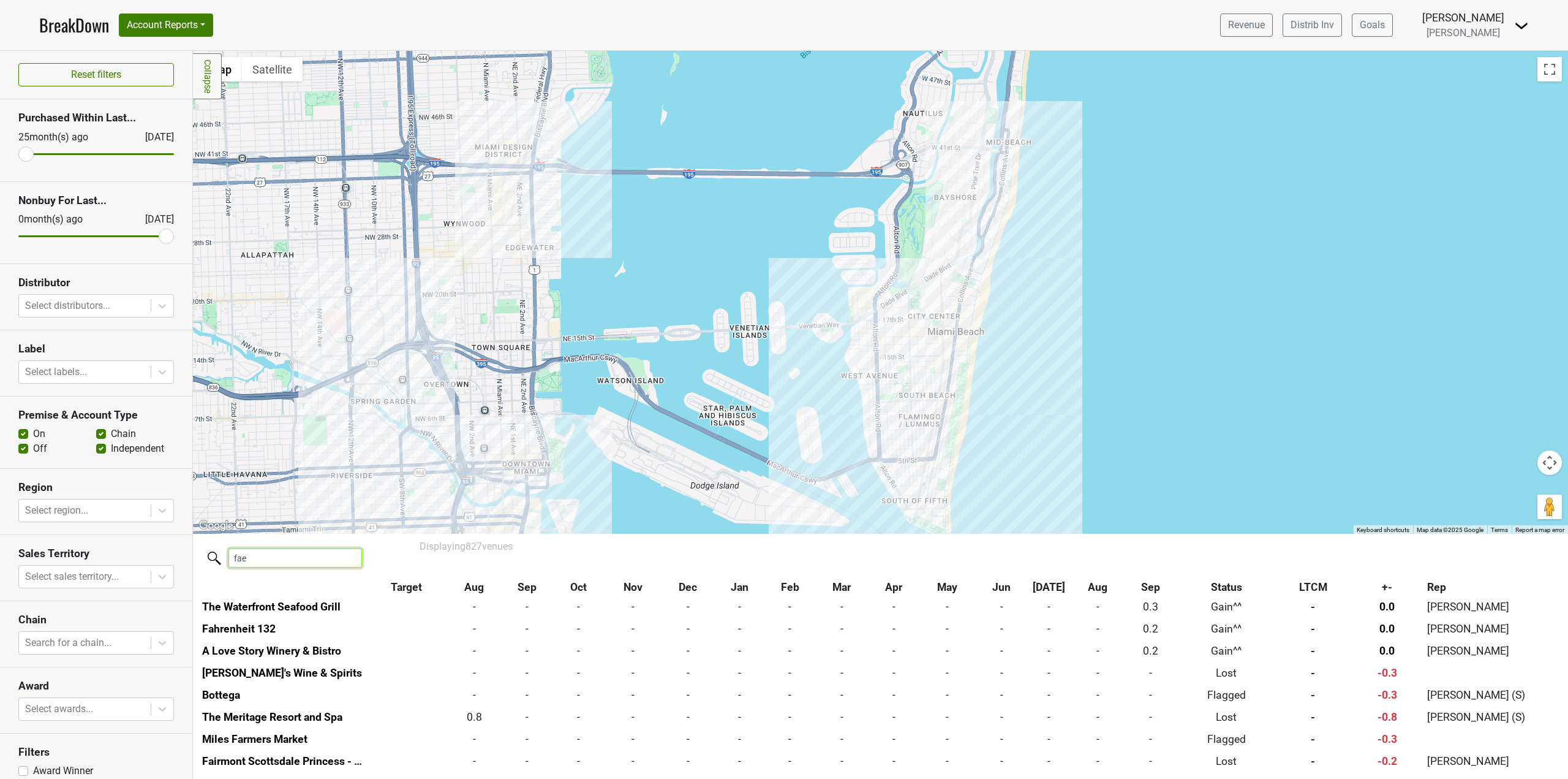
scroll to position [0, 0]
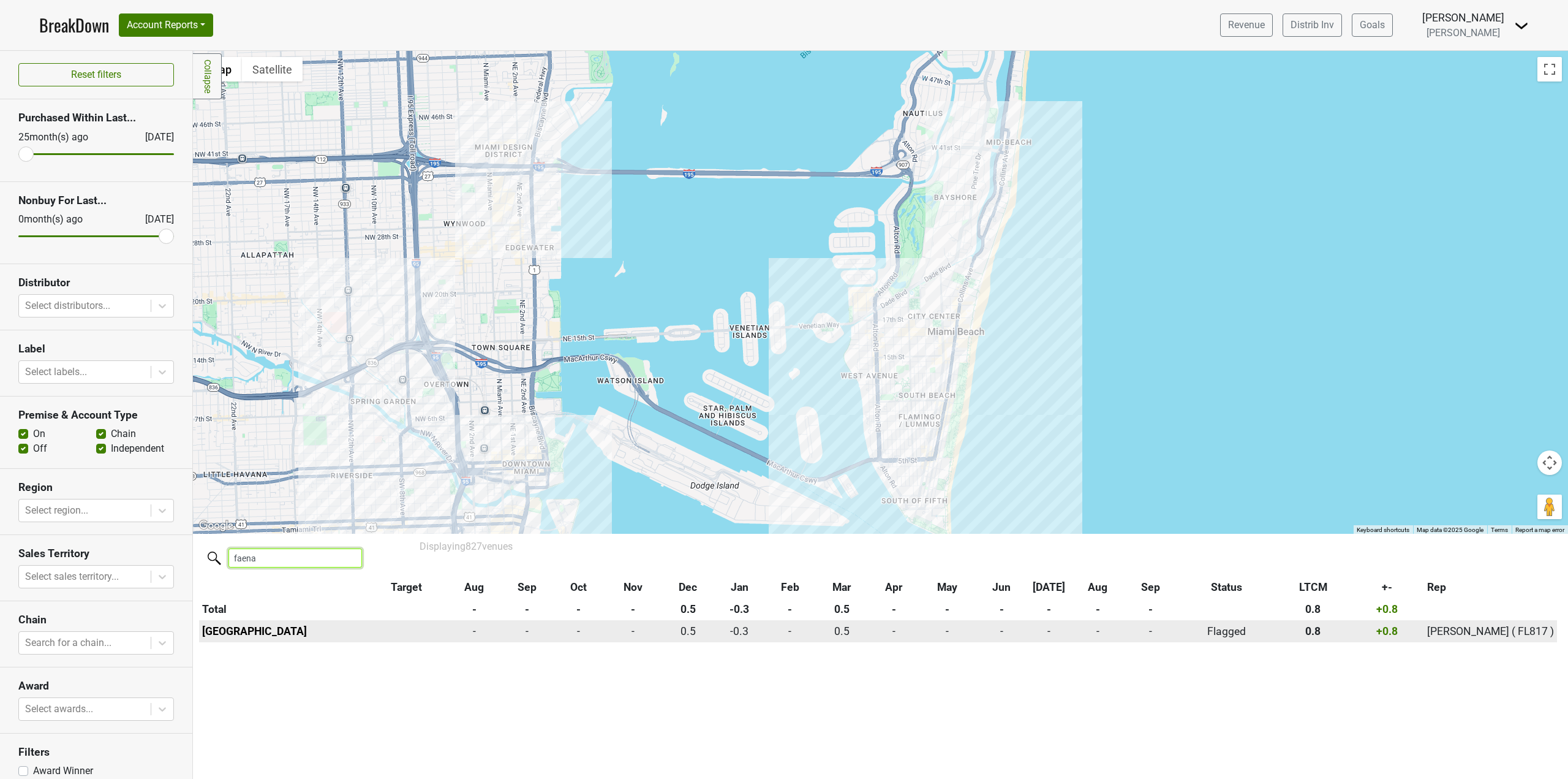
type input "faena"
click at [249, 638] on td "[GEOGRAPHIC_DATA]" at bounding box center [282, 631] width 166 height 22
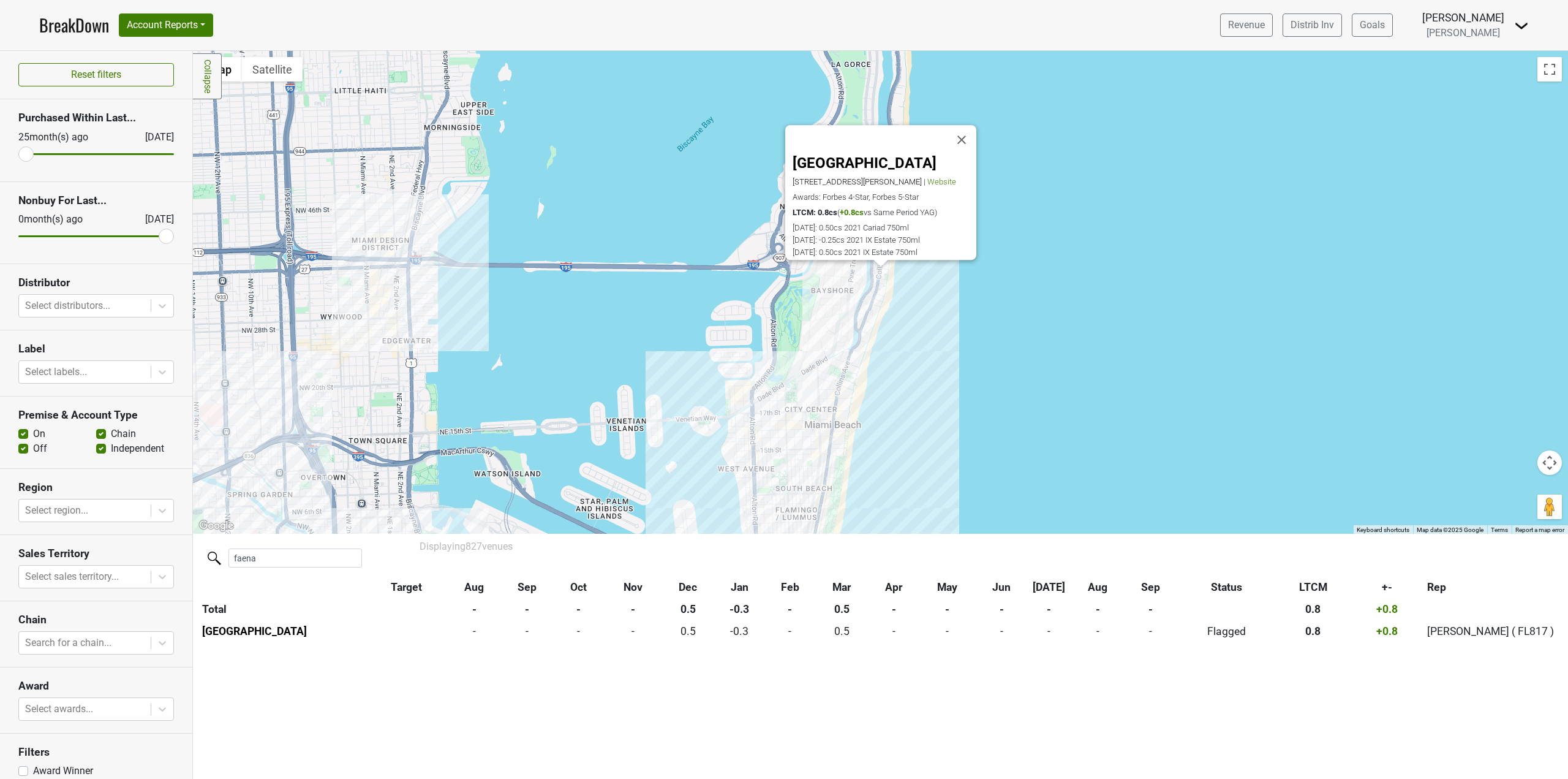
click at [949, 433] on div "[GEOGRAPHIC_DATA] [STREET_ADDRESS][PERSON_NAME] | Website Awards: Forbes 4-Star…" at bounding box center [880, 292] width 1375 height 483
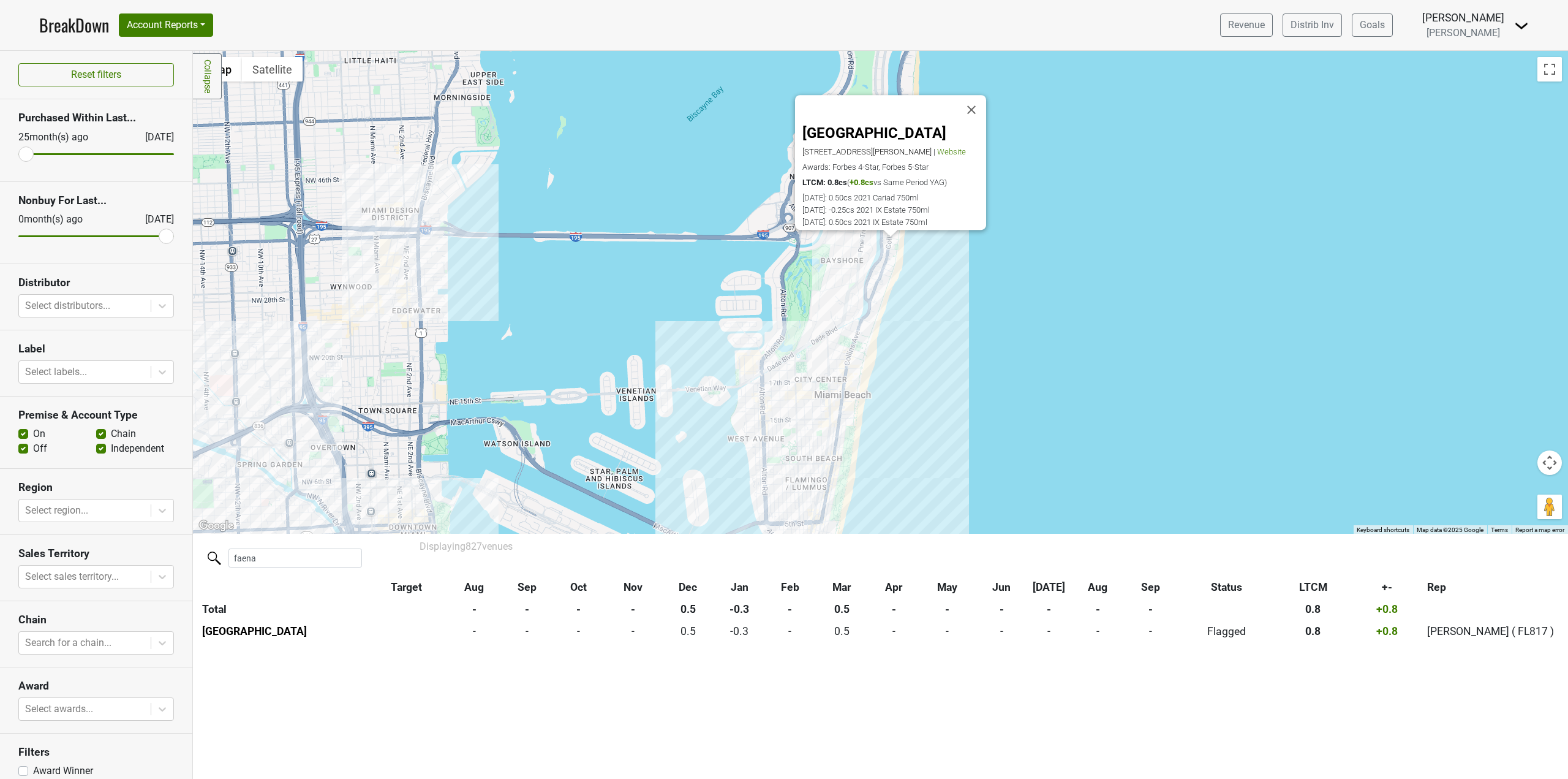
drag, startPoint x: 517, startPoint y: 415, endPoint x: 546, endPoint y: 332, distance: 87.9
click at [546, 332] on div "[GEOGRAPHIC_DATA] [STREET_ADDRESS][PERSON_NAME] | Website Awards: Forbes 4-Star…" at bounding box center [880, 292] width 1375 height 483
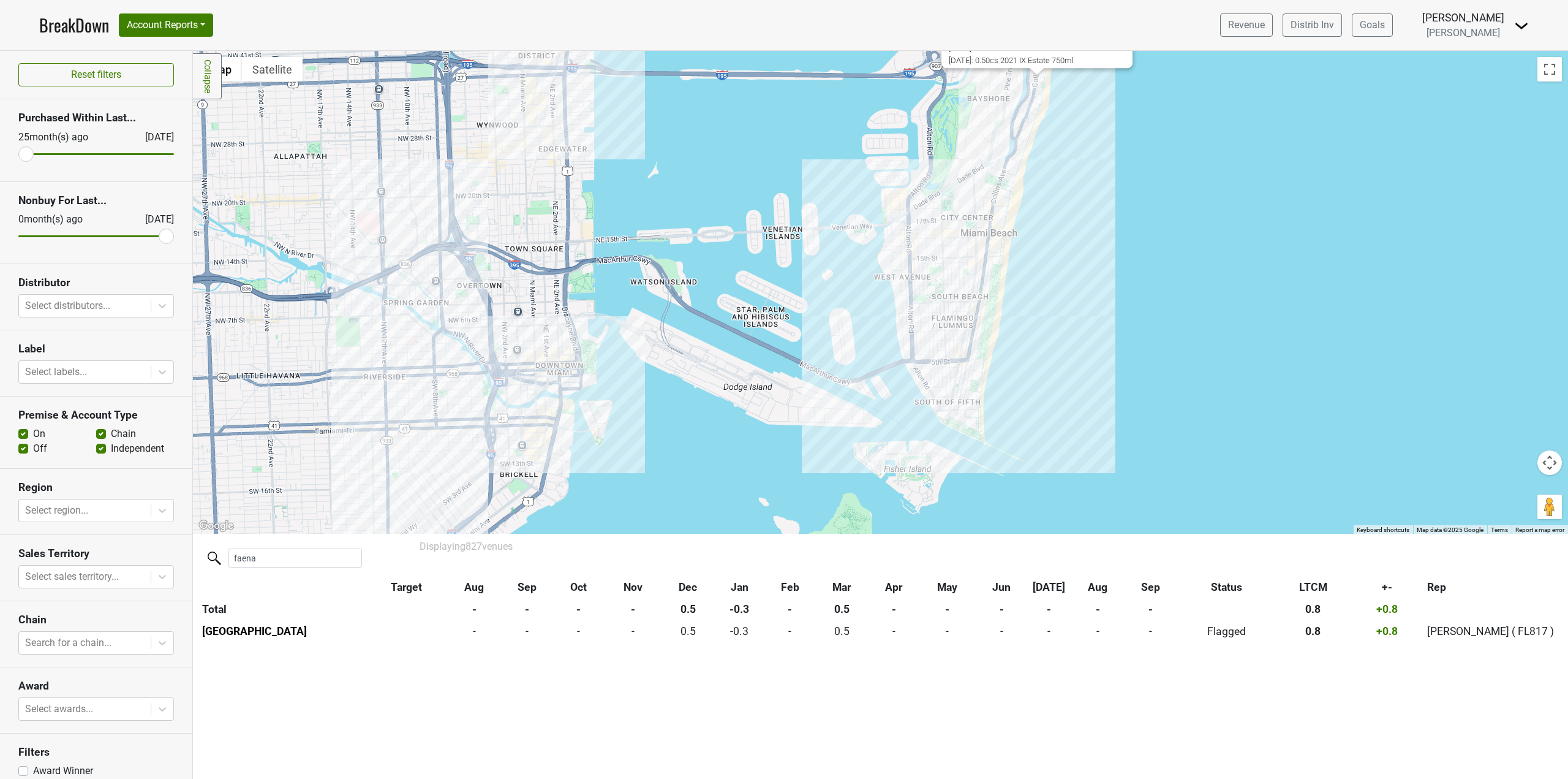
drag, startPoint x: 539, startPoint y: 357, endPoint x: 641, endPoint y: 346, distance: 102.6
click at [641, 346] on div "[GEOGRAPHIC_DATA] [STREET_ADDRESS][PERSON_NAME] | Website Awards: Forbes 4-Star…" at bounding box center [880, 292] width 1375 height 483
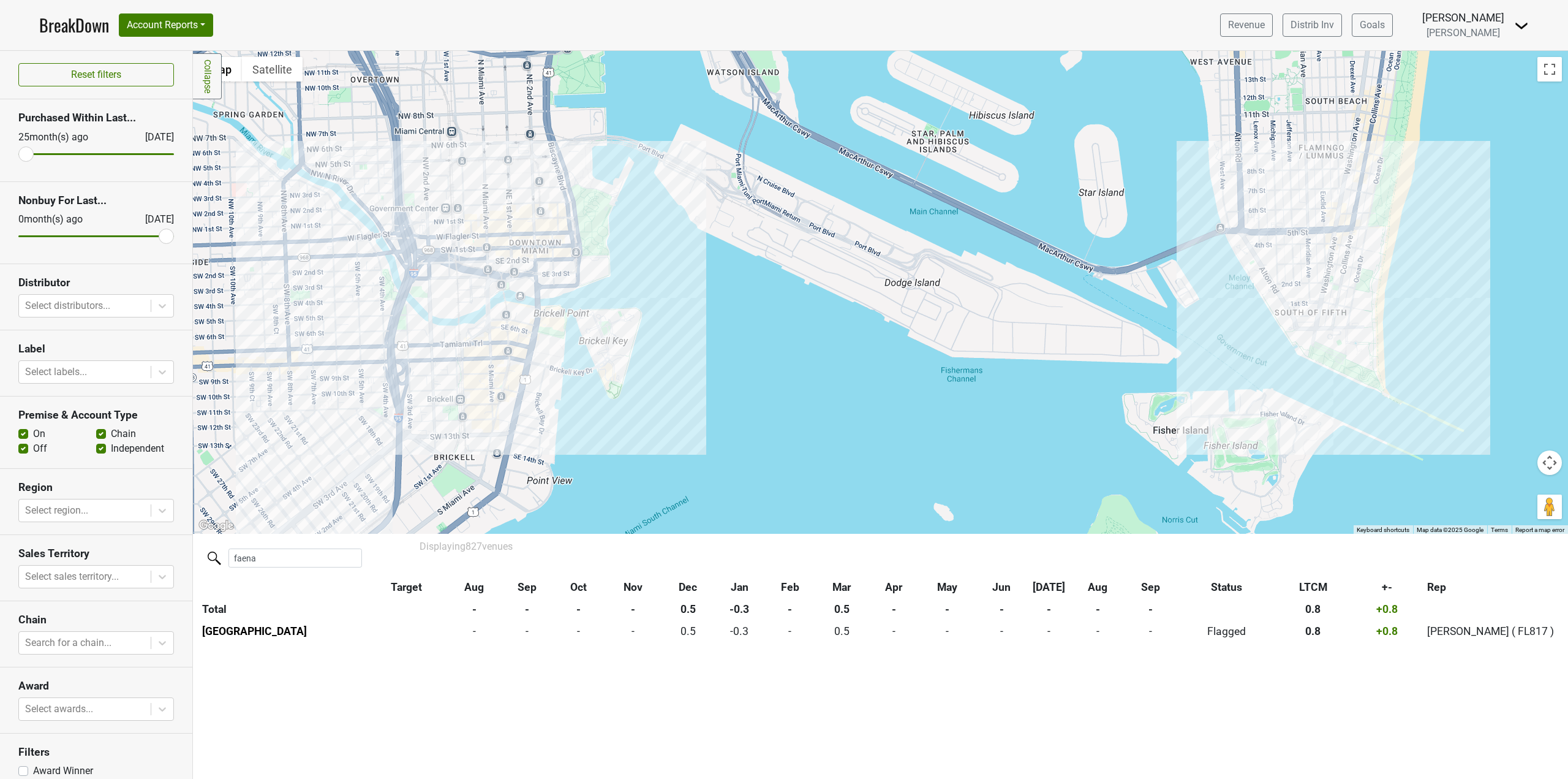
click at [538, 445] on div "[GEOGRAPHIC_DATA] [STREET_ADDRESS][PERSON_NAME] | Website Awards: Forbes 4-Star…" at bounding box center [880, 292] width 1375 height 483
click at [684, 454] on div "[GEOGRAPHIC_DATA] [STREET_ADDRESS] | Website LTCM: 0.5cs ( +0.5cs vs Same Perio…" at bounding box center [880, 292] width 1375 height 483
click at [620, 321] on button "Close" at bounding box center [614, 329] width 29 height 29
click at [526, 399] on div at bounding box center [880, 292] width 1375 height 483
click at [672, 411] on div "[PERSON_NAME] [STREET_ADDRESS] | Website LTCM: 1.0cs ( +1.0cs vs Same Period YA…" at bounding box center [880, 292] width 1375 height 483
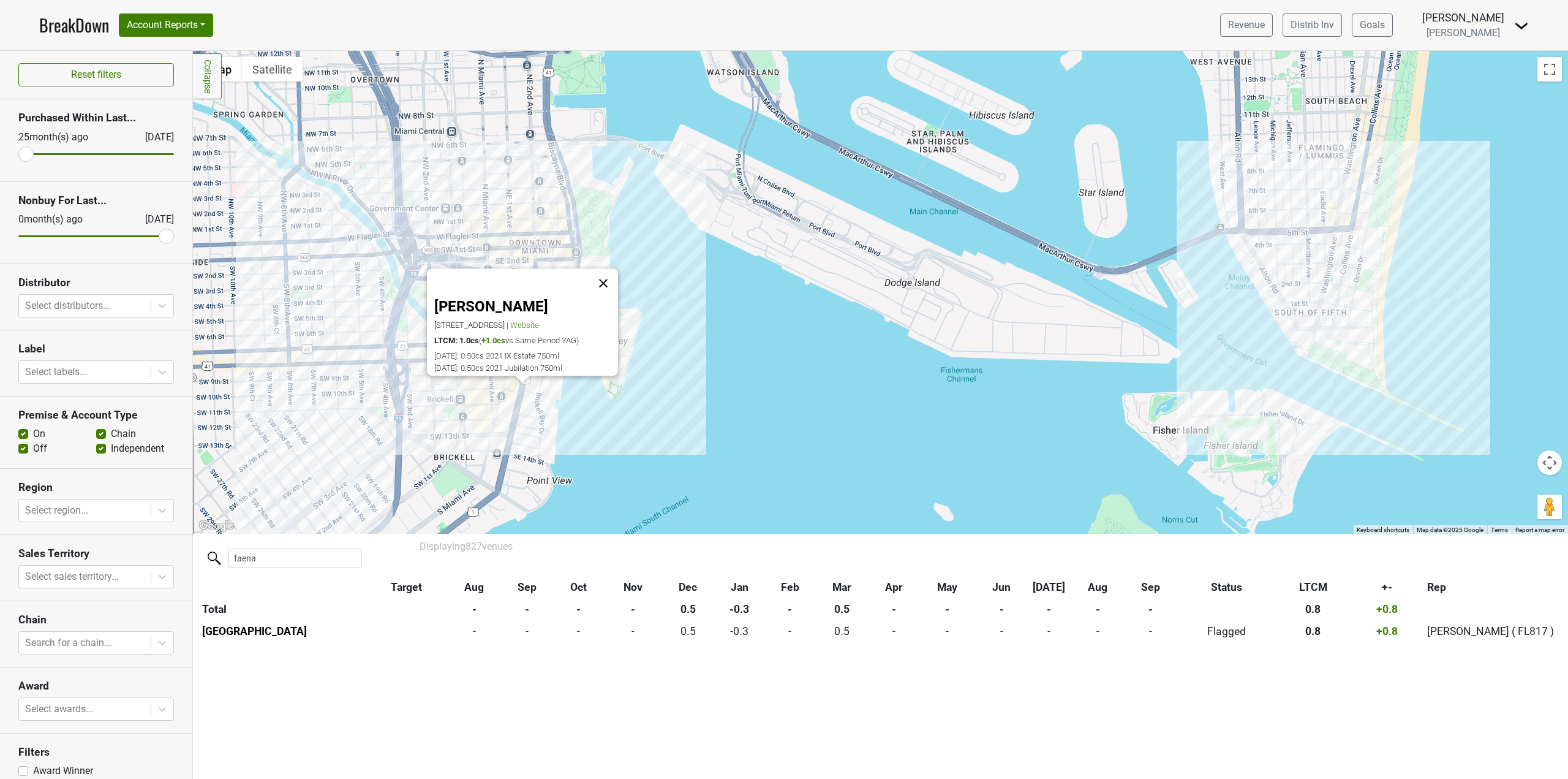
click at [611, 269] on button "Close" at bounding box center [603, 283] width 29 height 29
click at [560, 354] on div at bounding box center [880, 292] width 1375 height 483
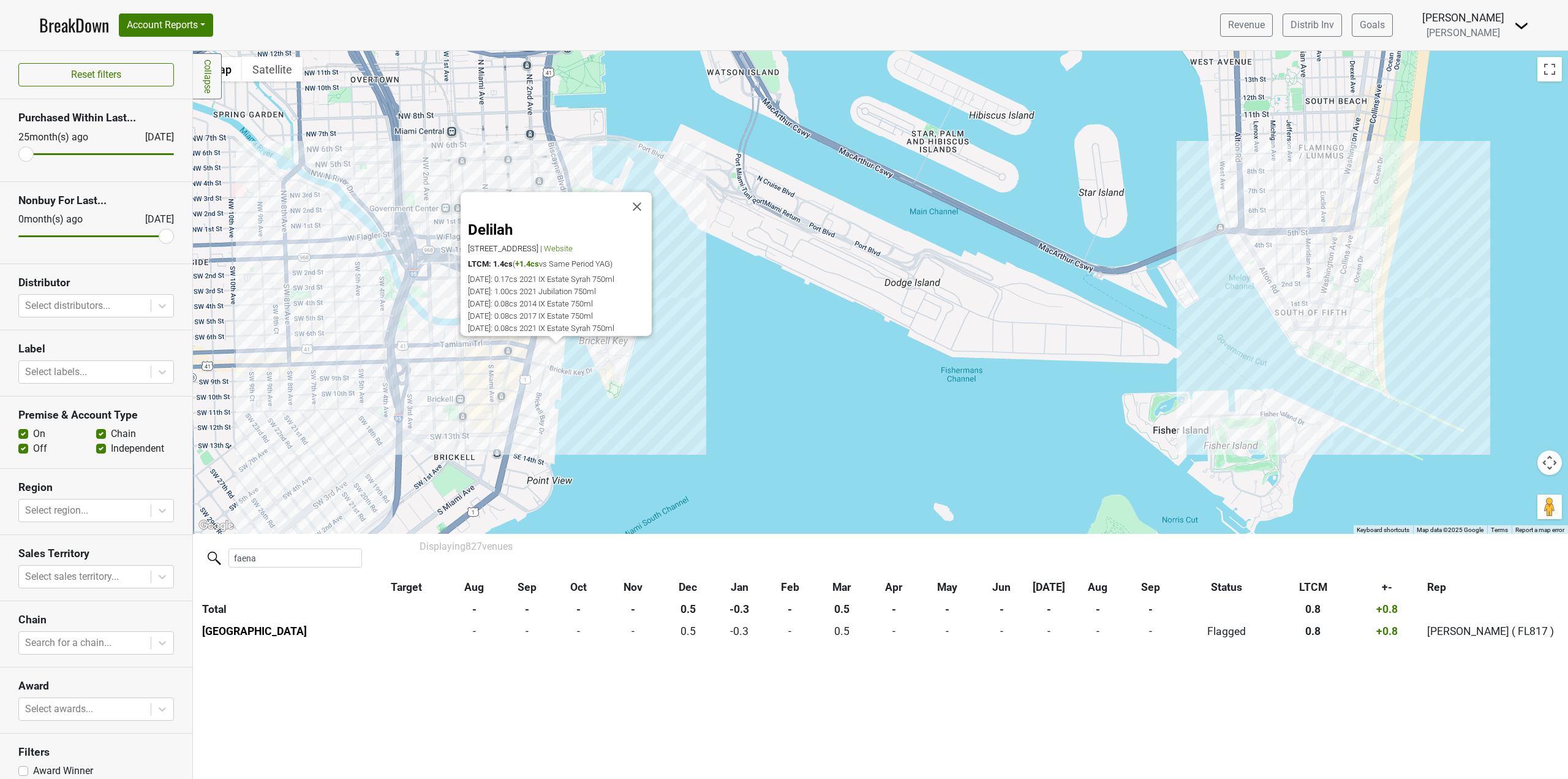
click at [615, 248] on div "Delilah [STREET_ADDRESS] | Website LTCM: 1.4cs ( +1.4cs vs Same Period YAG) [DA…" at bounding box center [560, 277] width 184 height 111
click at [621, 235] on div "Delilah [STREET_ADDRESS] | Website LTCM: 1.4cs ( +1.4cs vs Same Period YAG) [DA…" at bounding box center [560, 277] width 184 height 111
click at [573, 244] on span "Website" at bounding box center [558, 248] width 29 height 9
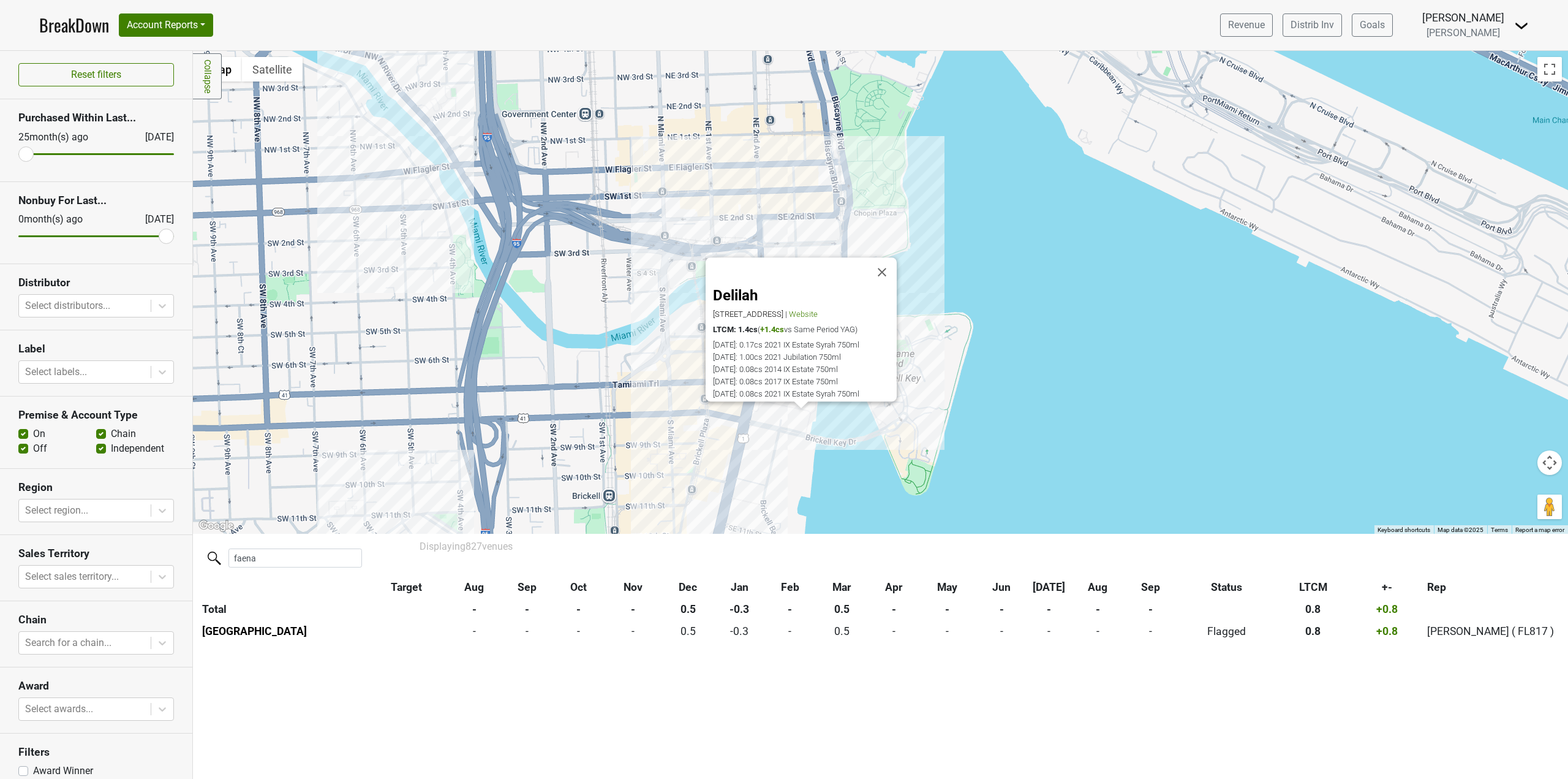
drag, startPoint x: 597, startPoint y: 395, endPoint x: 501, endPoint y: 329, distance: 116.5
click at [528, 333] on div "Delilah [STREET_ADDRESS] | Website LTCM: 1.4cs ( +1.4cs vs Same Period YAG) [DA…" at bounding box center [880, 292] width 1375 height 483
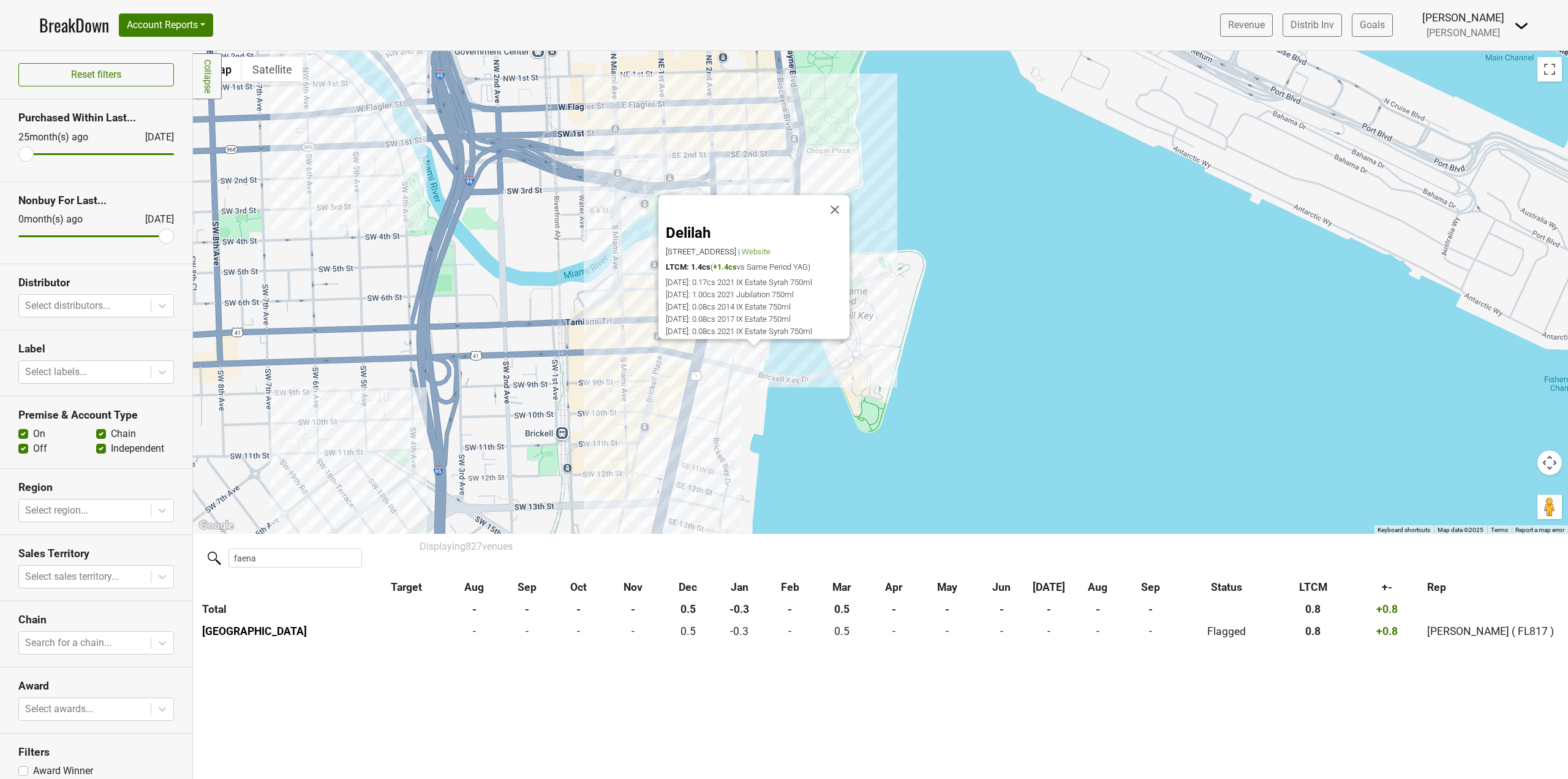
drag, startPoint x: 524, startPoint y: 394, endPoint x: 470, endPoint y: 418, distance: 59.1
click at [472, 417] on div "Delilah [STREET_ADDRESS] | Website LTCM: 1.4cs ( +1.4cs vs Same Period YAG) [DA…" at bounding box center [880, 292] width 1375 height 483
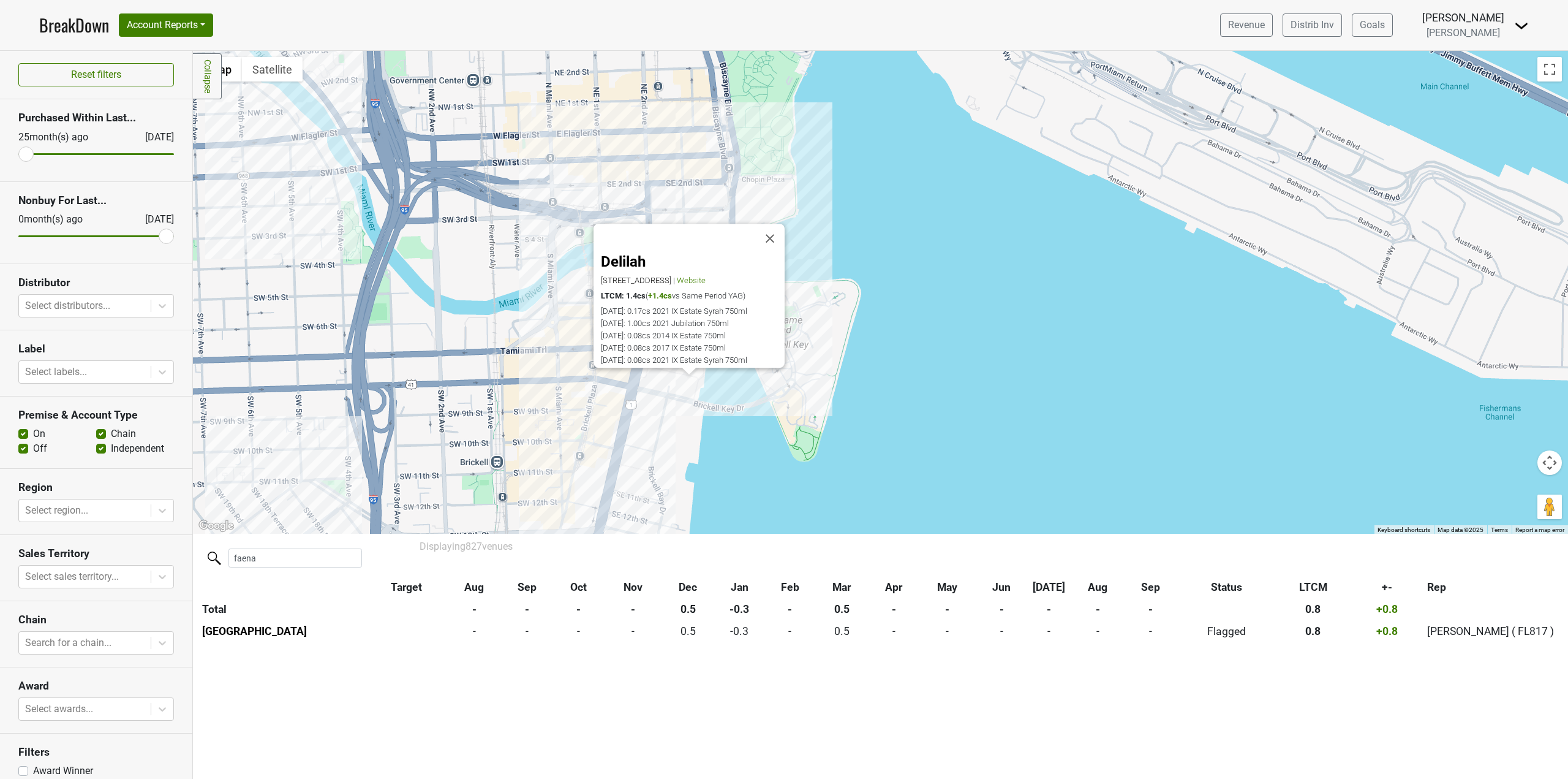
click at [486, 720] on div "Displaying 827 venues faena Target Aug Sep Oct Nov Dec Jan Feb Mar Apr May Jun …" at bounding box center [880, 650] width 1375 height 234
